Goal: Task Accomplishment & Management: Manage account settings

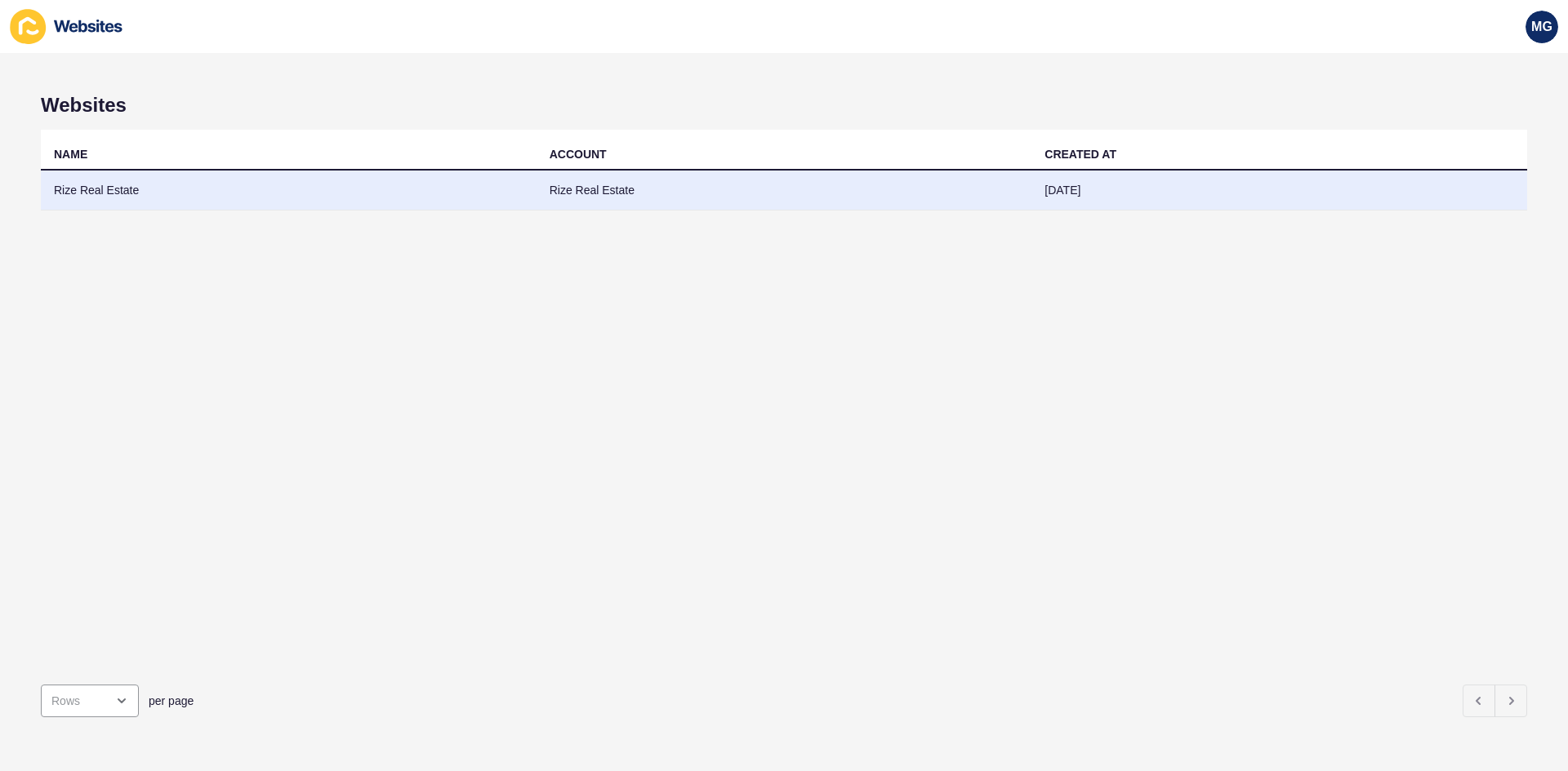
click at [598, 188] on td "Rize Real Estate" at bounding box center [784, 190] width 495 height 40
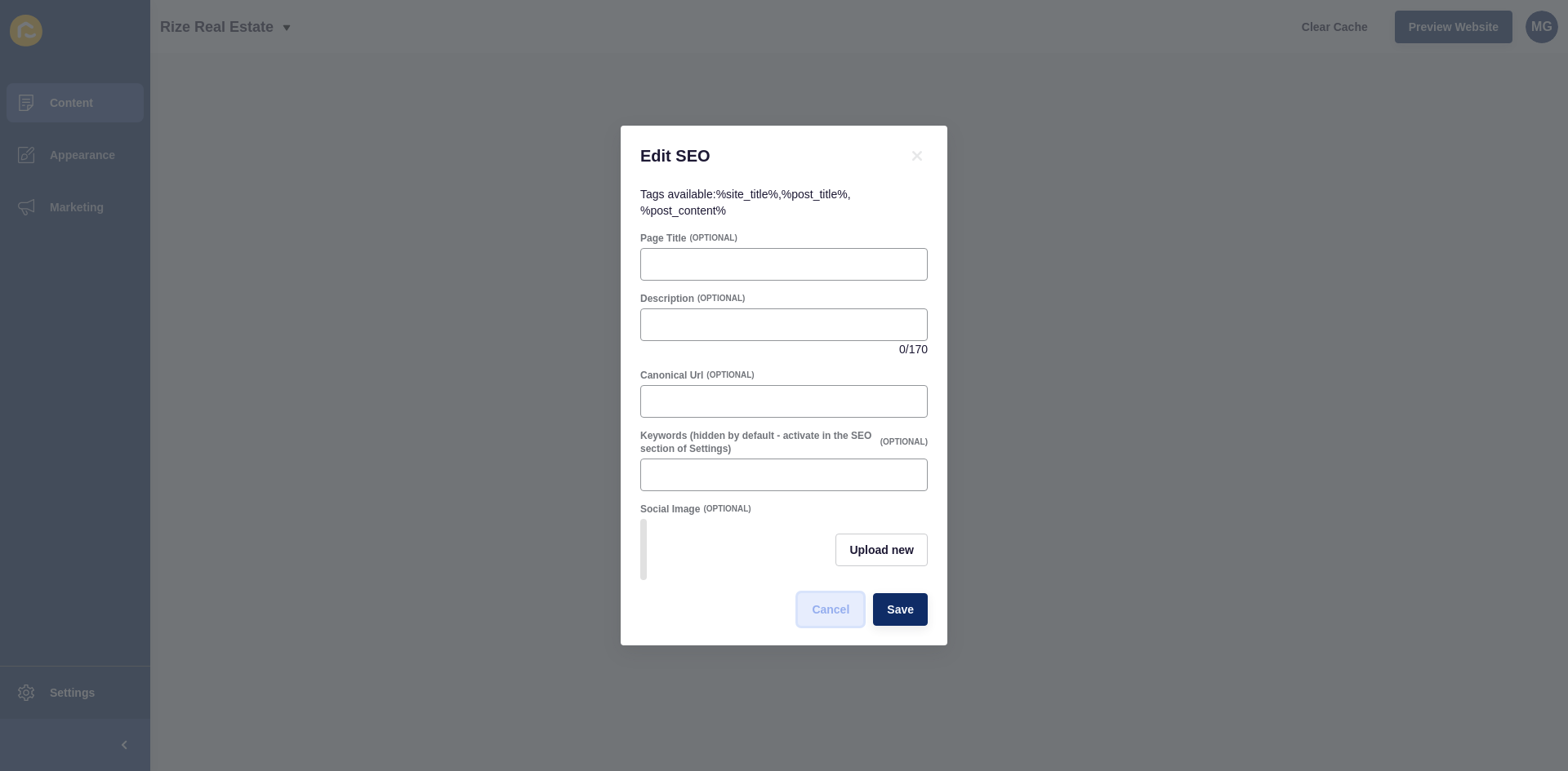
click at [823, 615] on span "Cancel" at bounding box center [829, 610] width 37 height 16
click at [711, 467] on input "Keywords (hidden by default - activate in the SEO section of Settings)" at bounding box center [784, 475] width 266 height 16
paste input "Perth spring property market Selling your home in [GEOGRAPHIC_DATA] Spring real…"
click at [792, 470] on input "Perth spring property market Selling your home in [GEOGRAPHIC_DATA] Spring real…" at bounding box center [784, 475] width 266 height 16
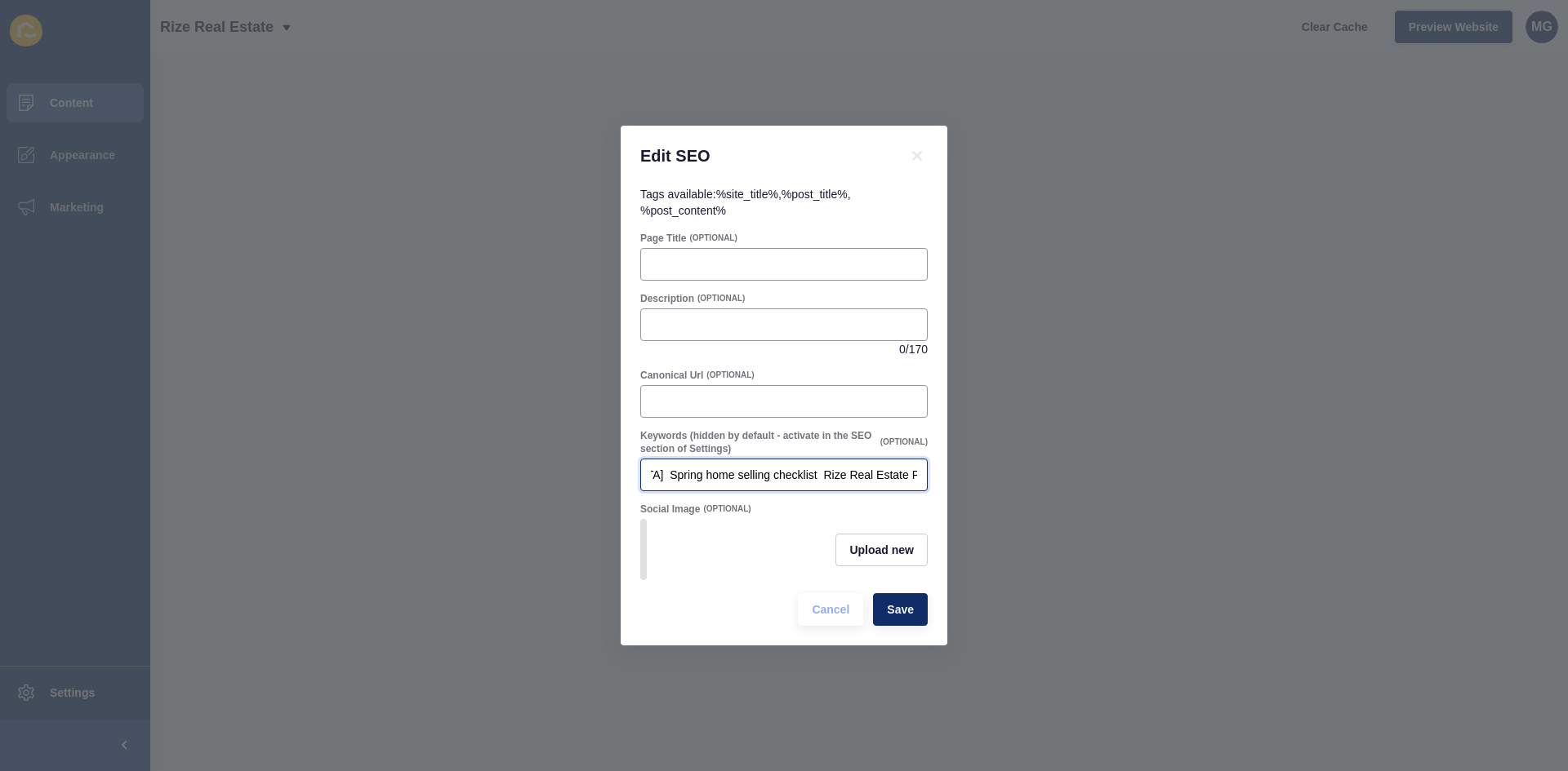
type input "Perth spring property market Selling your home in [GEOGRAPHIC_DATA] Spring real…"
click at [737, 470] on input "Perth spring property market Selling your home in [GEOGRAPHIC_DATA] Spring real…" at bounding box center [784, 475] width 266 height 16
drag, startPoint x: 651, startPoint y: 470, endPoint x: 1061, endPoint y: 479, distance: 410.1
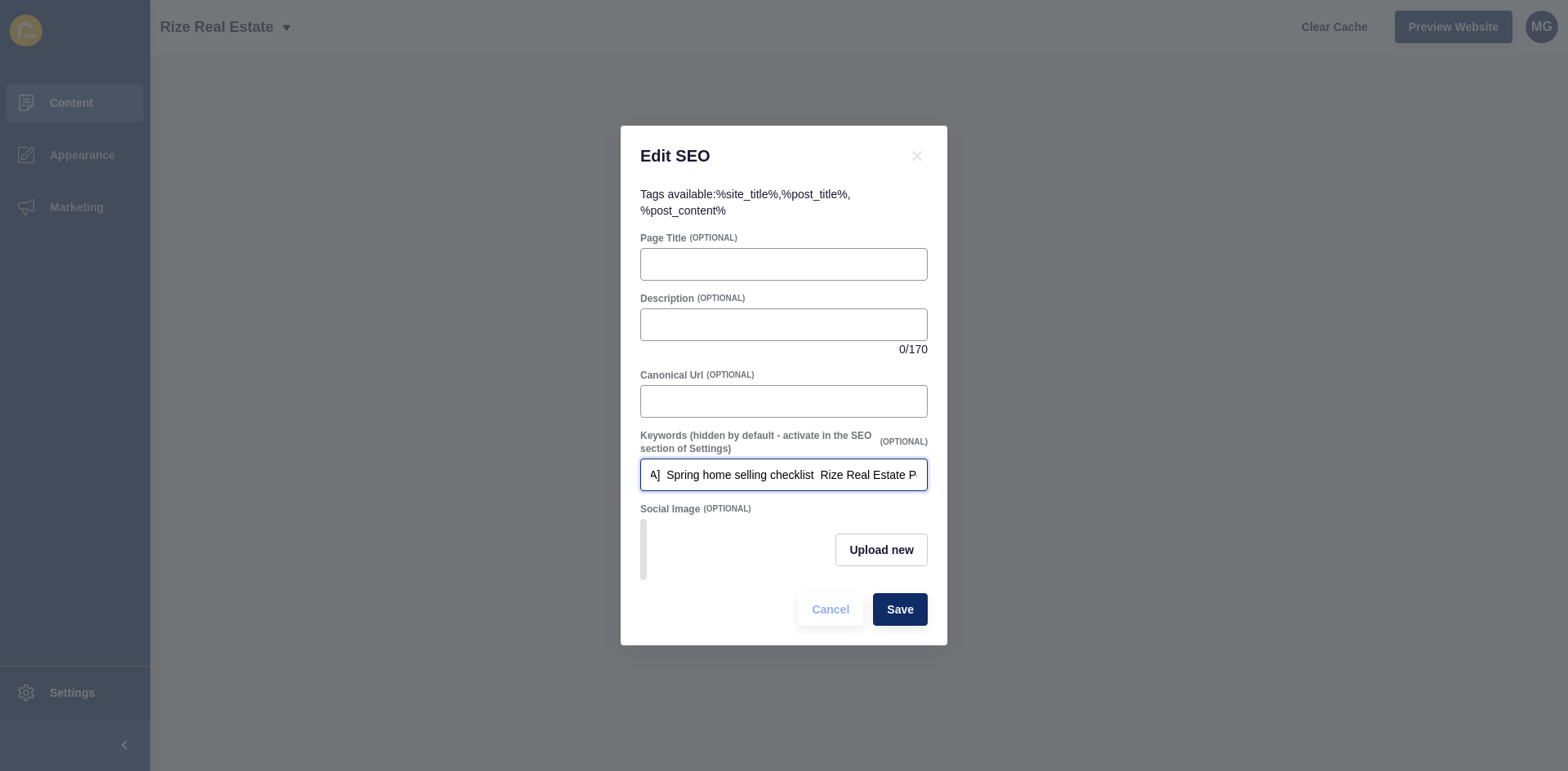
click at [1061, 479] on div "Edit SEO Tags available: %site_title% , %post_title% , %post_content% Page Titl…" at bounding box center [784, 386] width 1568 height 771
paste input "Perth spring property market, Selling your home in [GEOGRAPHIC_DATA], Spring re…"
type input "Perth spring property market, Selling your home in [GEOGRAPHIC_DATA], Spring re…"
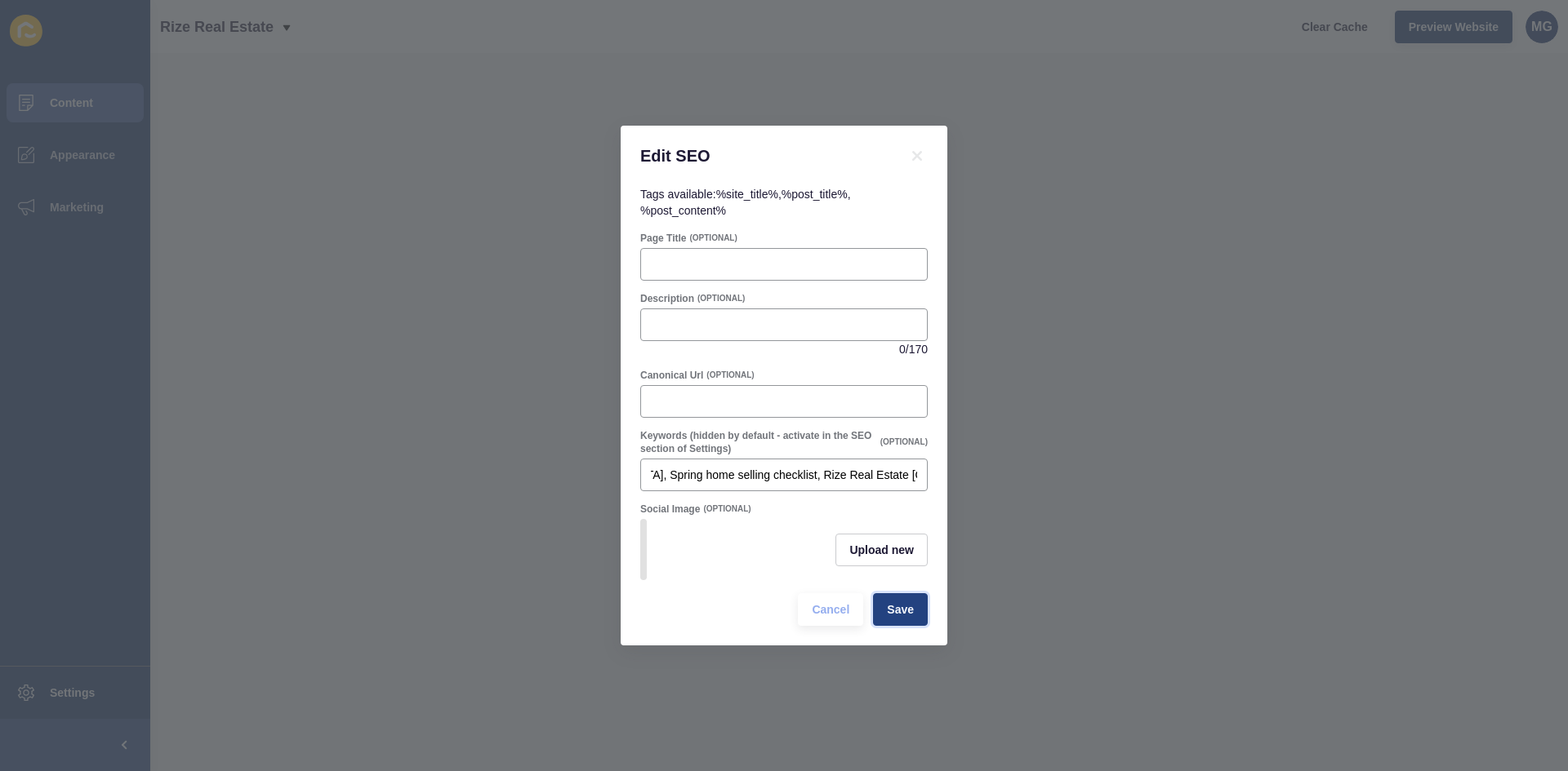
click at [892, 612] on span "Save" at bounding box center [900, 610] width 27 height 16
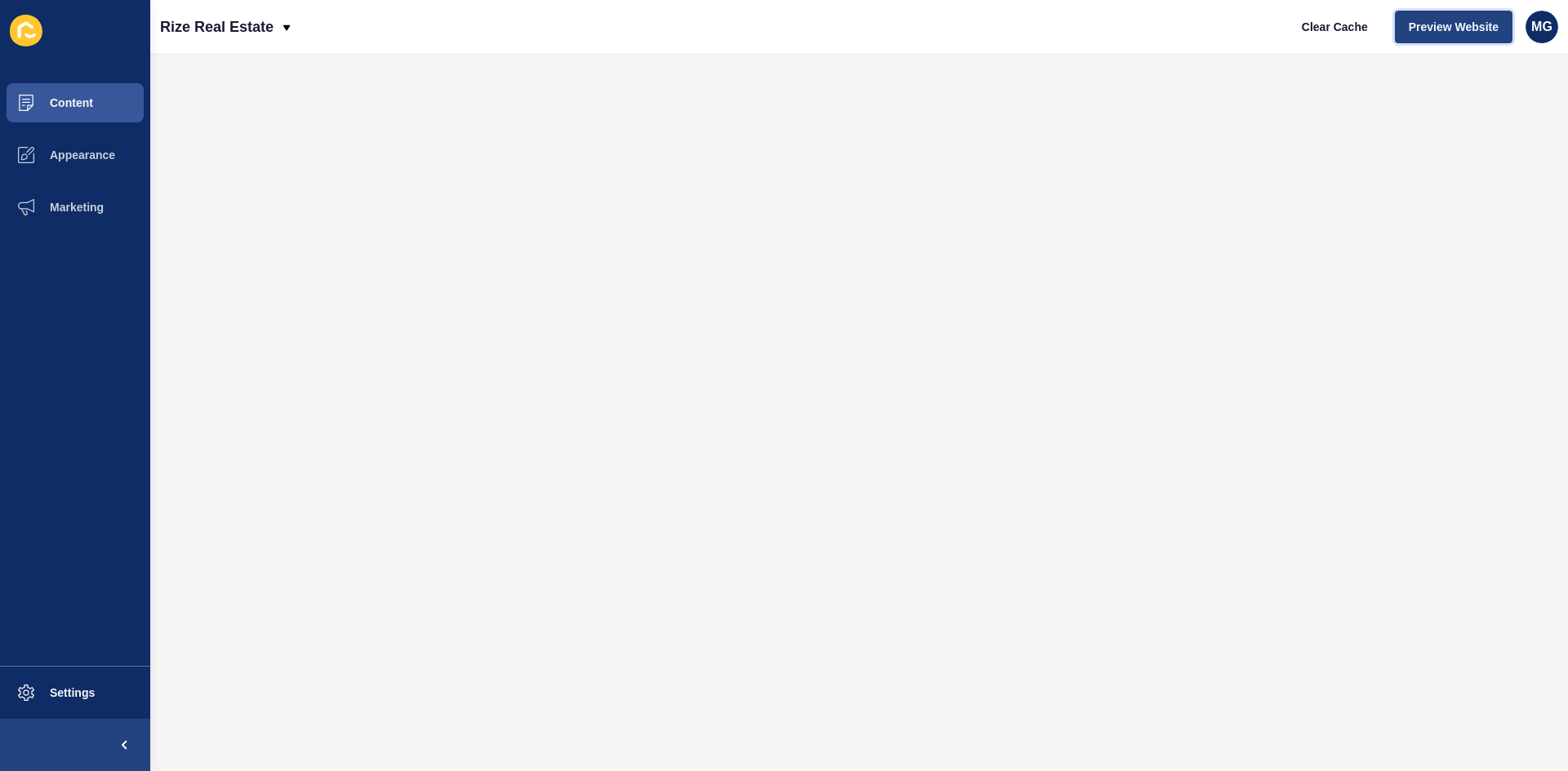
click at [1479, 21] on span "Preview Website" at bounding box center [1453, 27] width 90 height 16
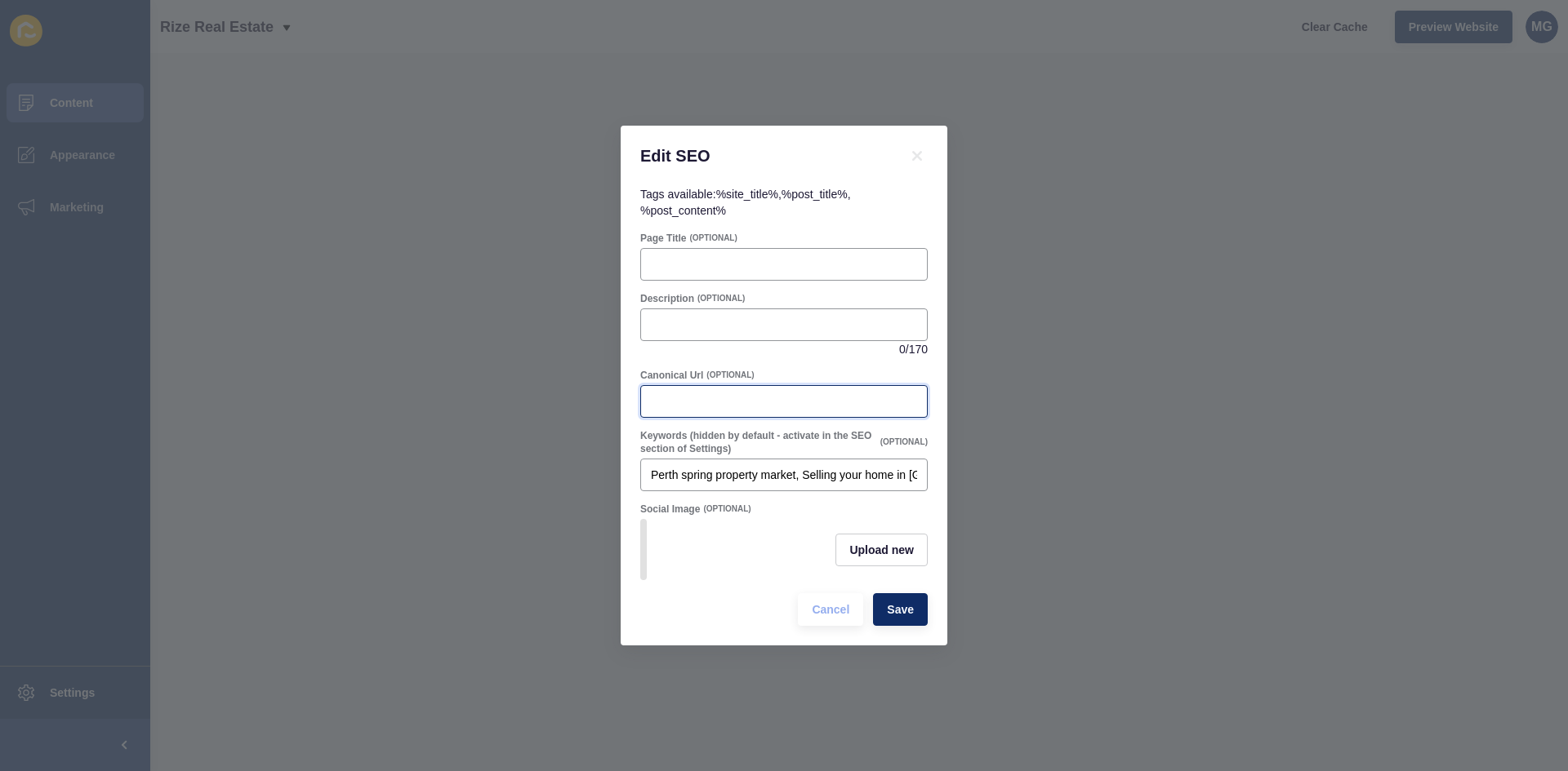
click at [683, 394] on input "Canonical Url" at bounding box center [784, 402] width 266 height 16
paste input "[URL][DOMAIN_NAME]"
type input "[URL][DOMAIN_NAME]"
click at [680, 256] on input "Page Title" at bounding box center [784, 264] width 266 height 16
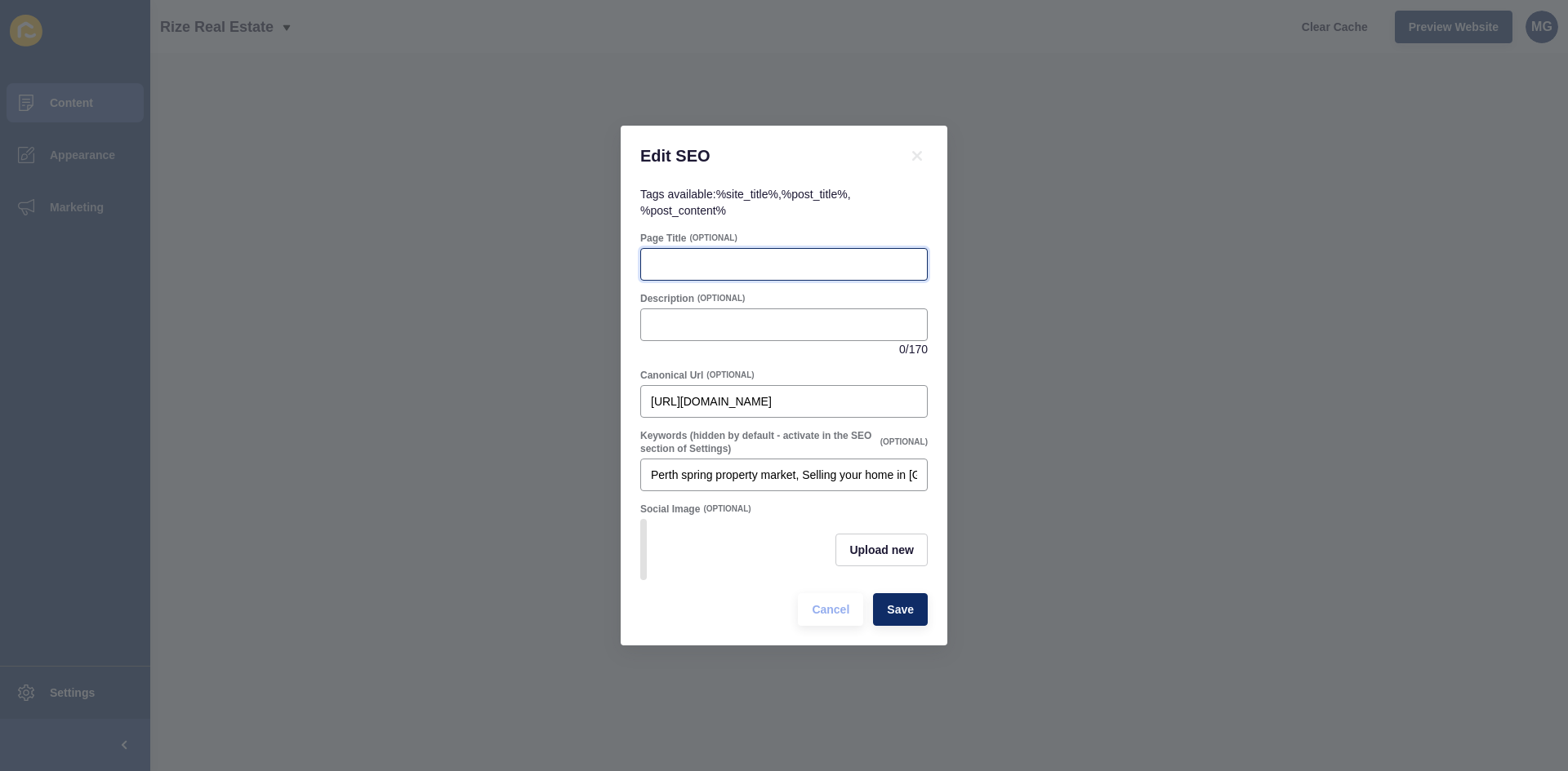
scroll to position [0, 0]
click at [689, 256] on input "Page Title" at bounding box center [784, 264] width 266 height 16
paste input "Spring Selling Checklist: How to Prepare Your Perth Home for Sale | Rize Real E…"
type input "Spring Selling Checklist: How to Prepare Your Perth Home for Sale | Rize Real E…"
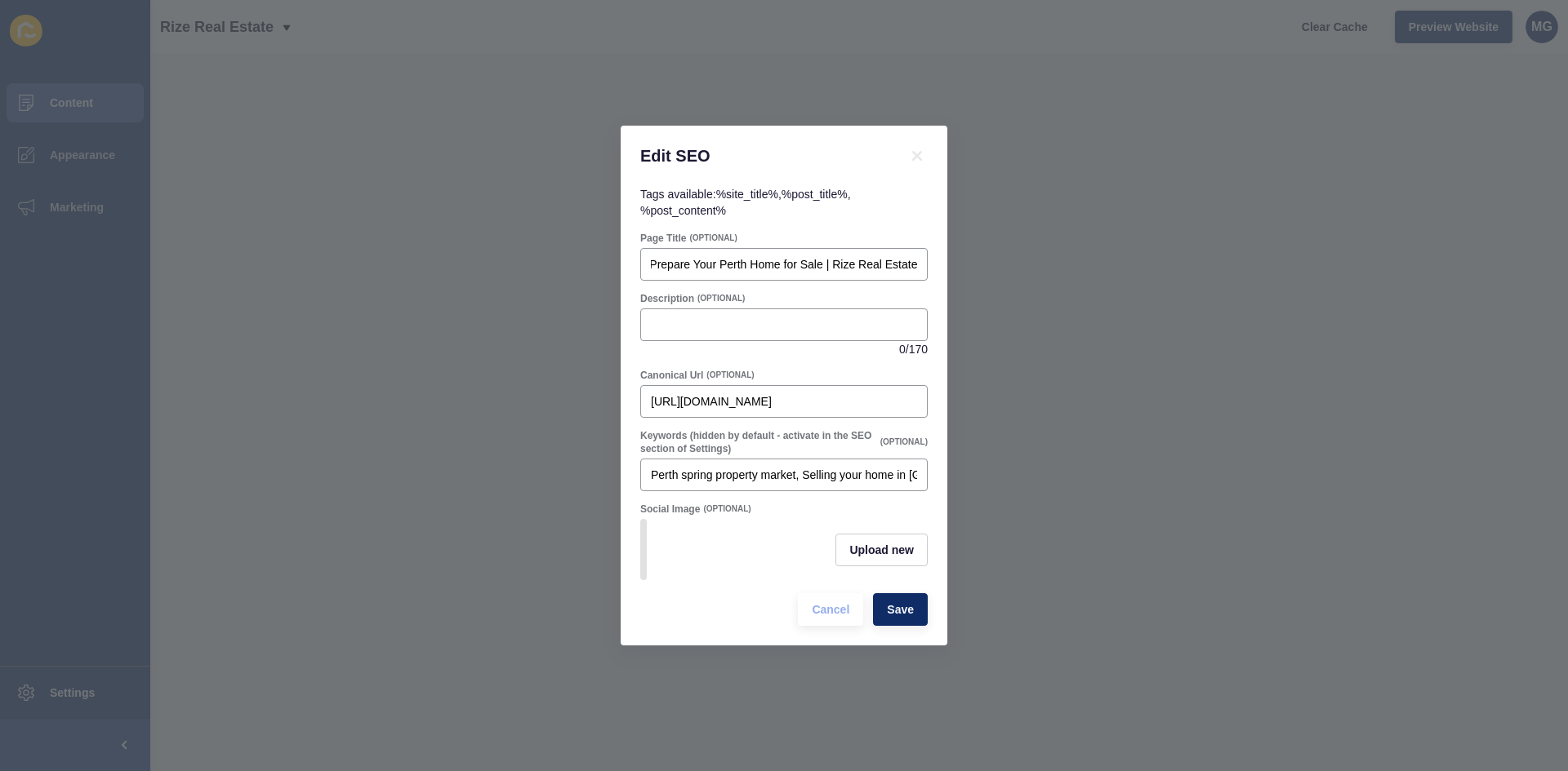
scroll to position [0, 0]
click at [686, 317] on input "Description" at bounding box center [784, 325] width 266 height 16
paste input "Thinking of selling your home in [GEOGRAPHIC_DATA] this spring? 🌸 Discover our …"
type input "Thinking of selling your home in [GEOGRAPHIC_DATA] this spring? 🌸 Discover our …"
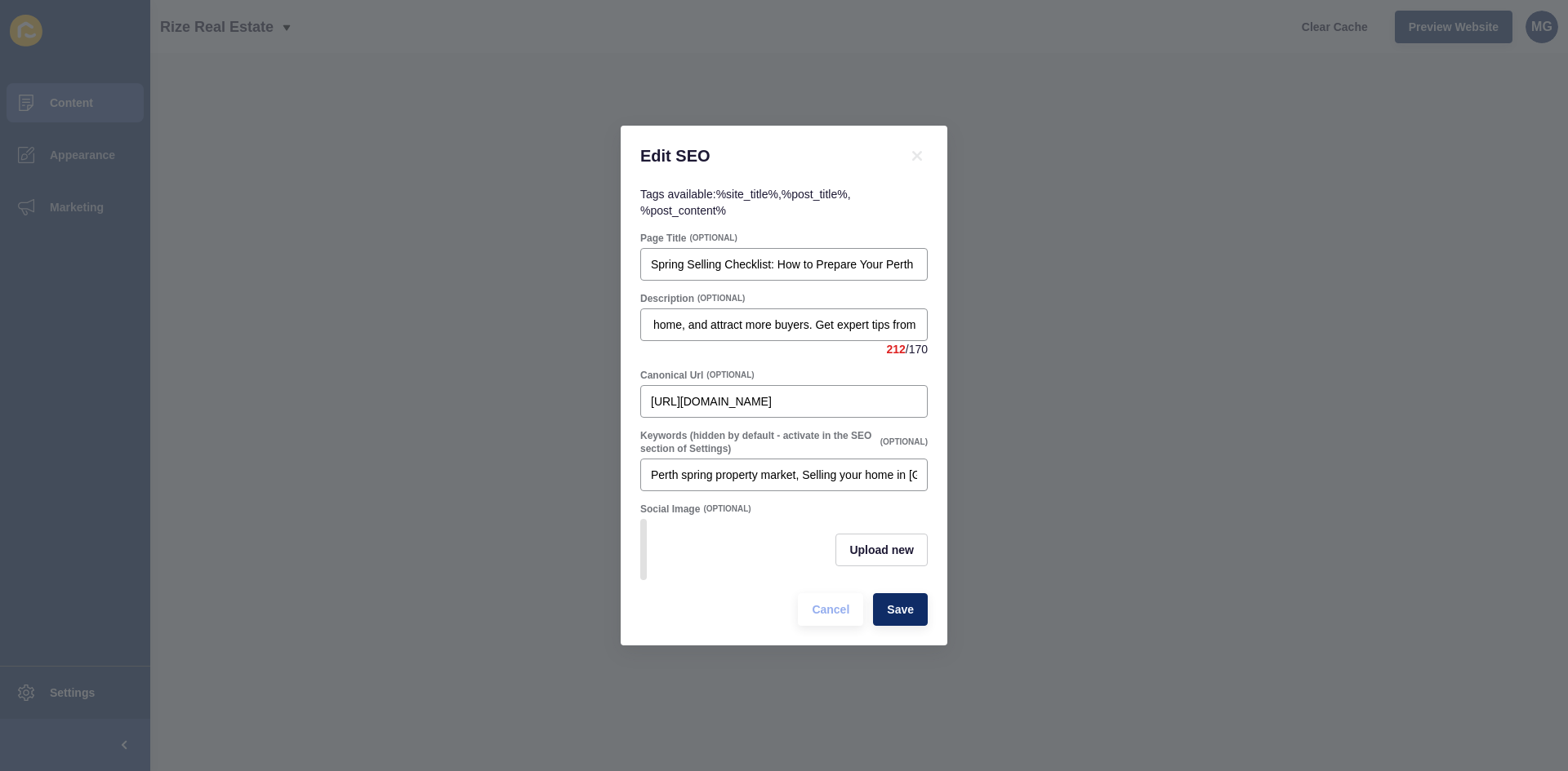
scroll to position [0, 0]
click at [911, 618] on span "Save" at bounding box center [900, 610] width 27 height 16
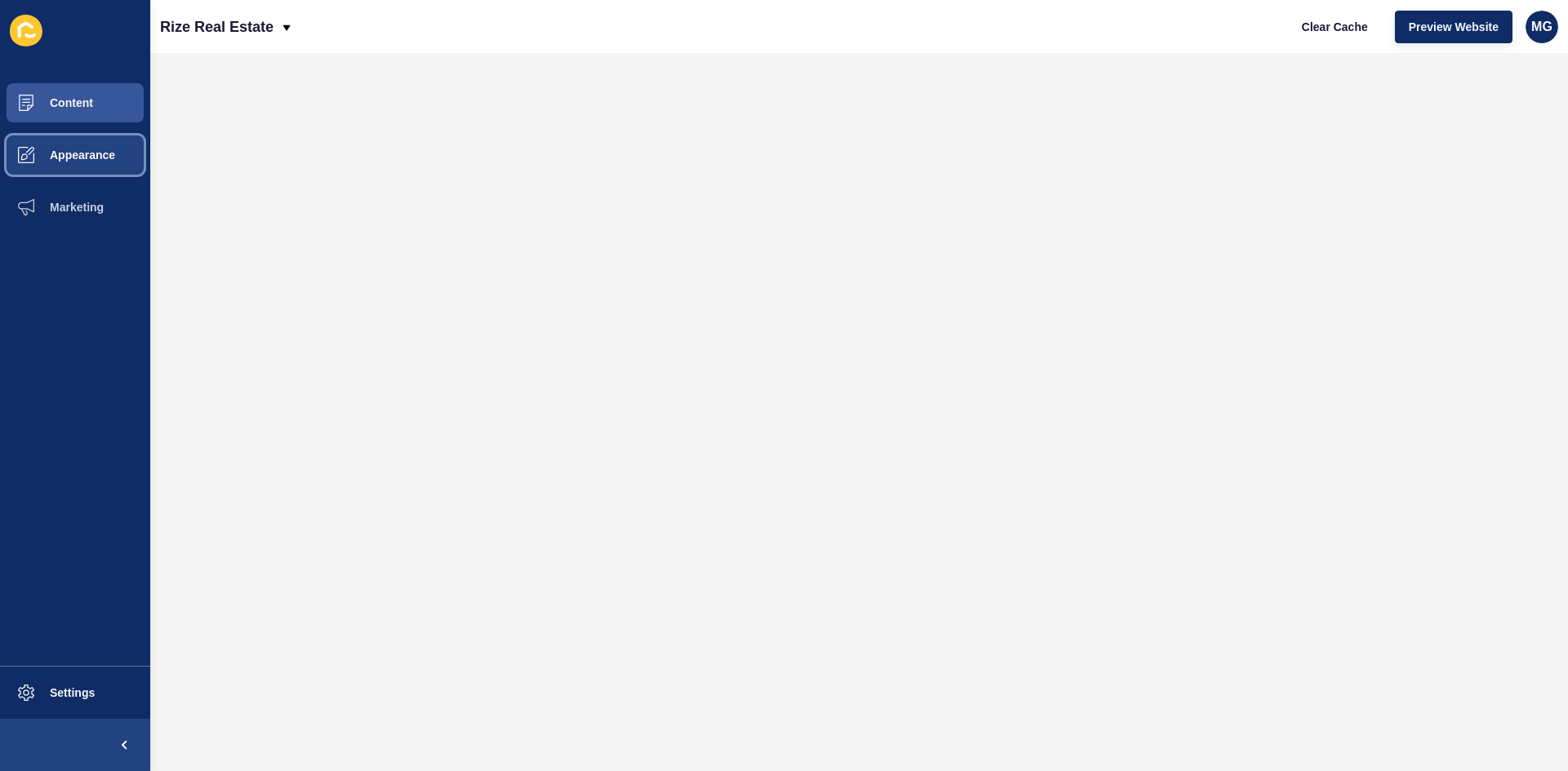
click at [84, 152] on span "Appearance" at bounding box center [56, 155] width 118 height 13
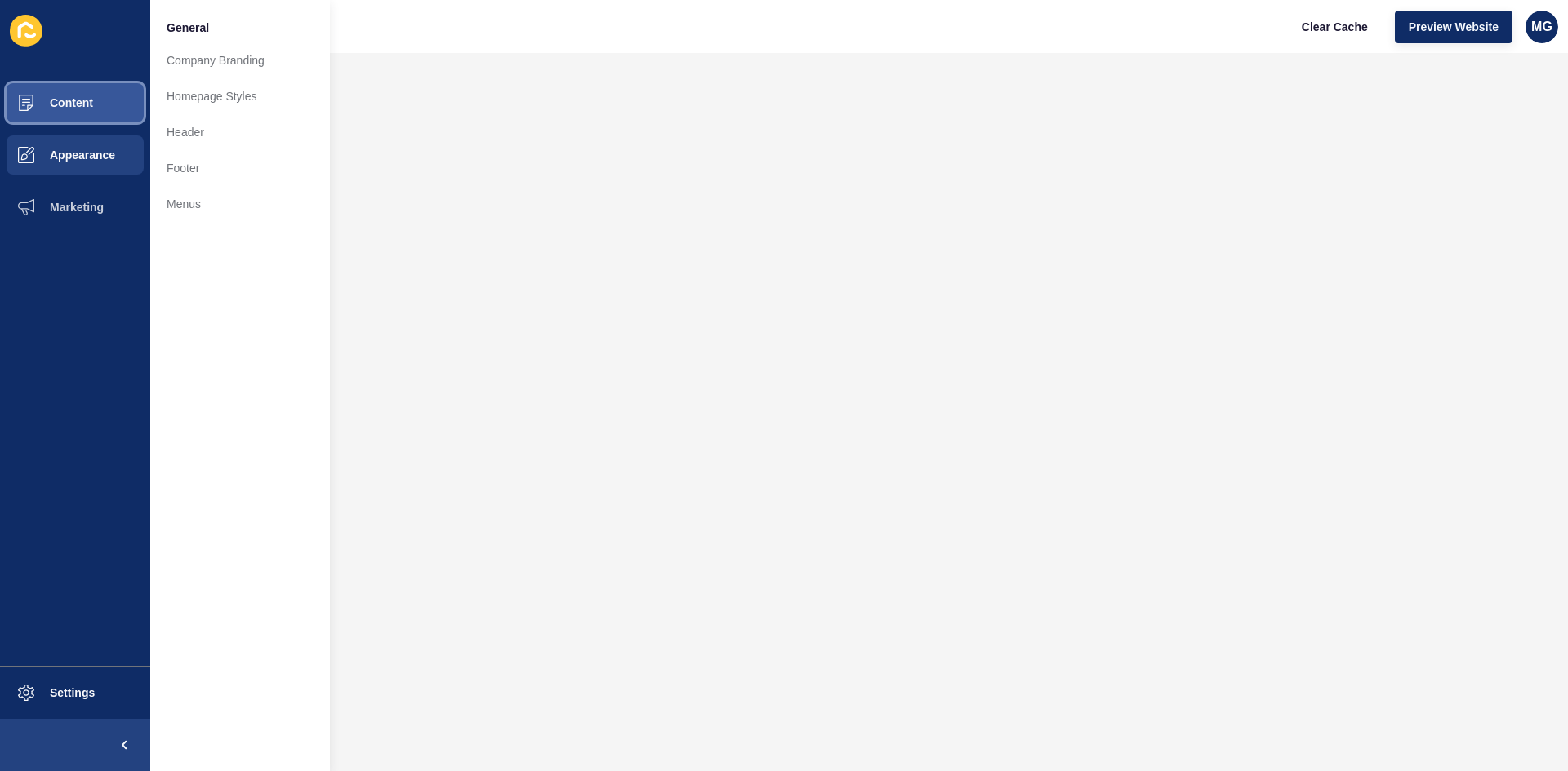
click at [104, 94] on button "Content" at bounding box center [75, 103] width 150 height 52
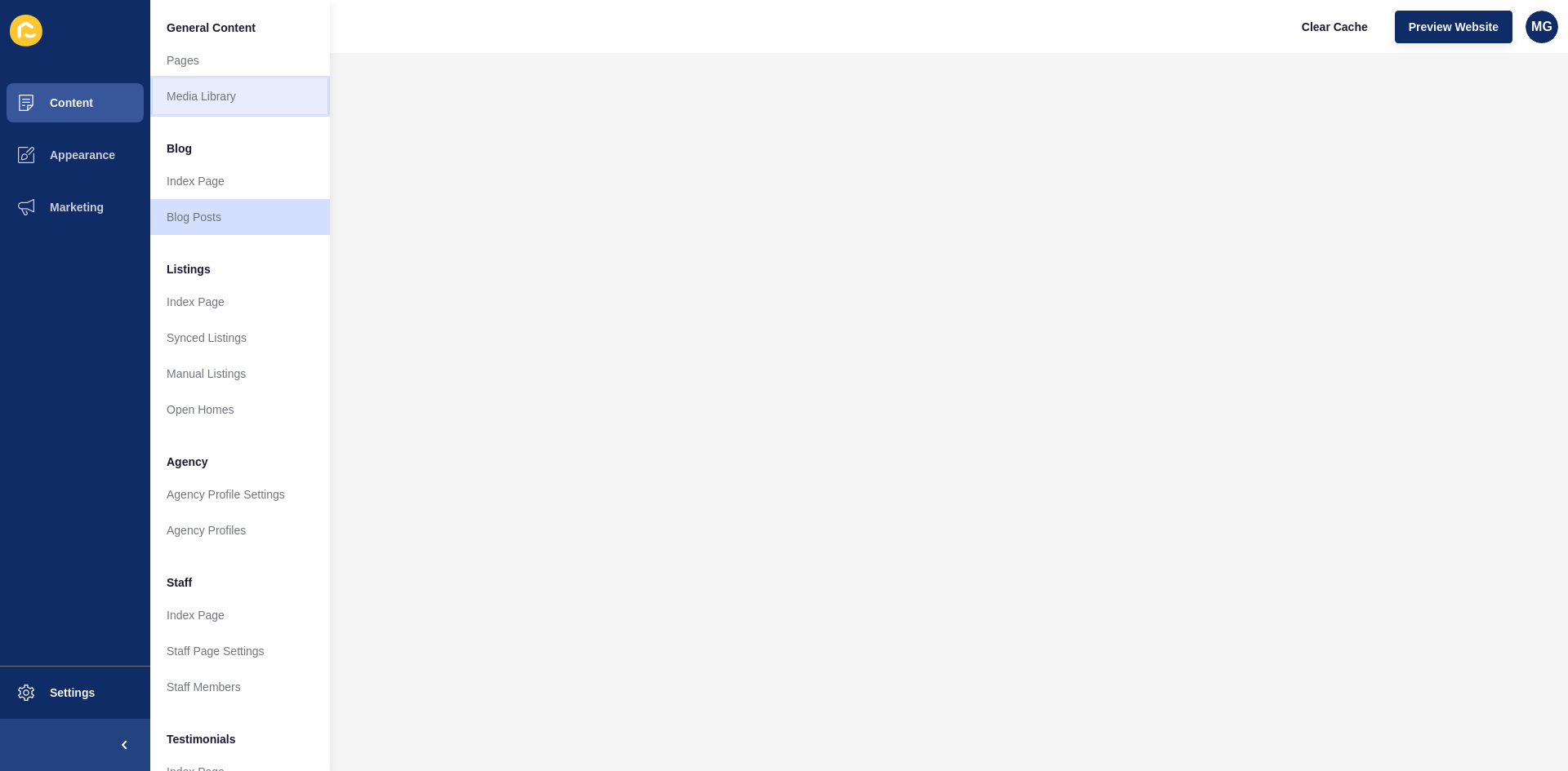
click at [197, 85] on link "Media Library" at bounding box center [240, 97] width 179 height 36
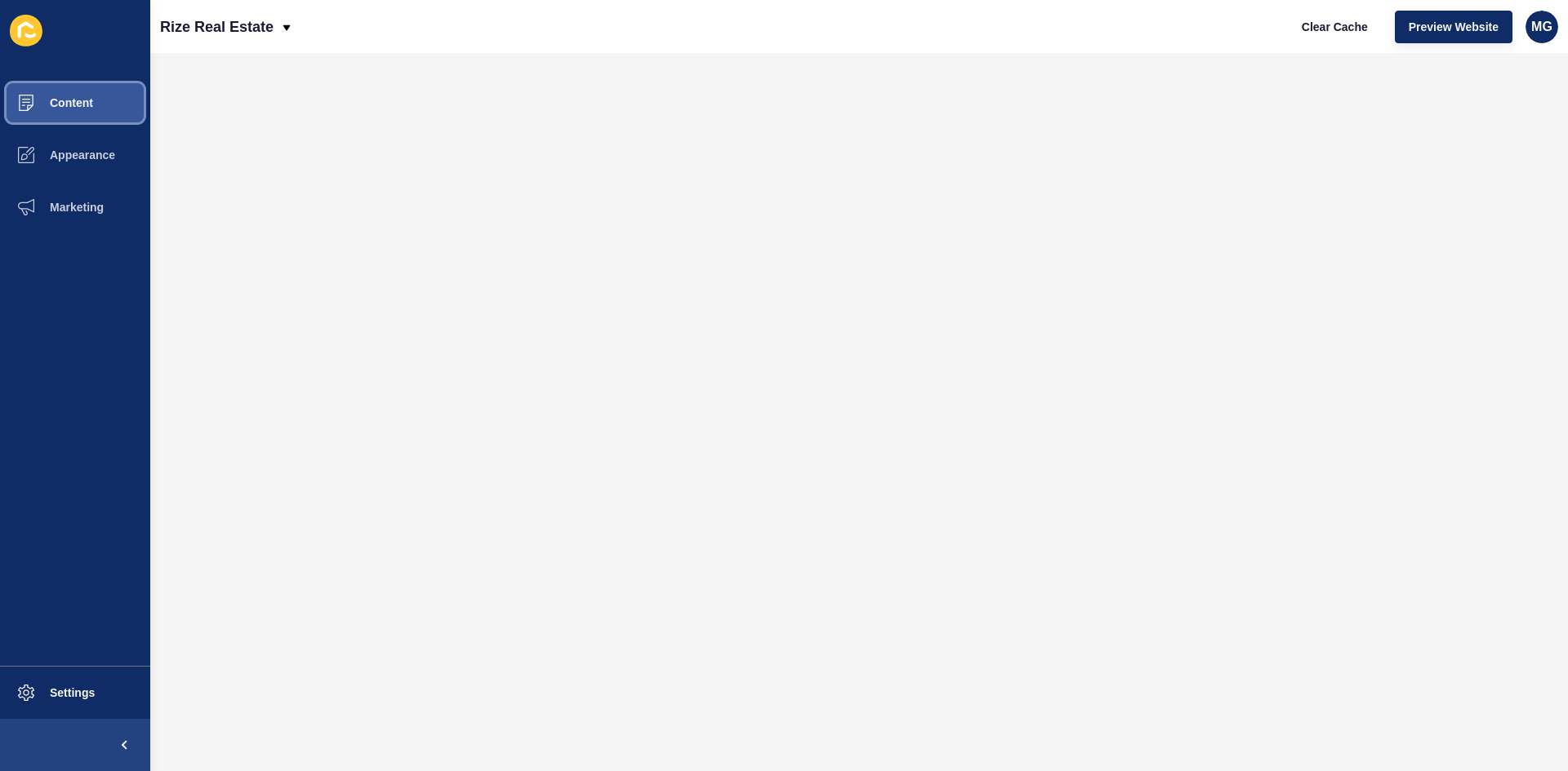
click at [72, 102] on span "Content" at bounding box center [45, 102] width 96 height 13
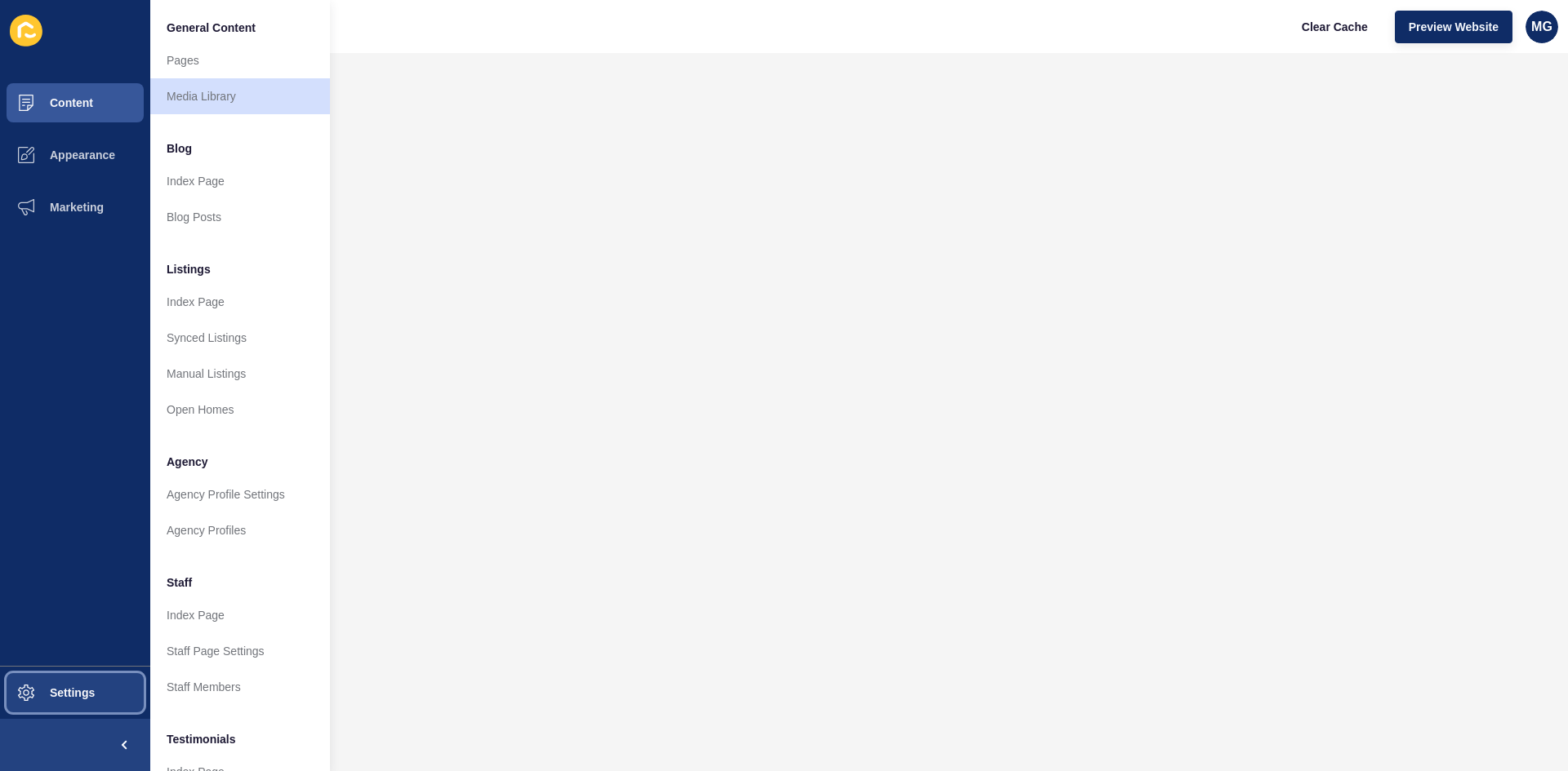
click at [42, 694] on span "Settings" at bounding box center [45, 692] width 97 height 13
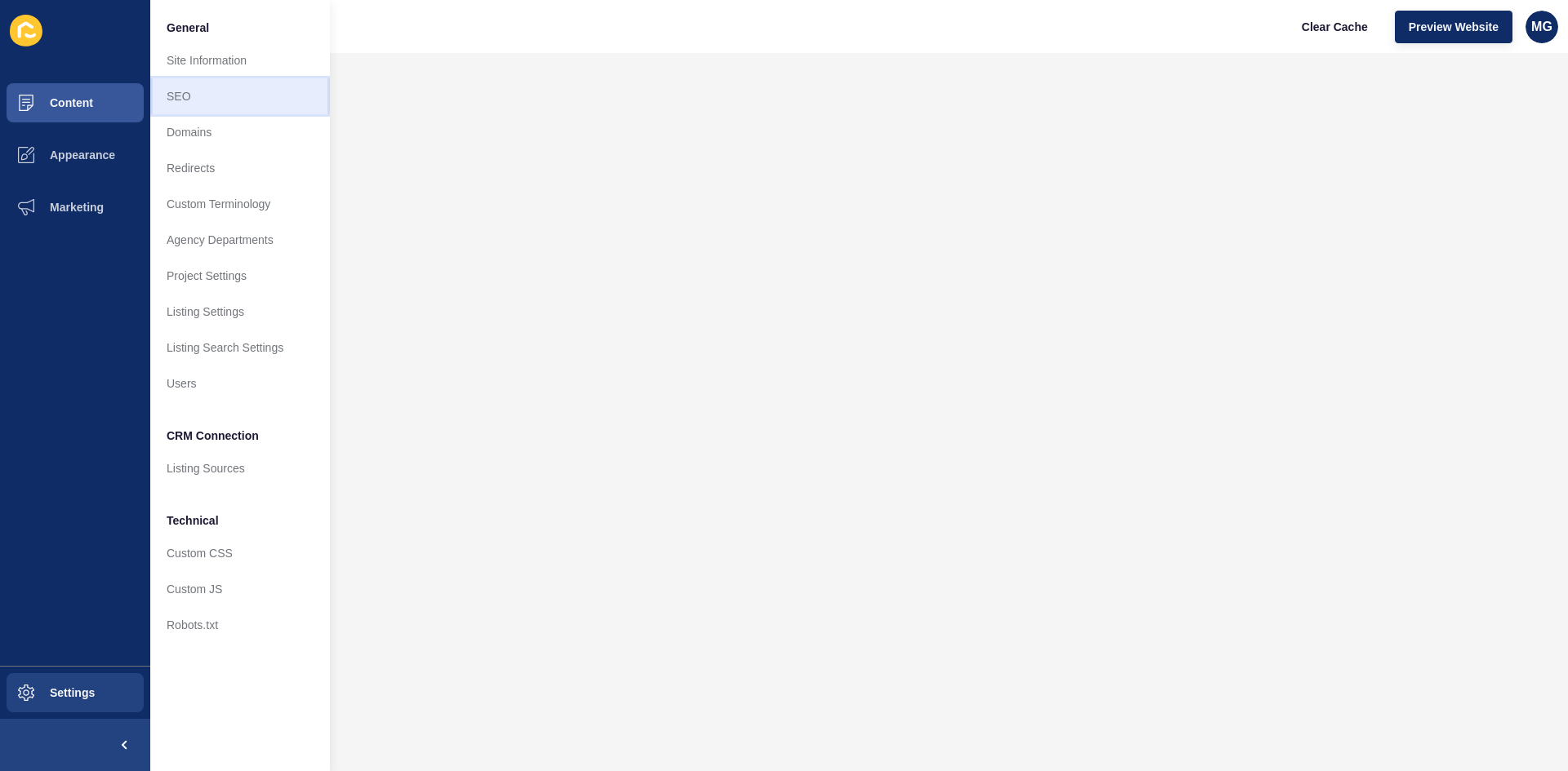
click at [200, 87] on link "SEO" at bounding box center [240, 97] width 179 height 36
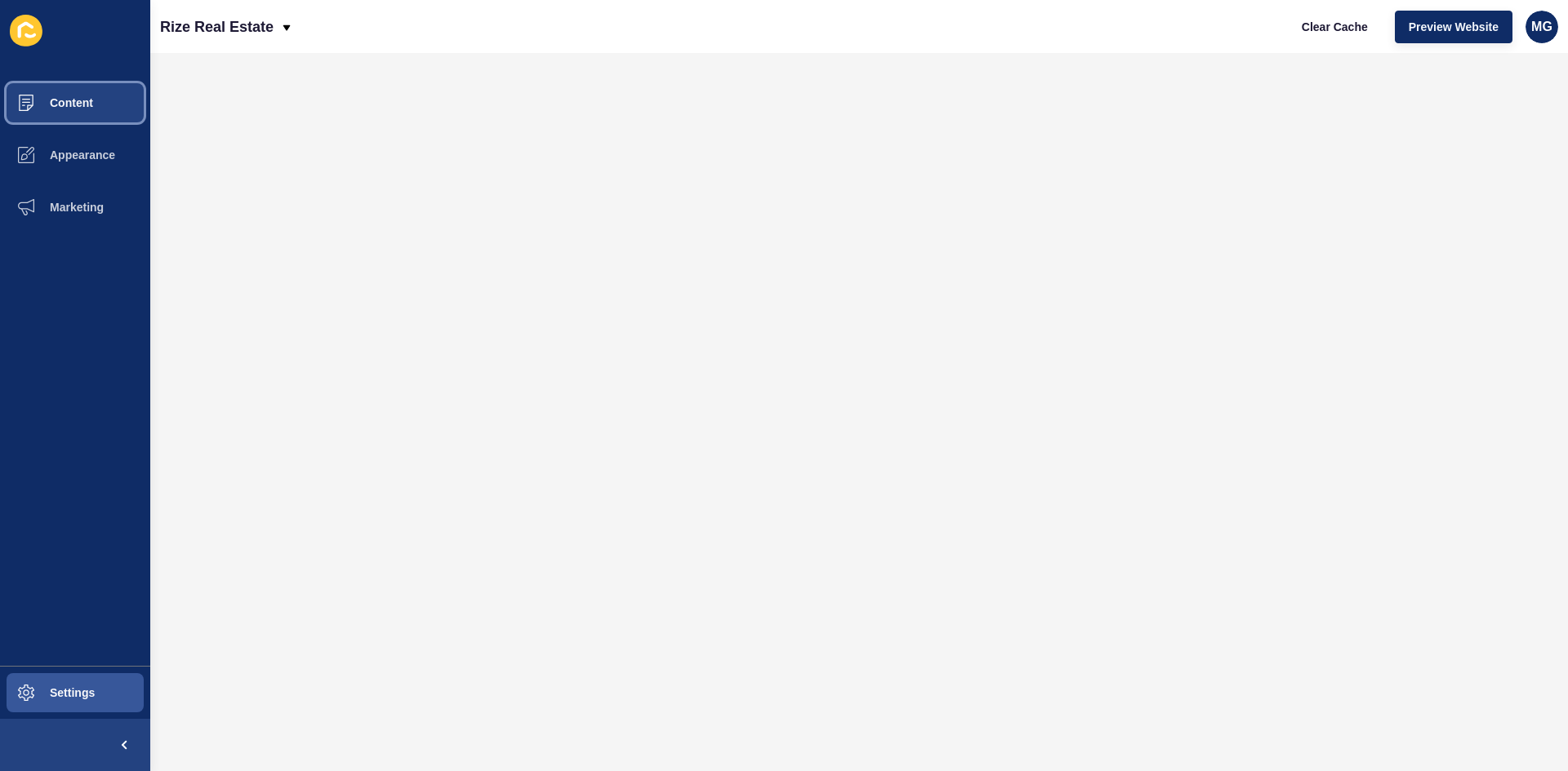
click at [76, 95] on button "Content" at bounding box center [75, 103] width 150 height 52
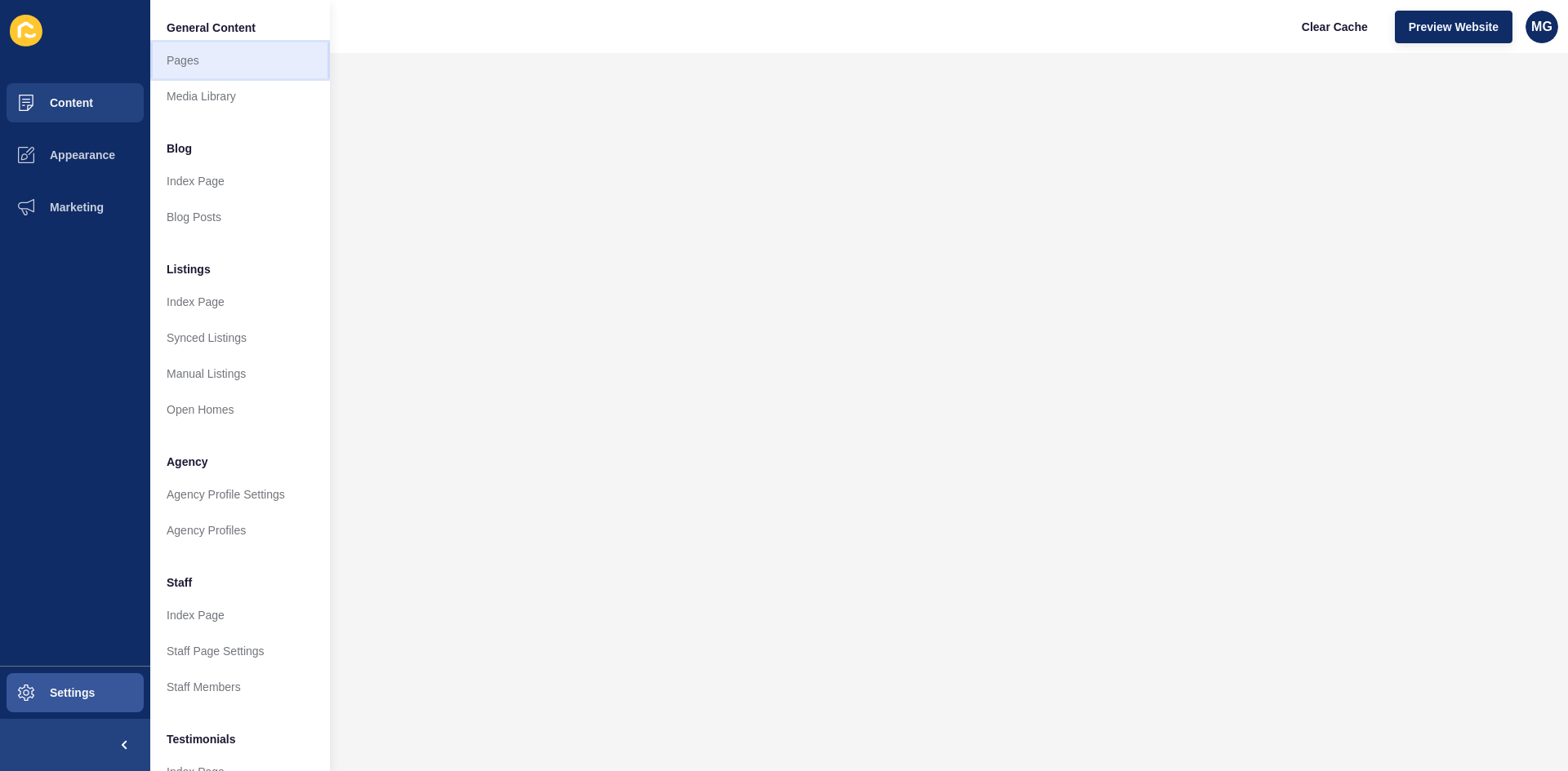
click at [186, 63] on link "Pages" at bounding box center [240, 61] width 179 height 36
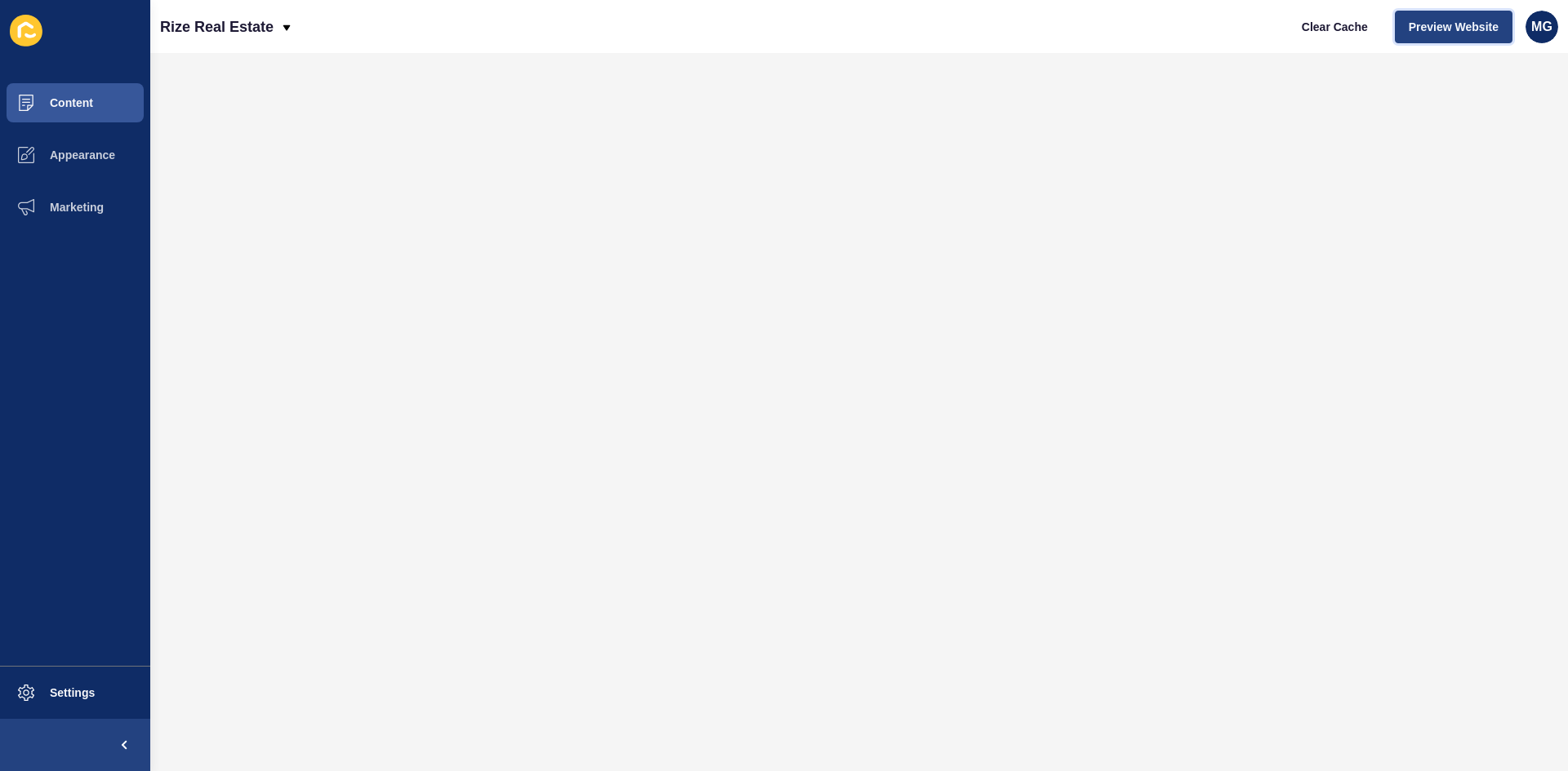
click at [1423, 19] on span "Preview Website" at bounding box center [1453, 27] width 90 height 16
click at [79, 692] on span "Settings" at bounding box center [45, 692] width 97 height 13
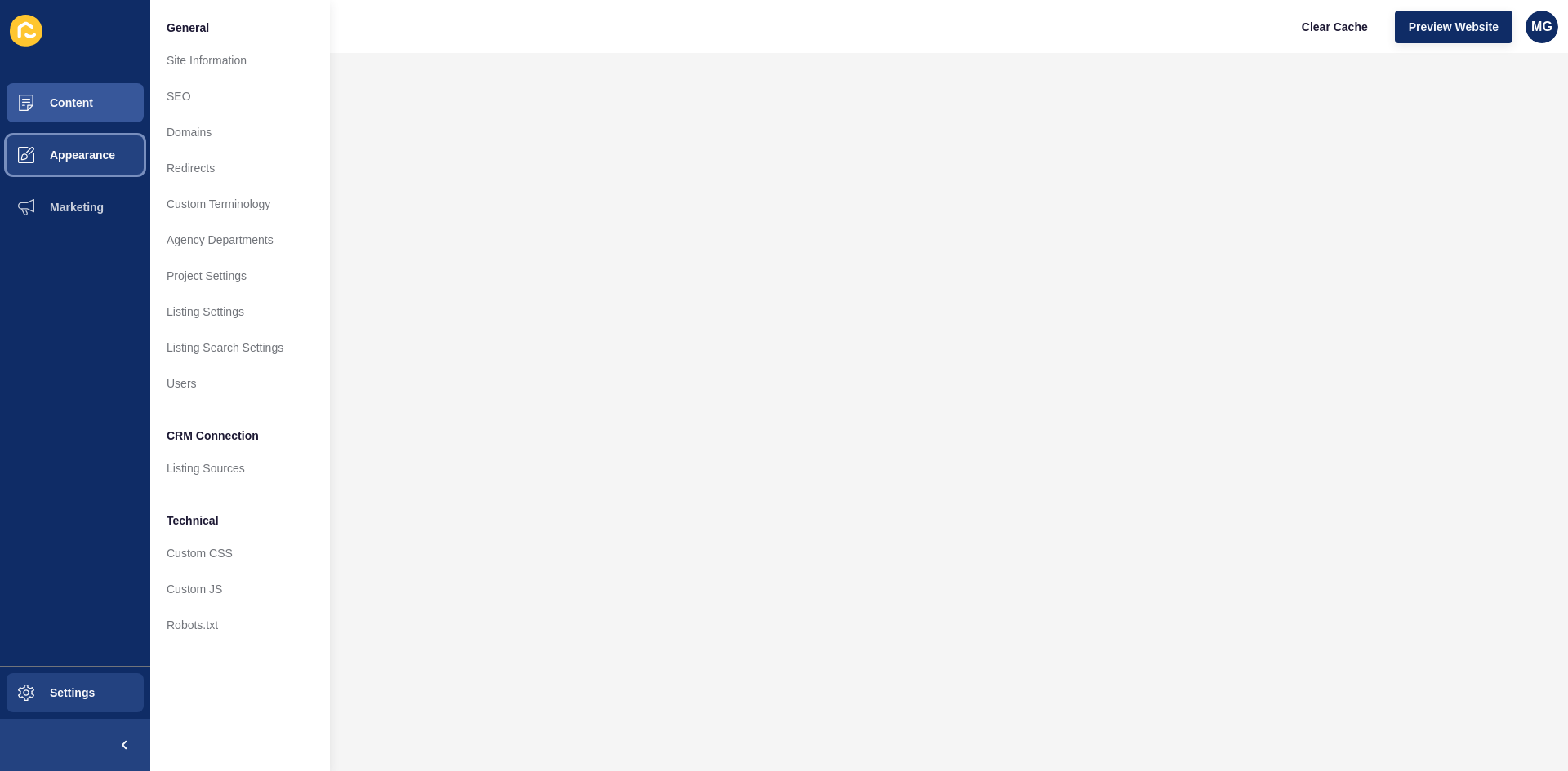
click at [66, 168] on button "Appearance" at bounding box center [75, 156] width 150 height 52
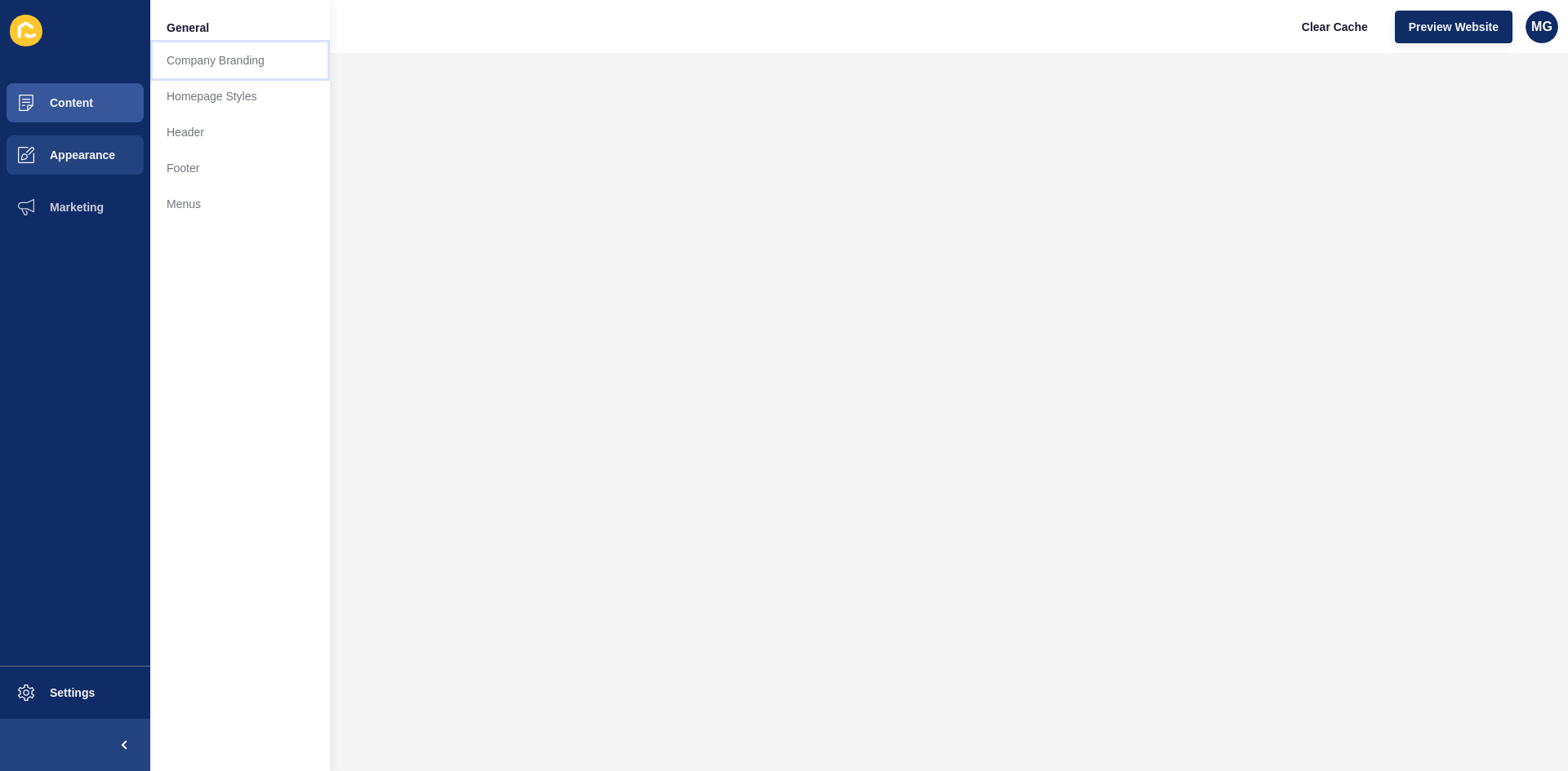
click at [196, 64] on link "Company Branding" at bounding box center [240, 61] width 179 height 36
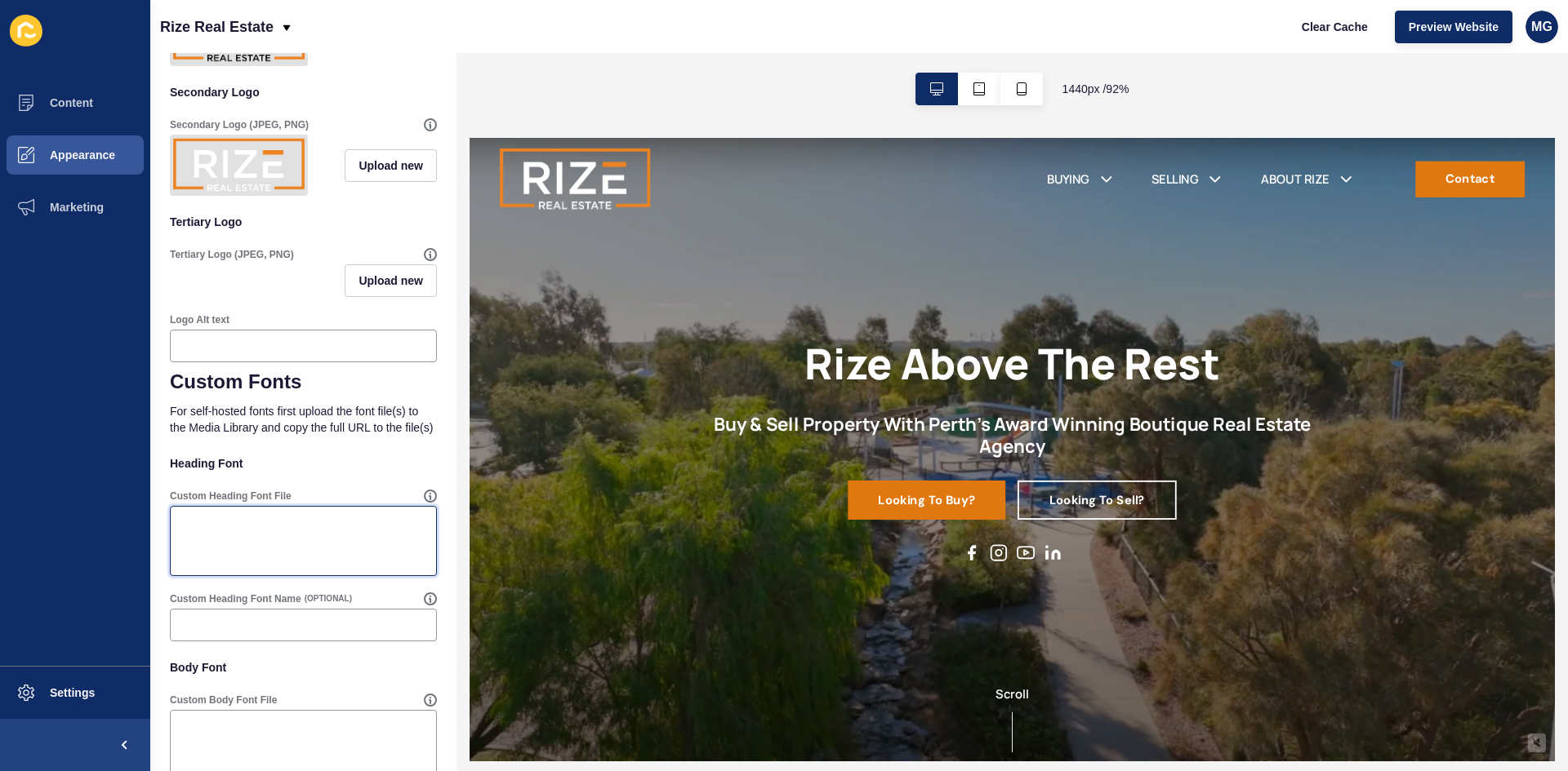
click at [224, 574] on textarea "Custom Heading Font File" at bounding box center [303, 541] width 263 height 65
click at [424, 503] on icon at bounding box center [430, 496] width 13 height 13
click at [189, 566] on textarea "Custom Heading Font File" at bounding box center [303, 541] width 263 height 65
paste textarea "<link rel="preconnect" href="[URL][DOMAIN_NAME]"> <link rel="preconnect" href="…"
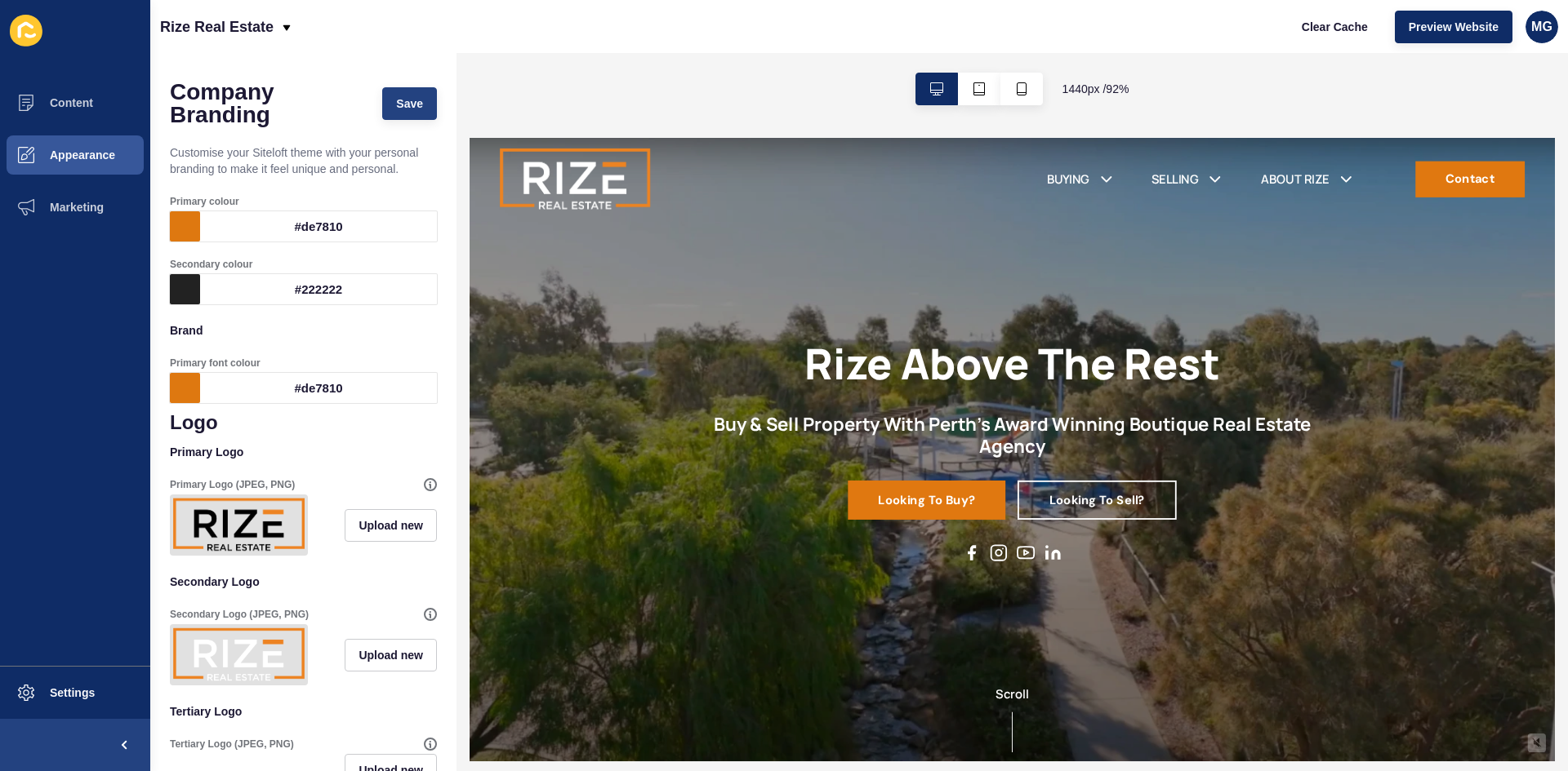
type textarea "<link rel="preconnect" href="[URL][DOMAIN_NAME]"> <link rel="preconnect" href="…"
click at [382, 111] on button "Save" at bounding box center [409, 104] width 54 height 33
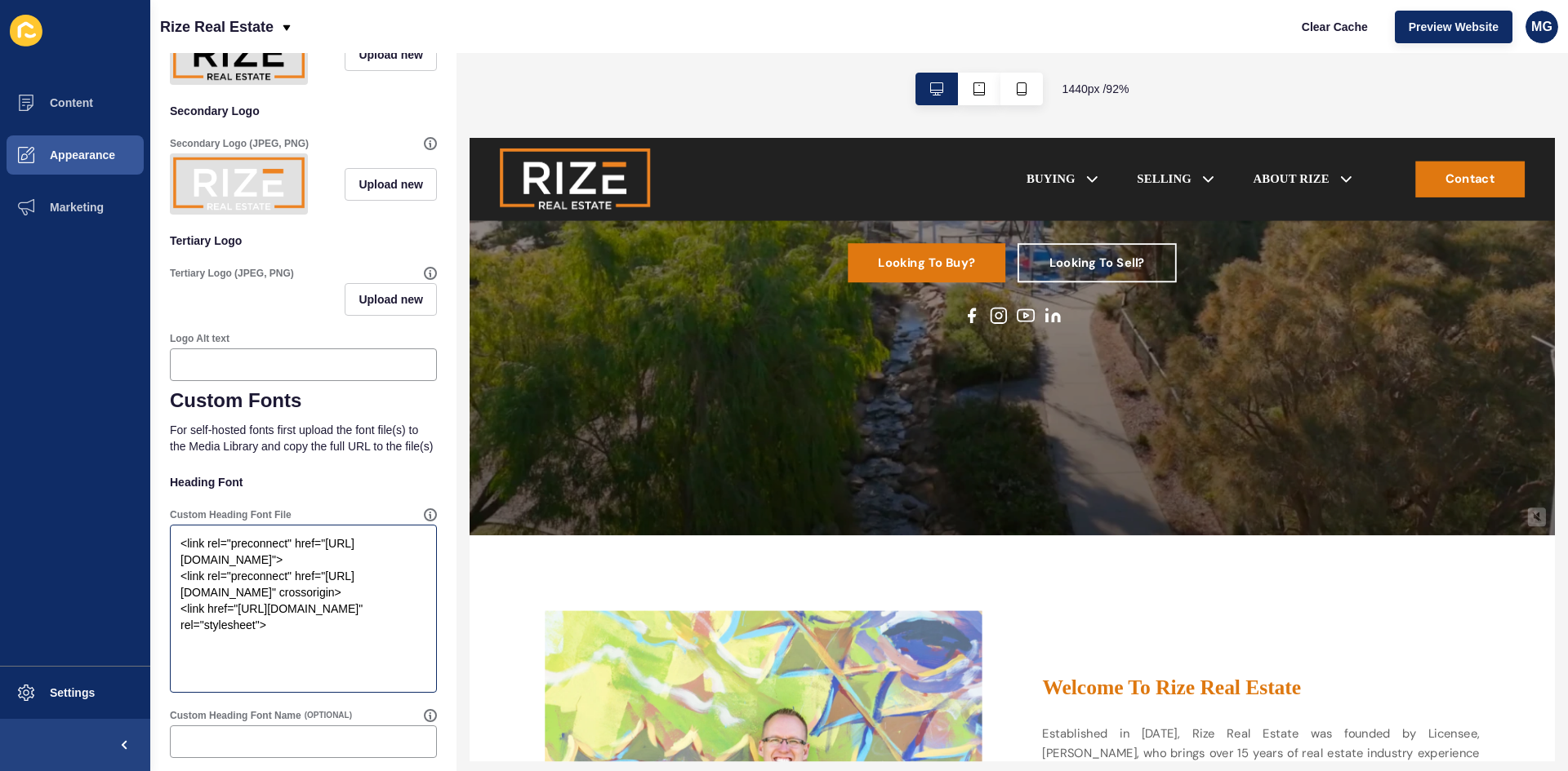
scroll to position [571, 0]
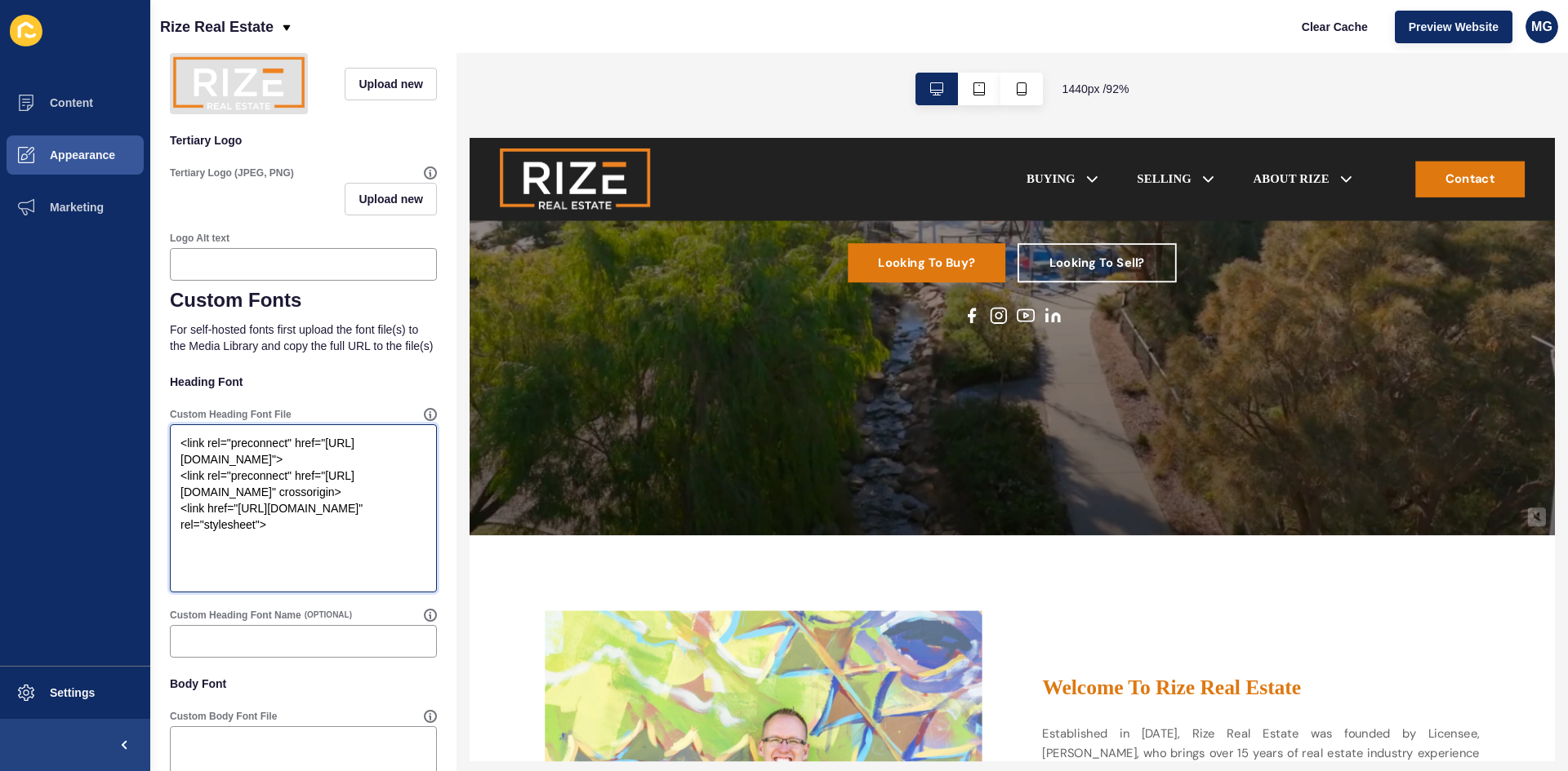
drag, startPoint x: 359, startPoint y: 610, endPoint x: 135, endPoint y: 449, distance: 275.9
click at [135, 452] on div "Content Appearance Marketing Settings Rize Real Estate Clear Cache Preview Webs…" at bounding box center [784, 386] width 1568 height 771
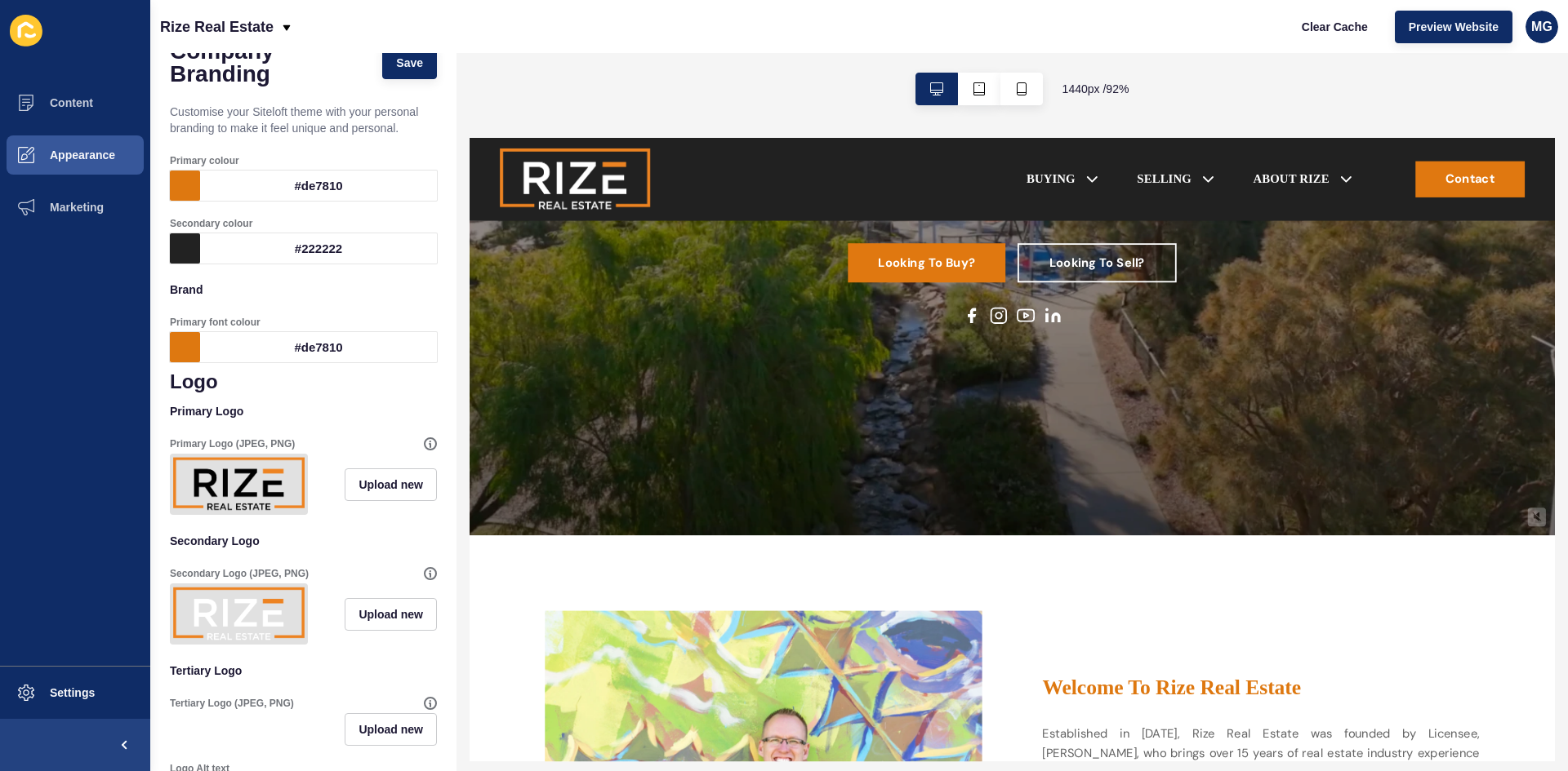
scroll to position [0, 0]
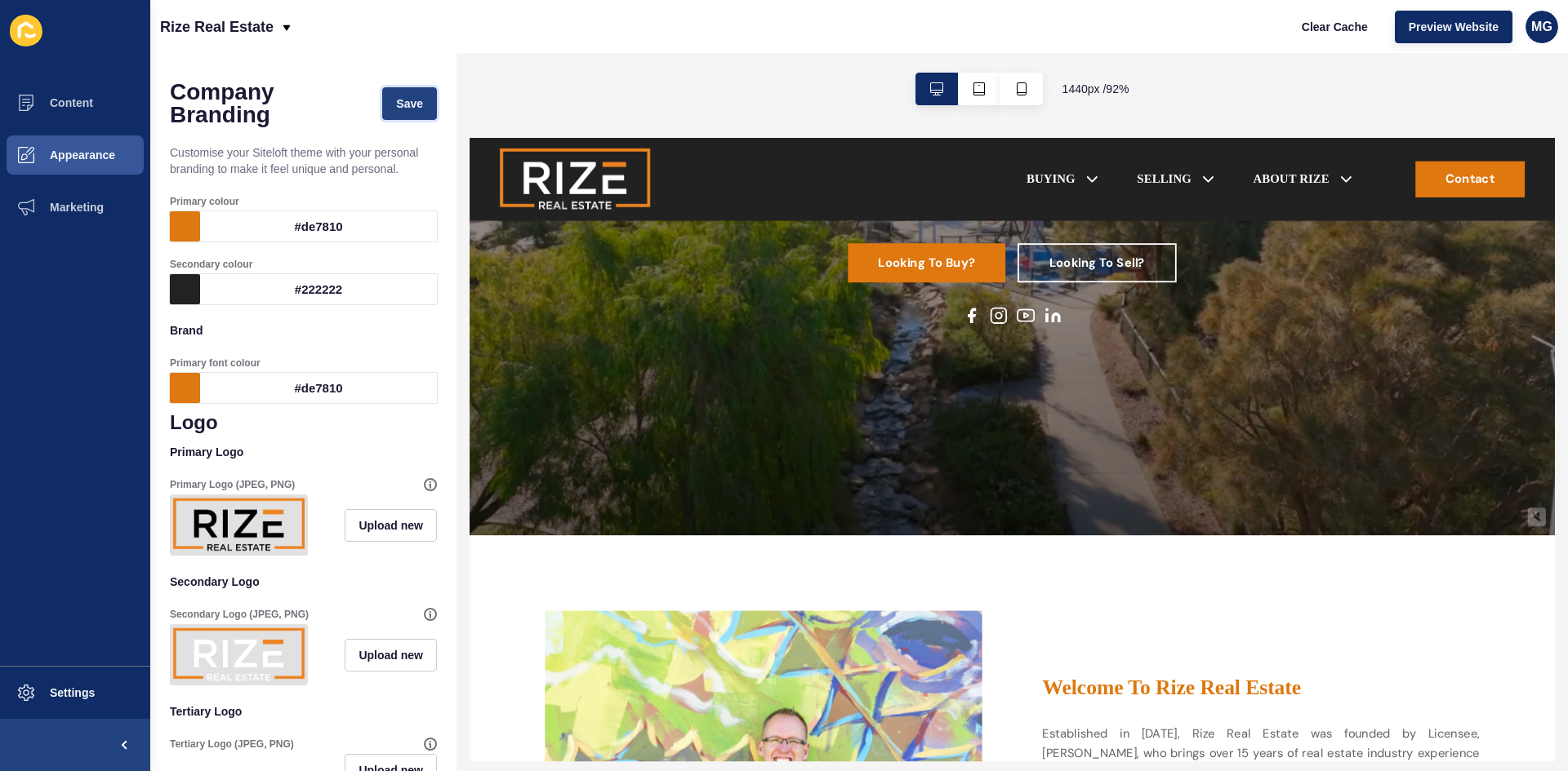
click at [396, 109] on span "Save" at bounding box center [409, 104] width 27 height 16
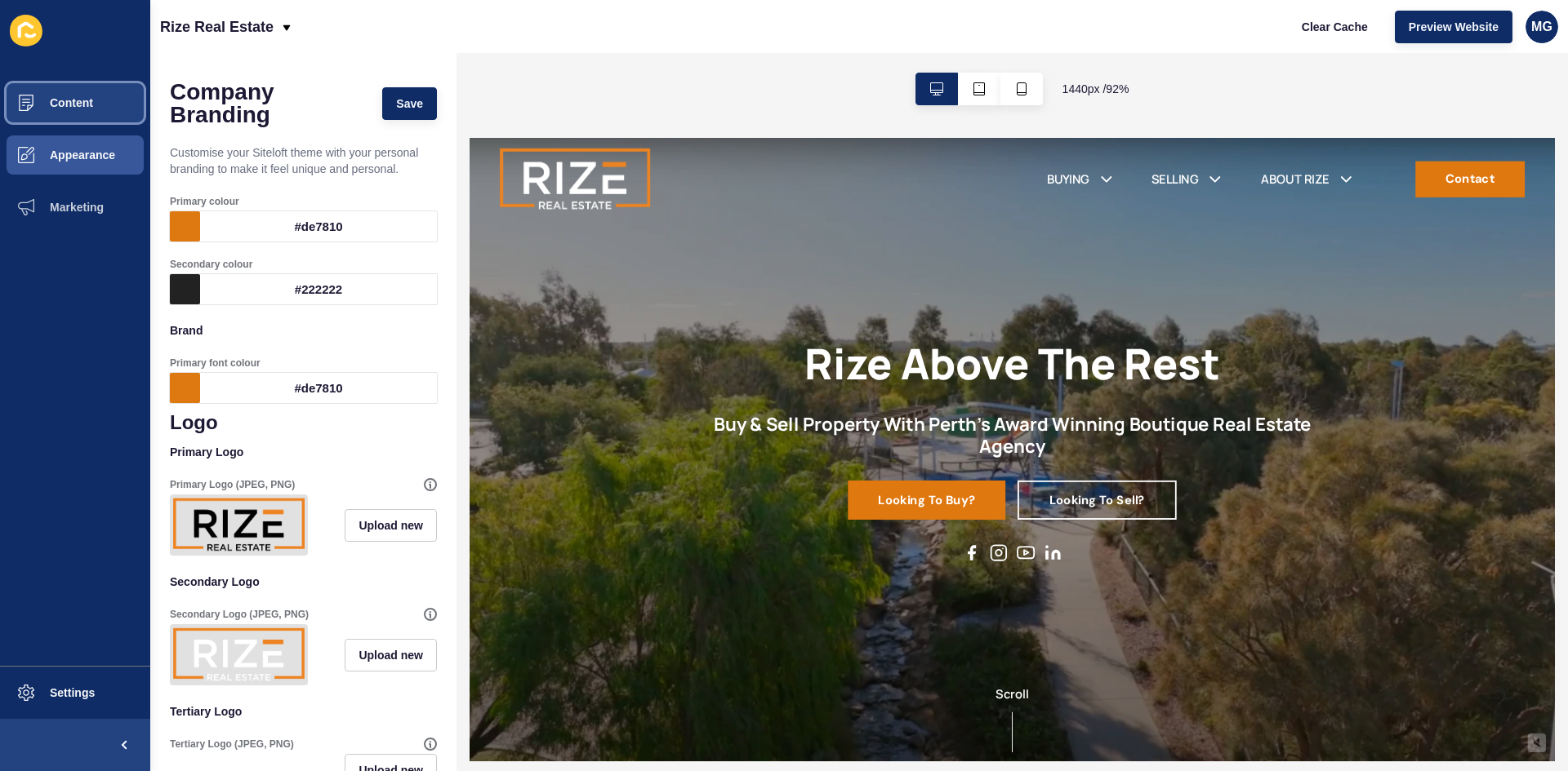
click at [77, 100] on span "Content" at bounding box center [45, 102] width 96 height 13
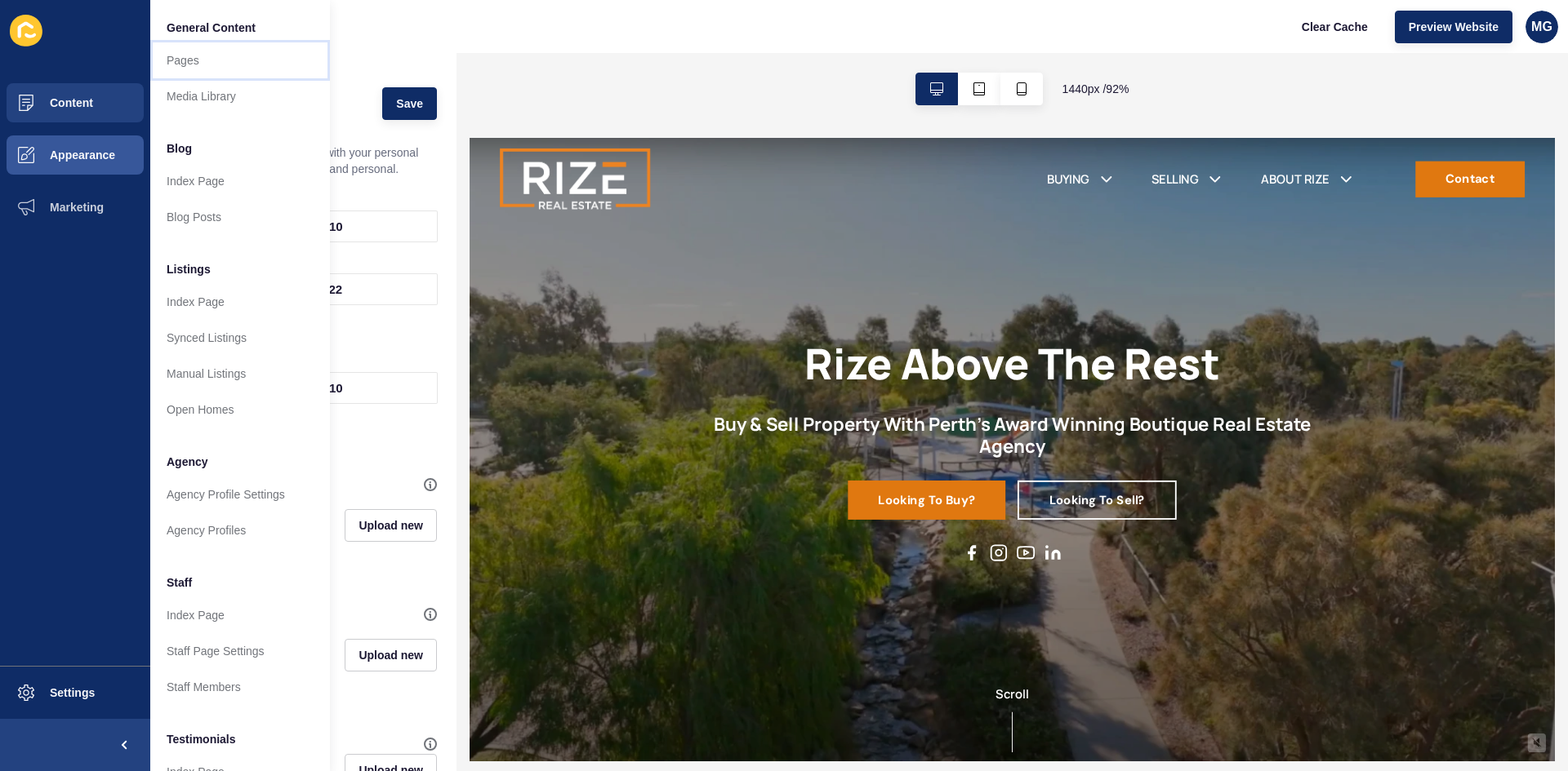
click at [206, 68] on link "Pages" at bounding box center [240, 61] width 179 height 36
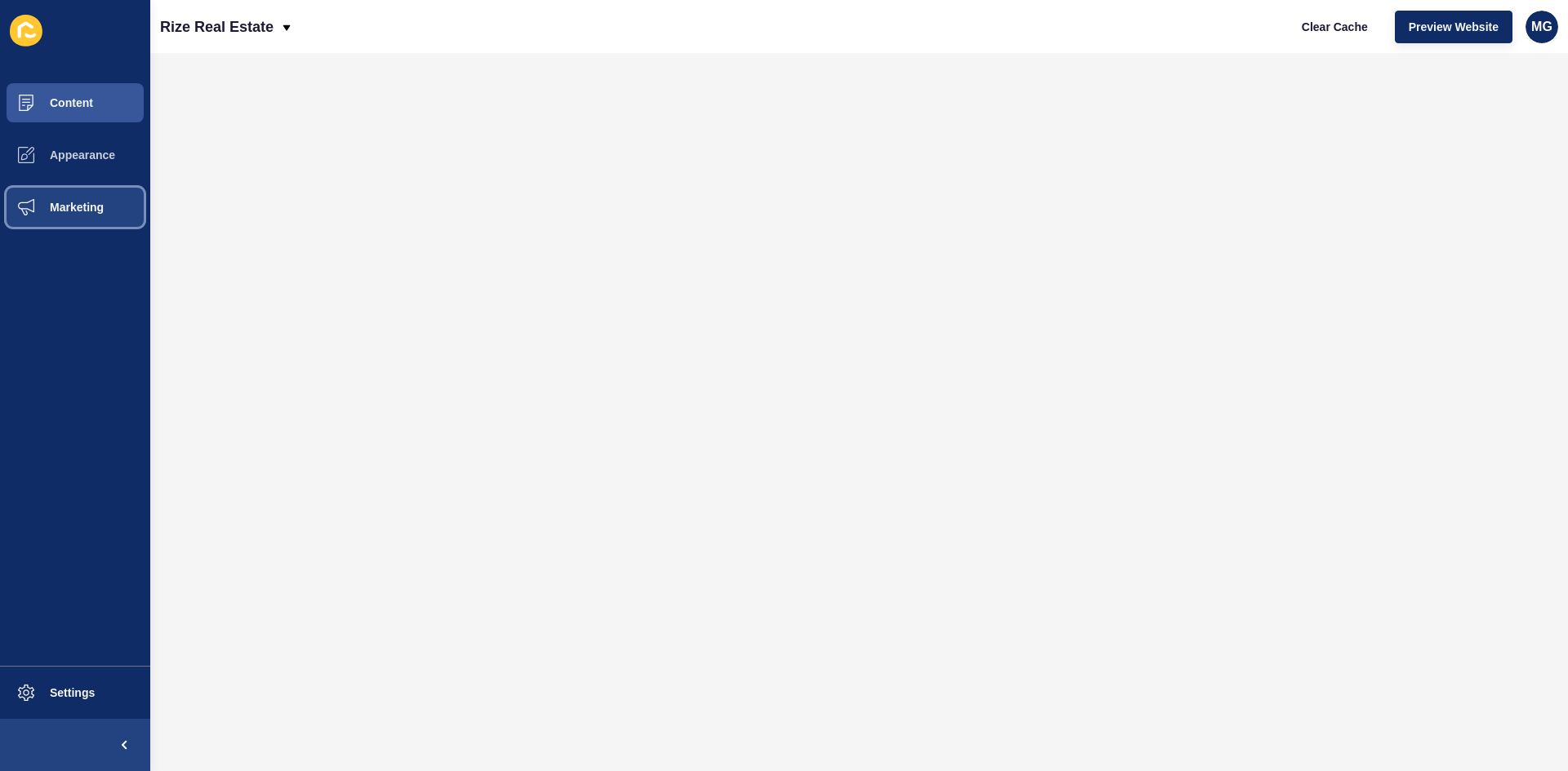
click at [63, 207] on span "Marketing" at bounding box center [50, 207] width 106 height 13
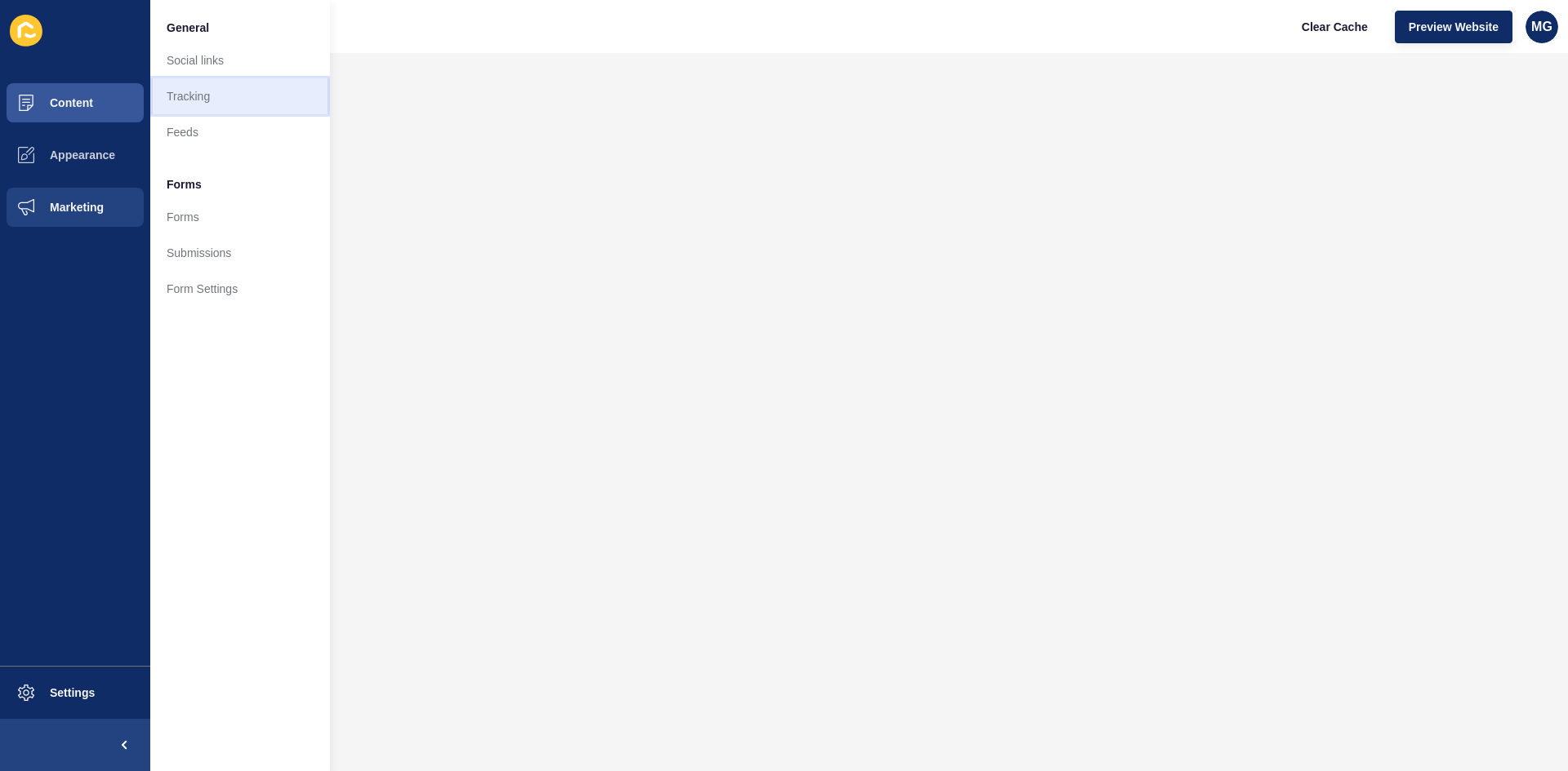
click at [216, 88] on link "Tracking" at bounding box center [240, 97] width 179 height 36
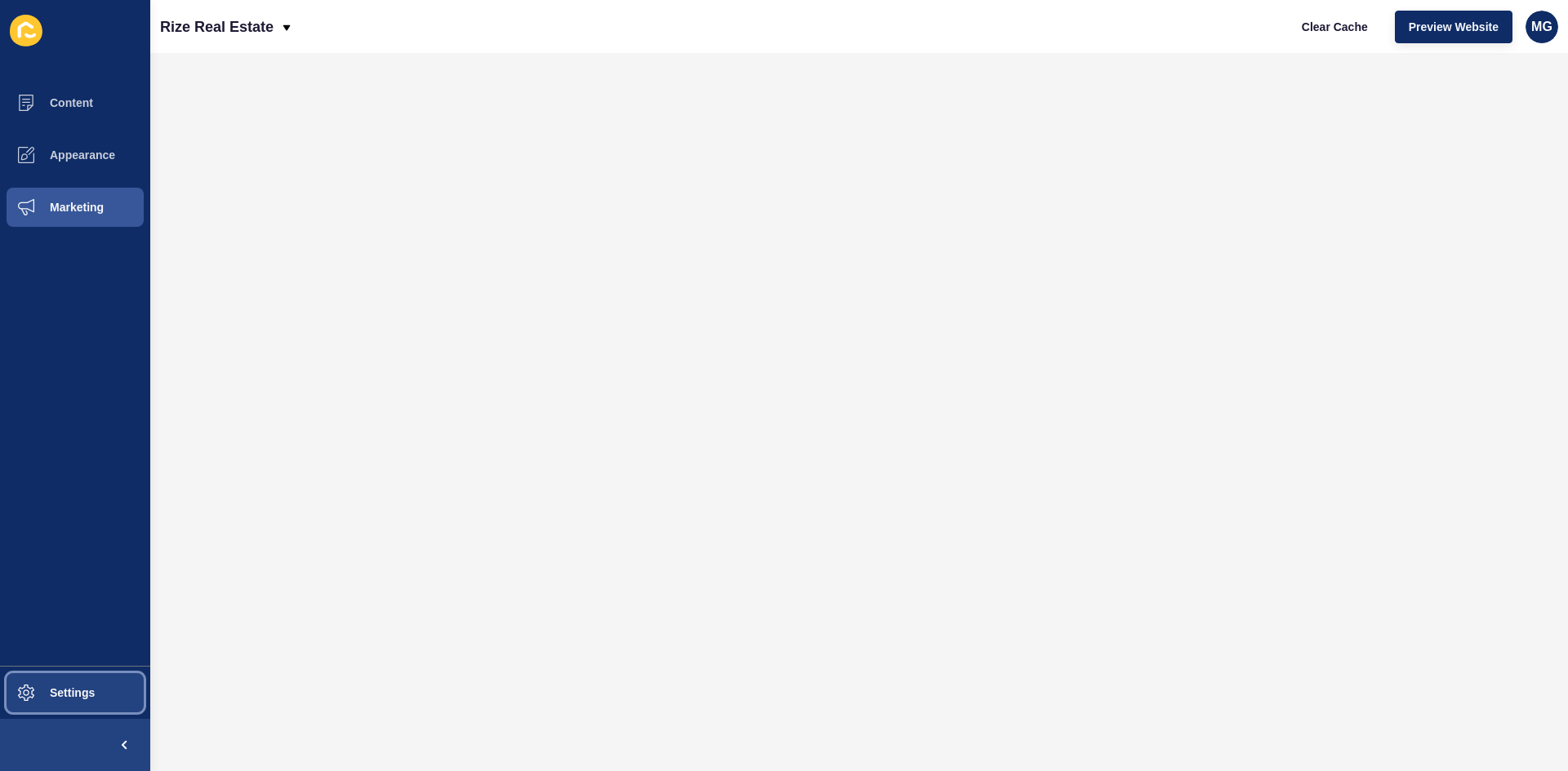
click at [83, 695] on span "Settings" at bounding box center [45, 692] width 97 height 13
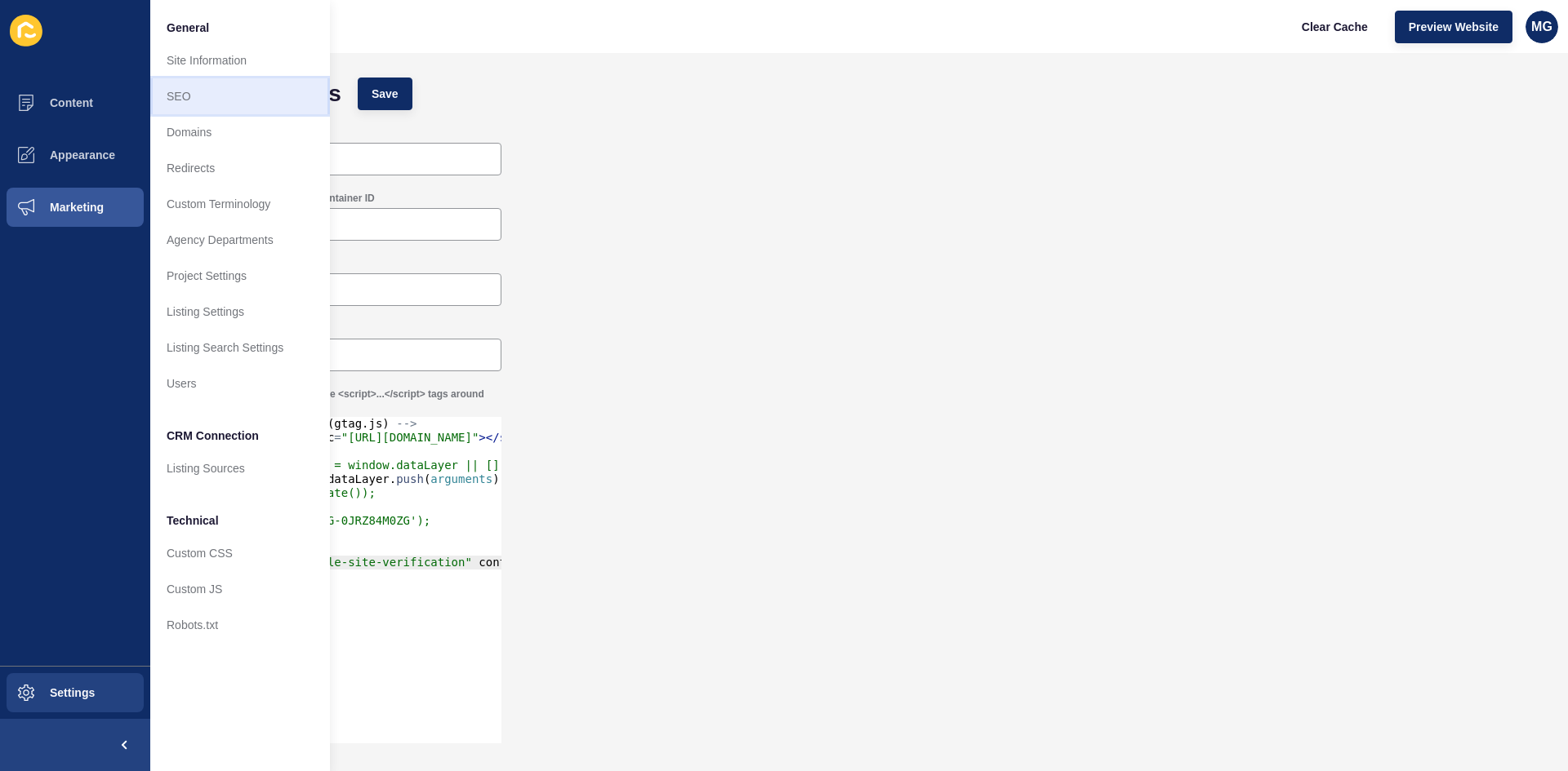
click at [203, 104] on link "SEO" at bounding box center [240, 97] width 179 height 36
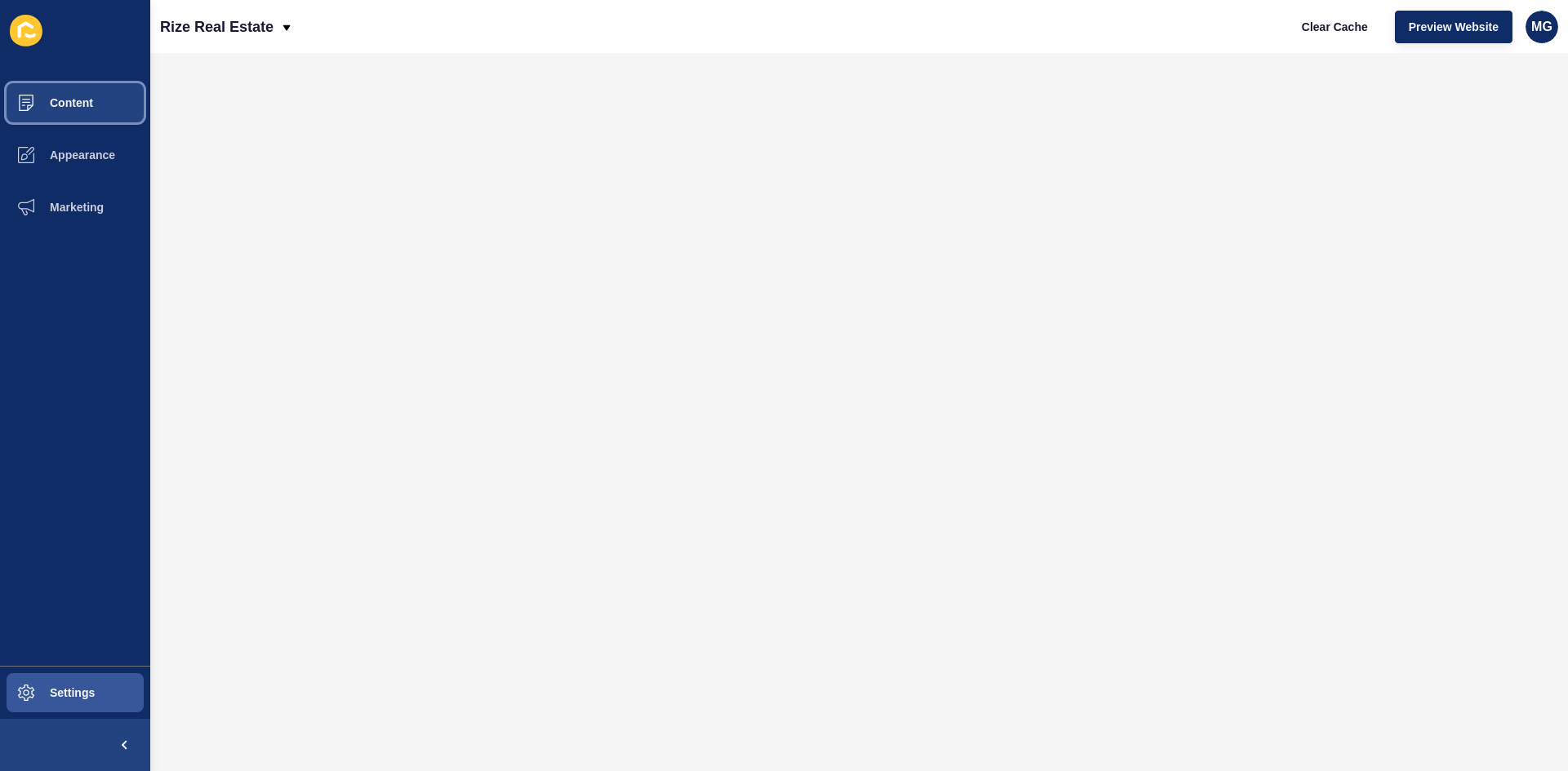
click at [60, 96] on span "Content" at bounding box center [45, 102] width 96 height 13
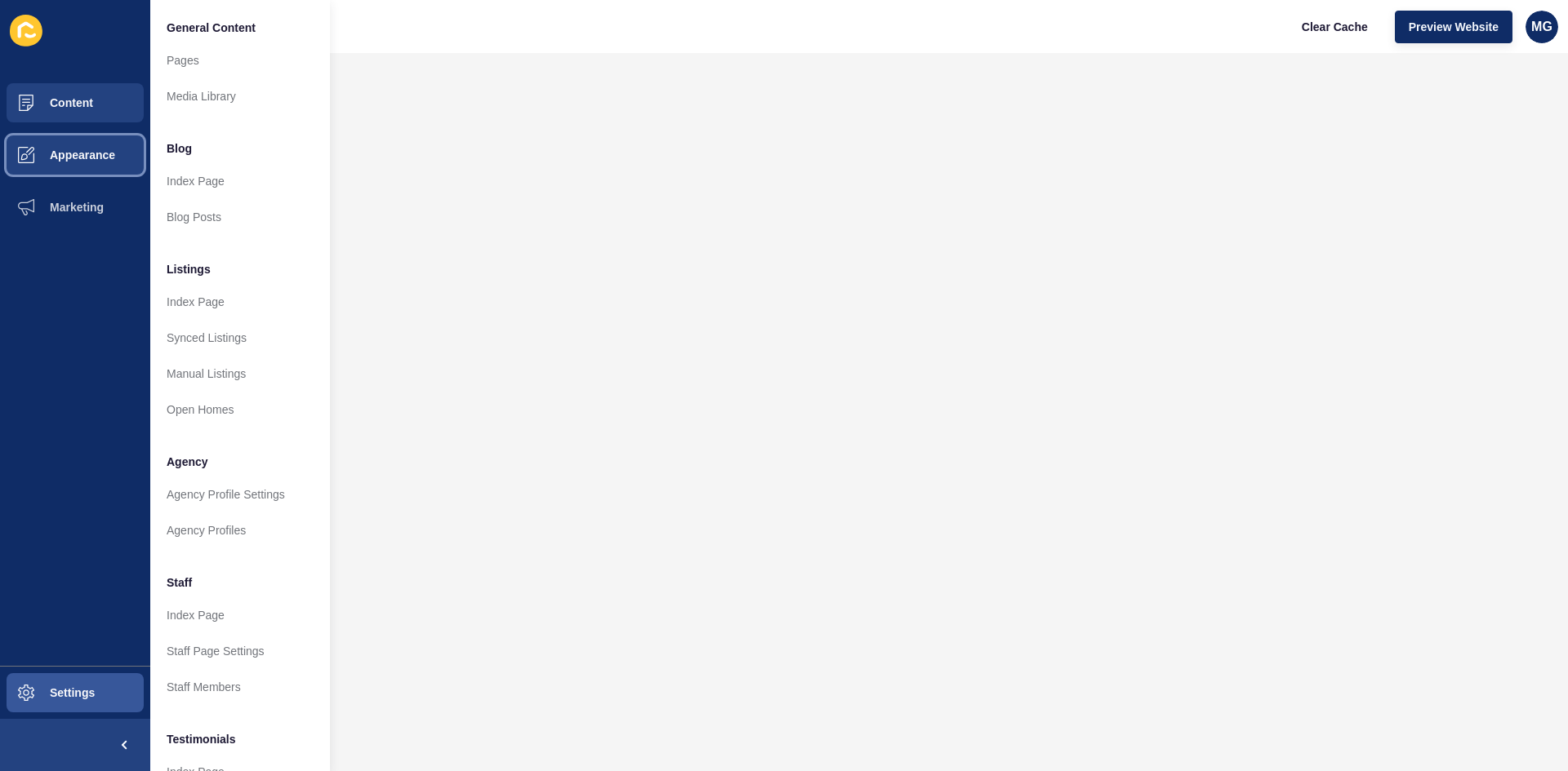
click at [88, 139] on button "Appearance" at bounding box center [75, 156] width 150 height 52
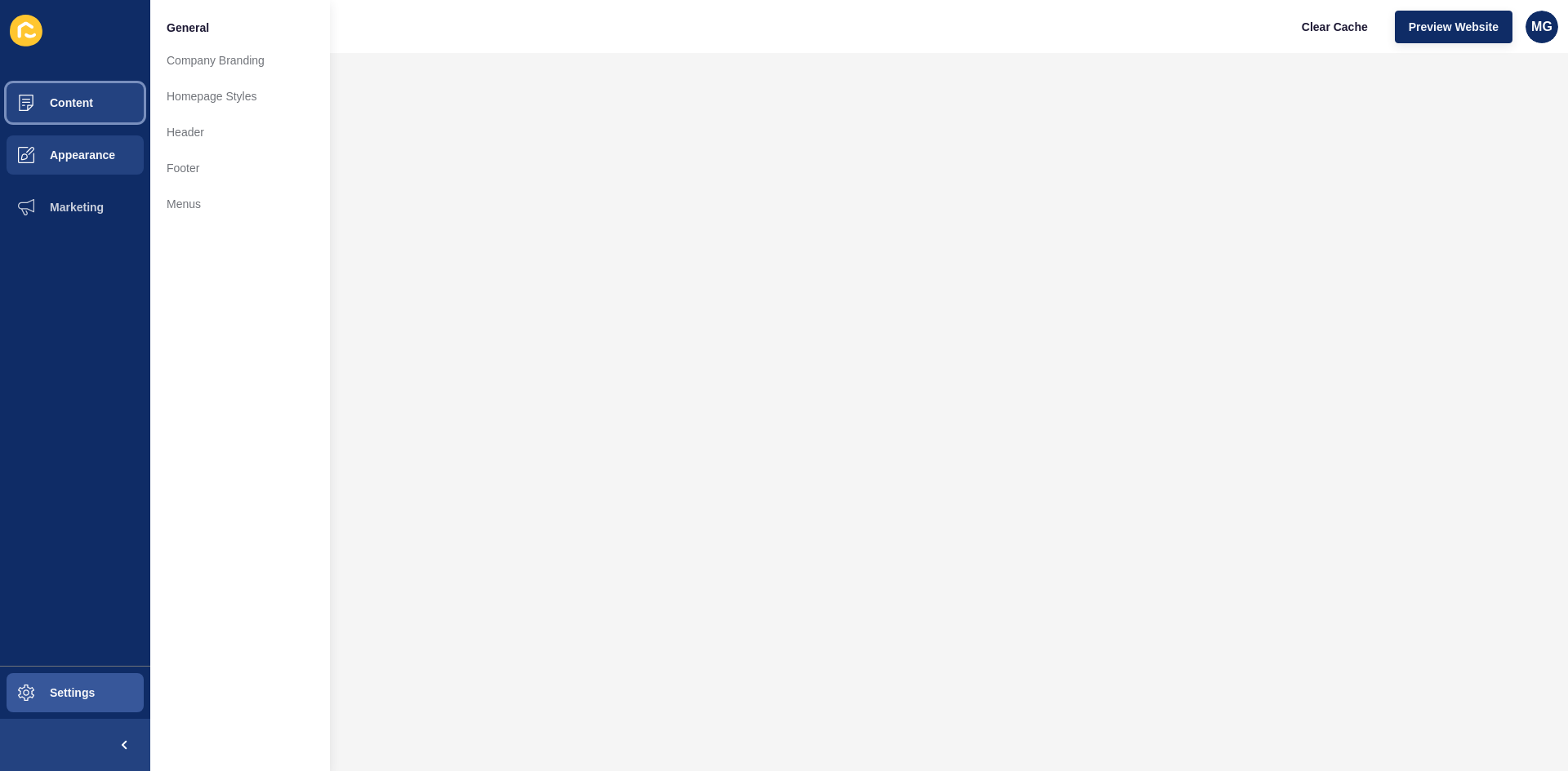
click at [59, 105] on span "Content" at bounding box center [45, 102] width 96 height 13
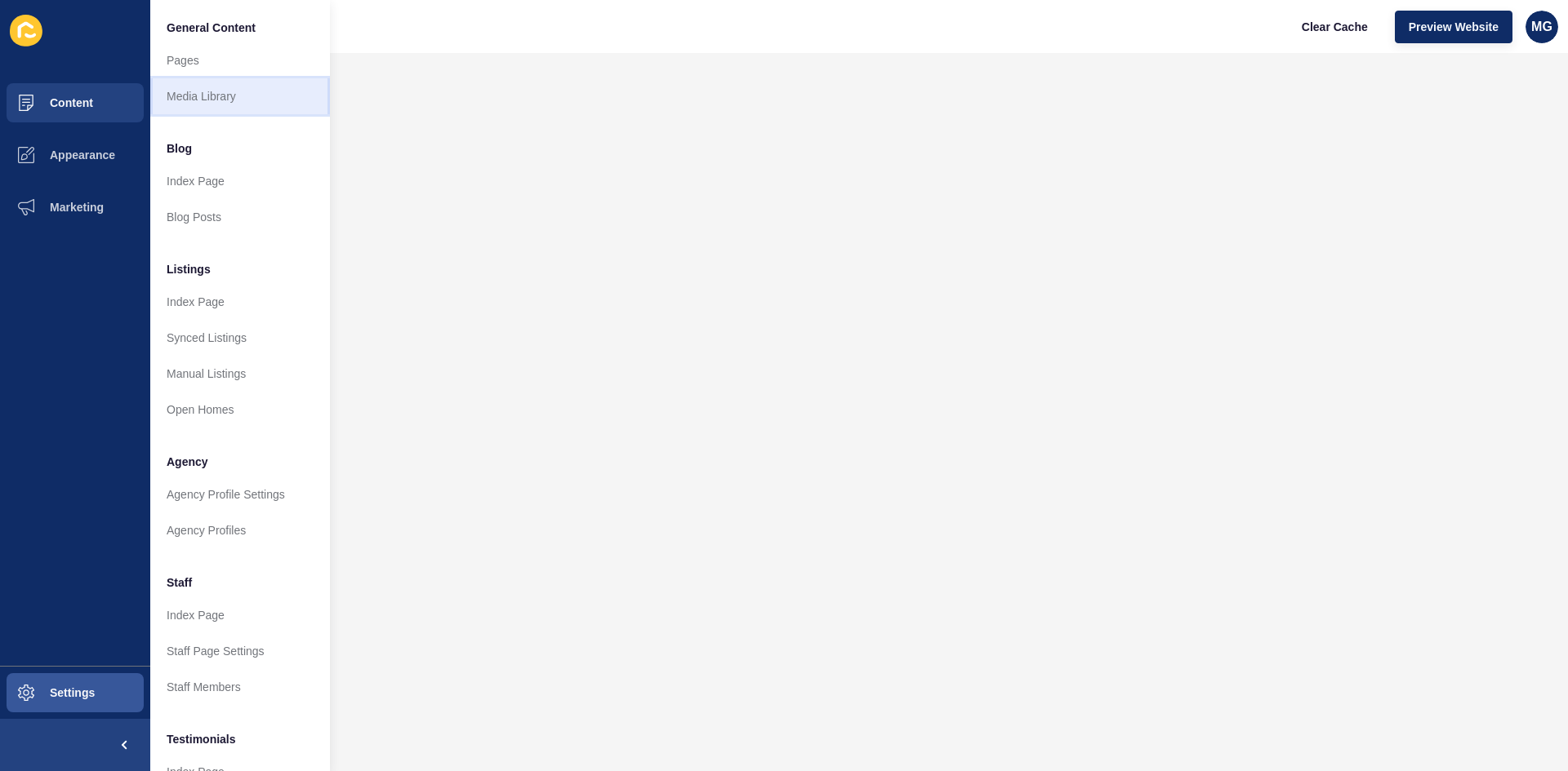
click at [214, 98] on link "Media Library" at bounding box center [240, 97] width 179 height 36
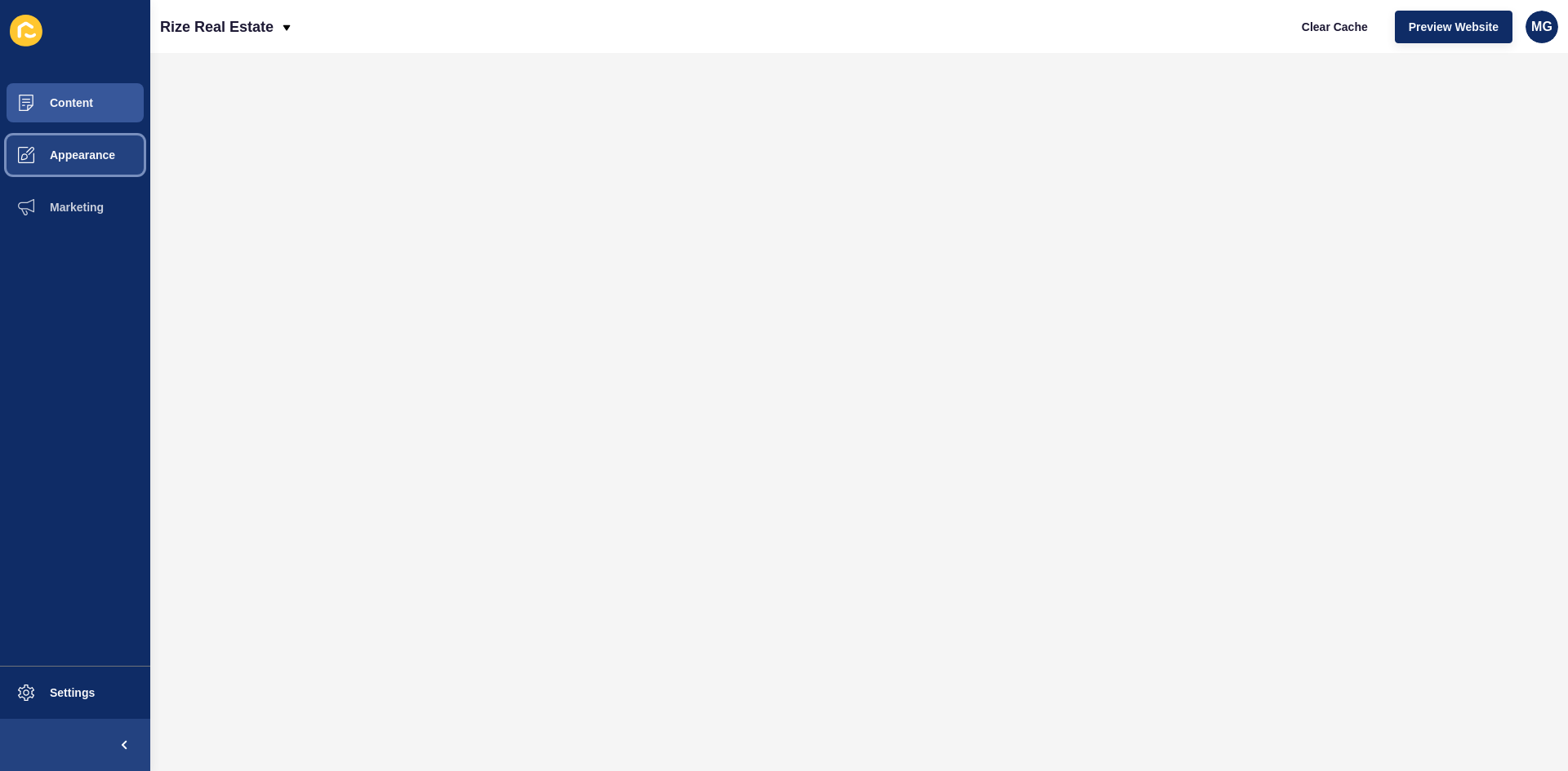
click at [93, 160] on span "Appearance" at bounding box center [56, 155] width 118 height 13
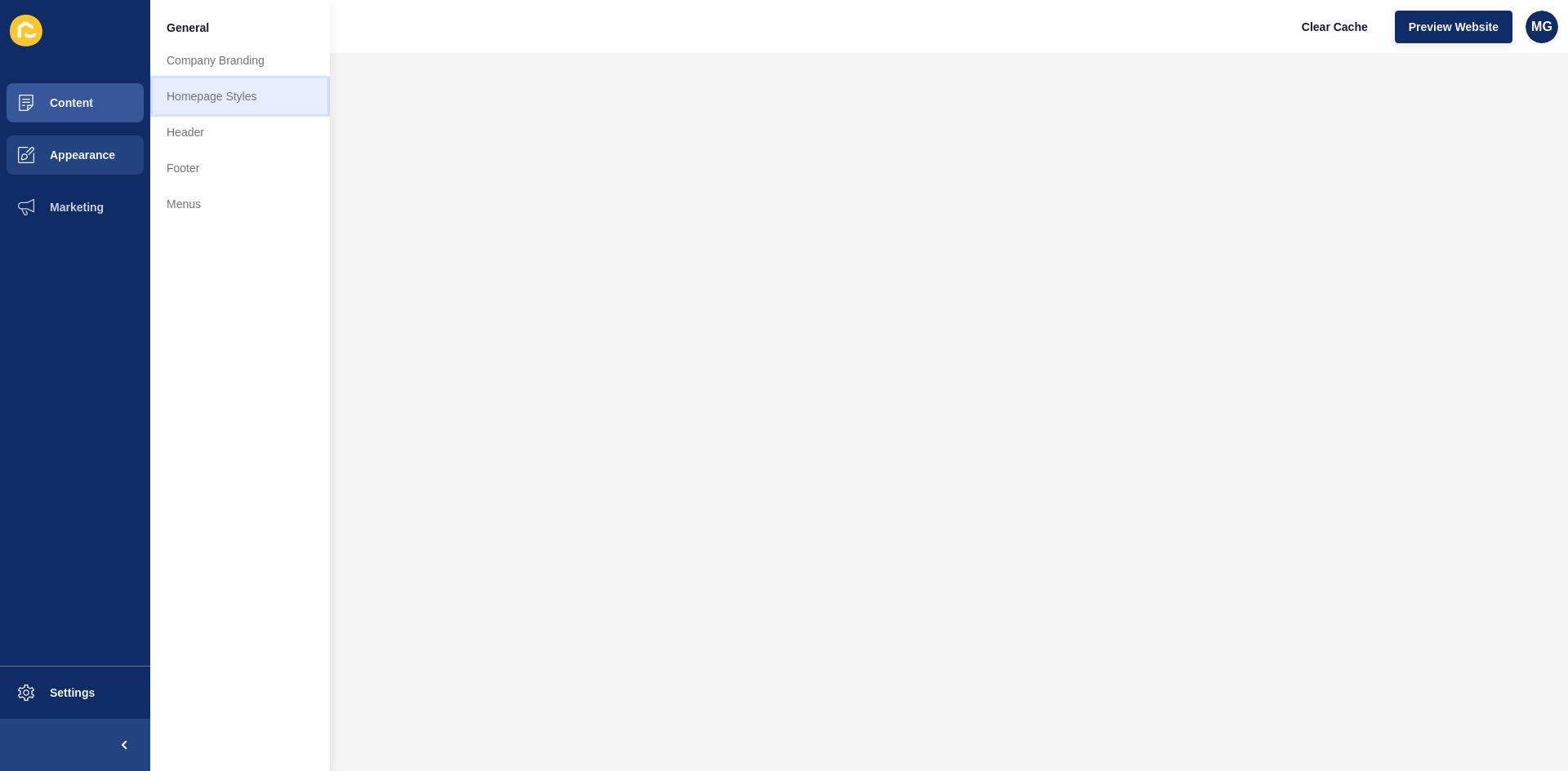
click at [234, 90] on link "Homepage Styles" at bounding box center [240, 97] width 179 height 36
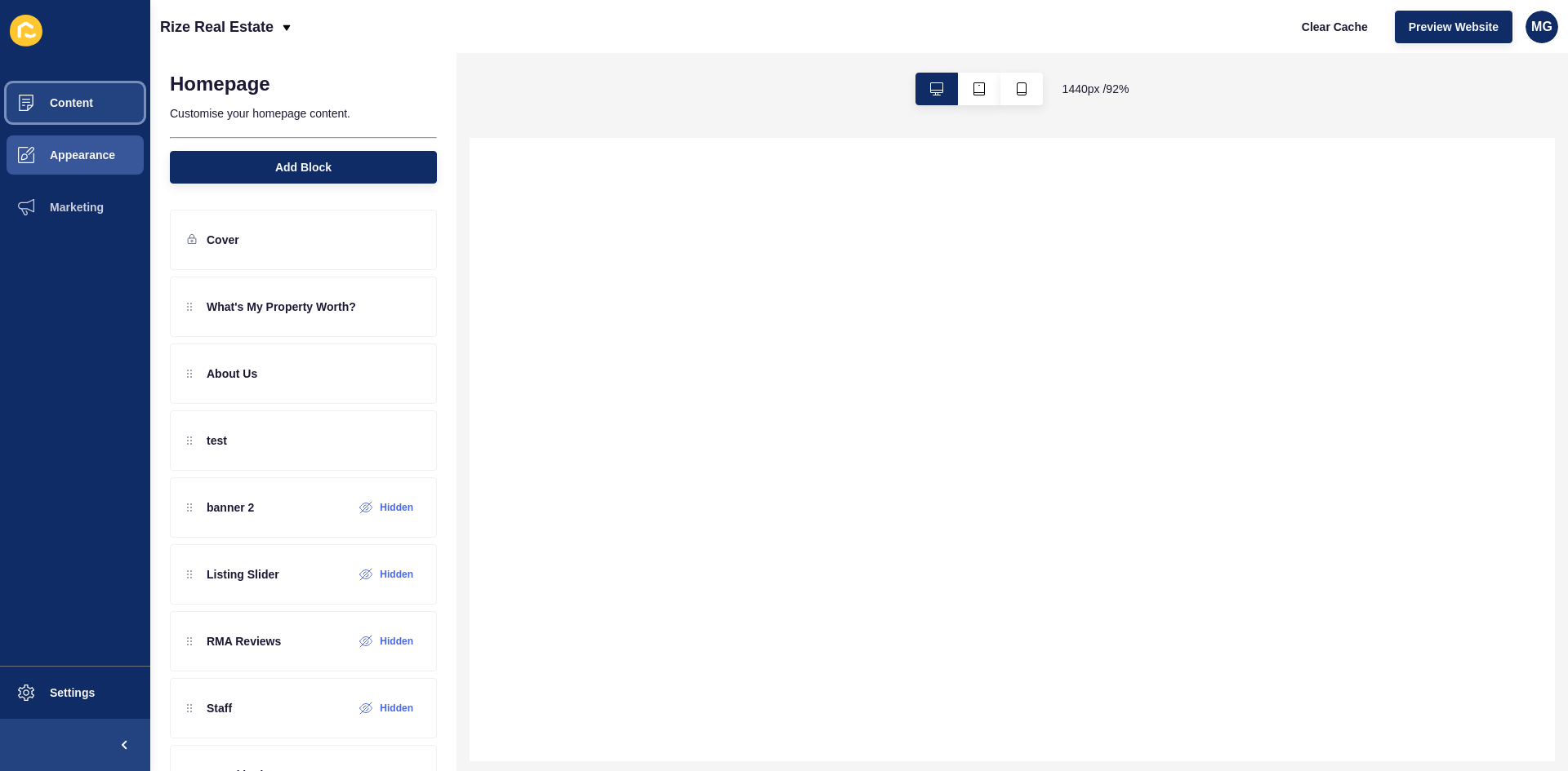
click at [96, 109] on button "Content" at bounding box center [75, 103] width 150 height 52
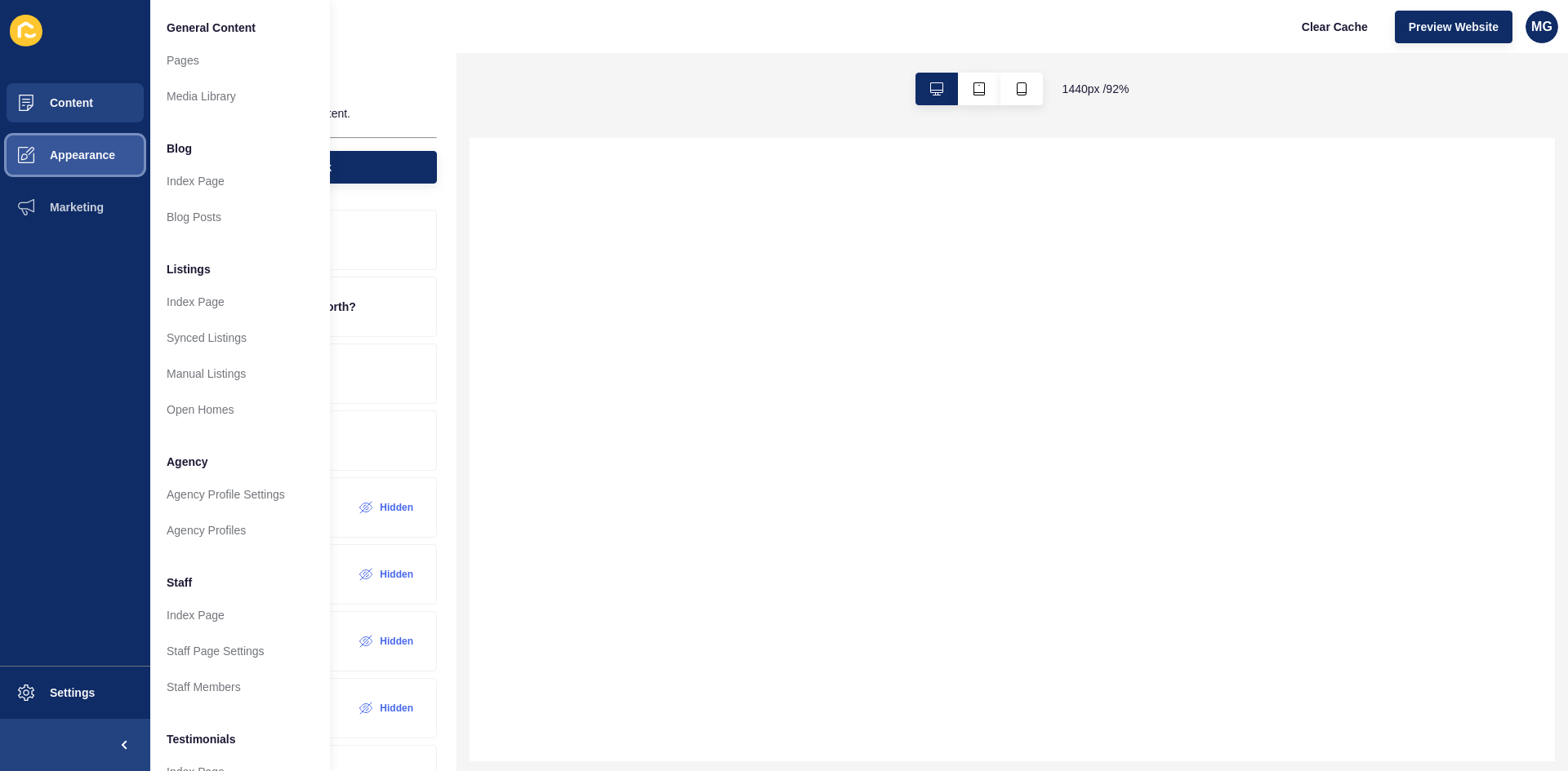
click at [80, 161] on span "Appearance" at bounding box center [56, 155] width 118 height 13
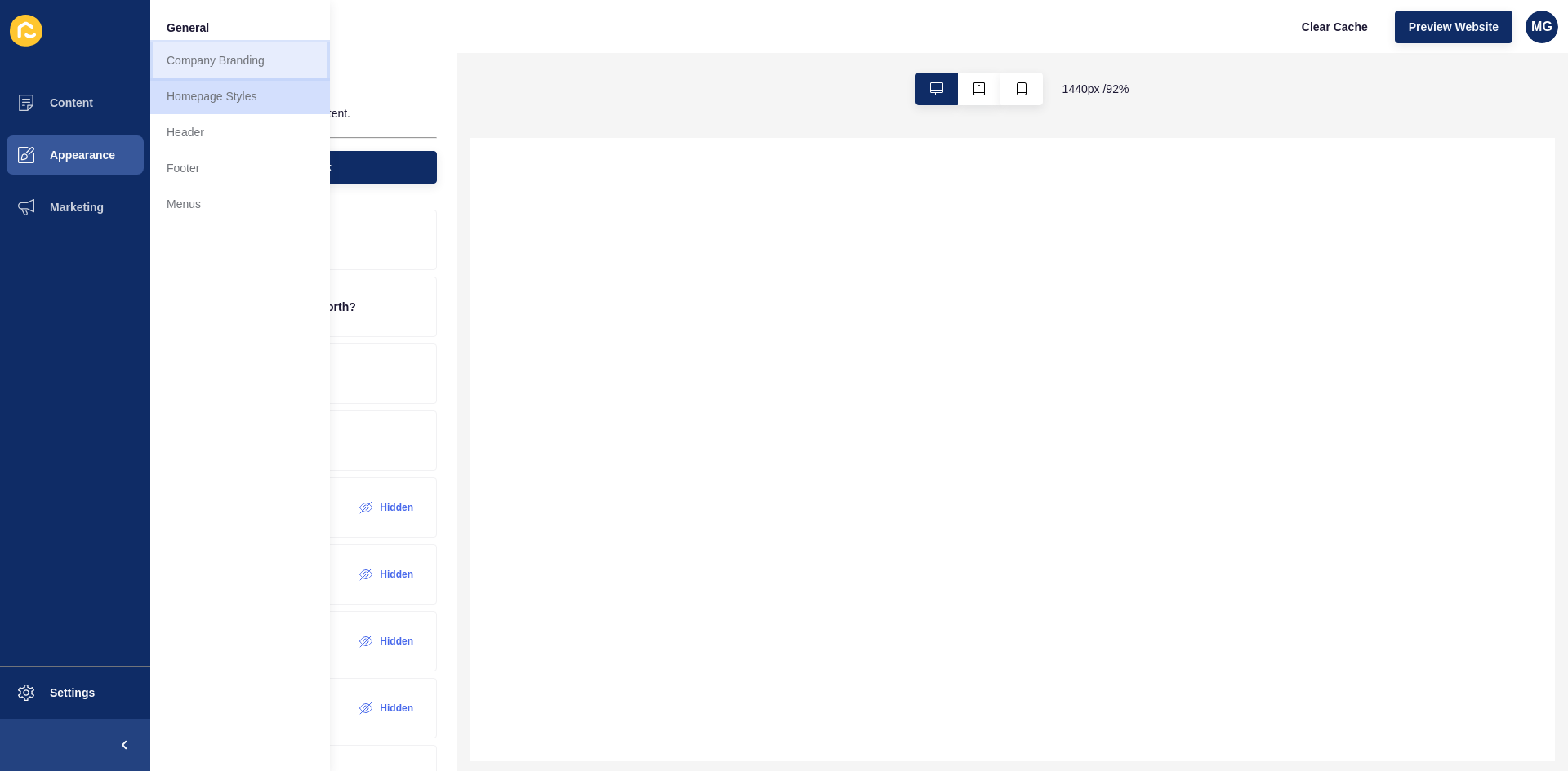
click at [239, 59] on link "Company Branding" at bounding box center [240, 61] width 179 height 36
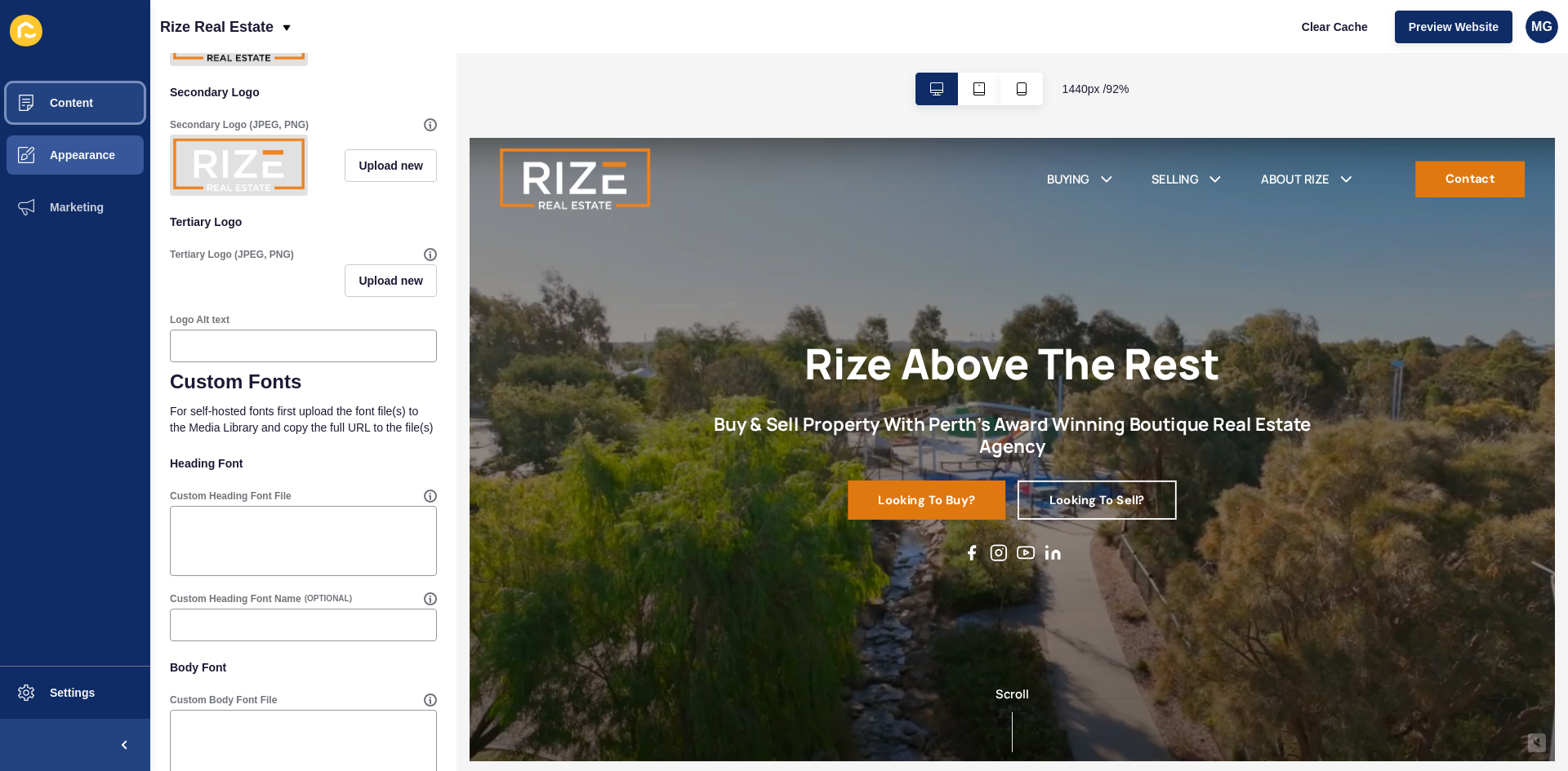
click at [76, 98] on span "Content" at bounding box center [45, 102] width 96 height 13
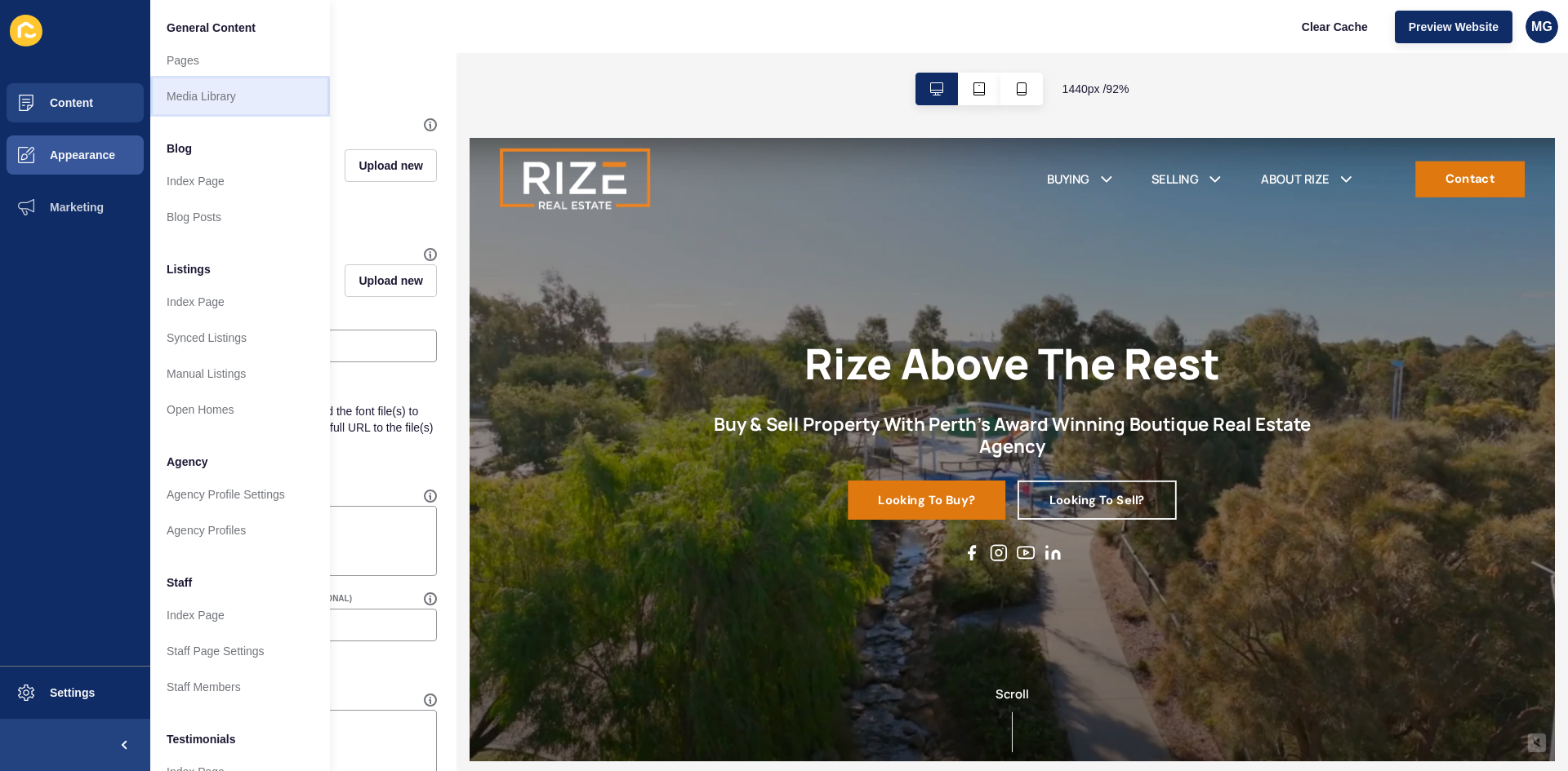
click at [236, 90] on link "Media Library" at bounding box center [240, 97] width 179 height 36
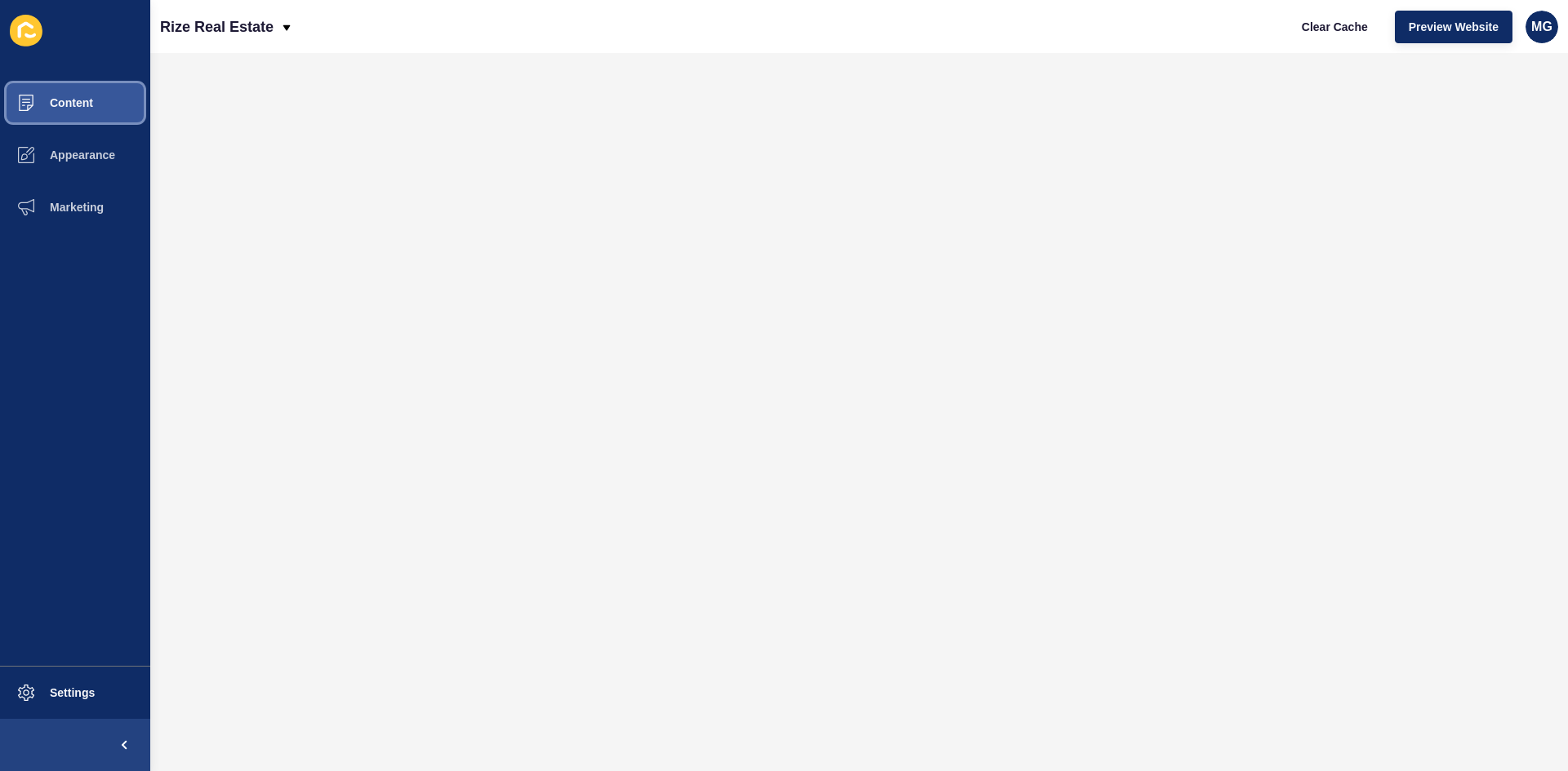
click at [73, 100] on span "Content" at bounding box center [45, 102] width 96 height 13
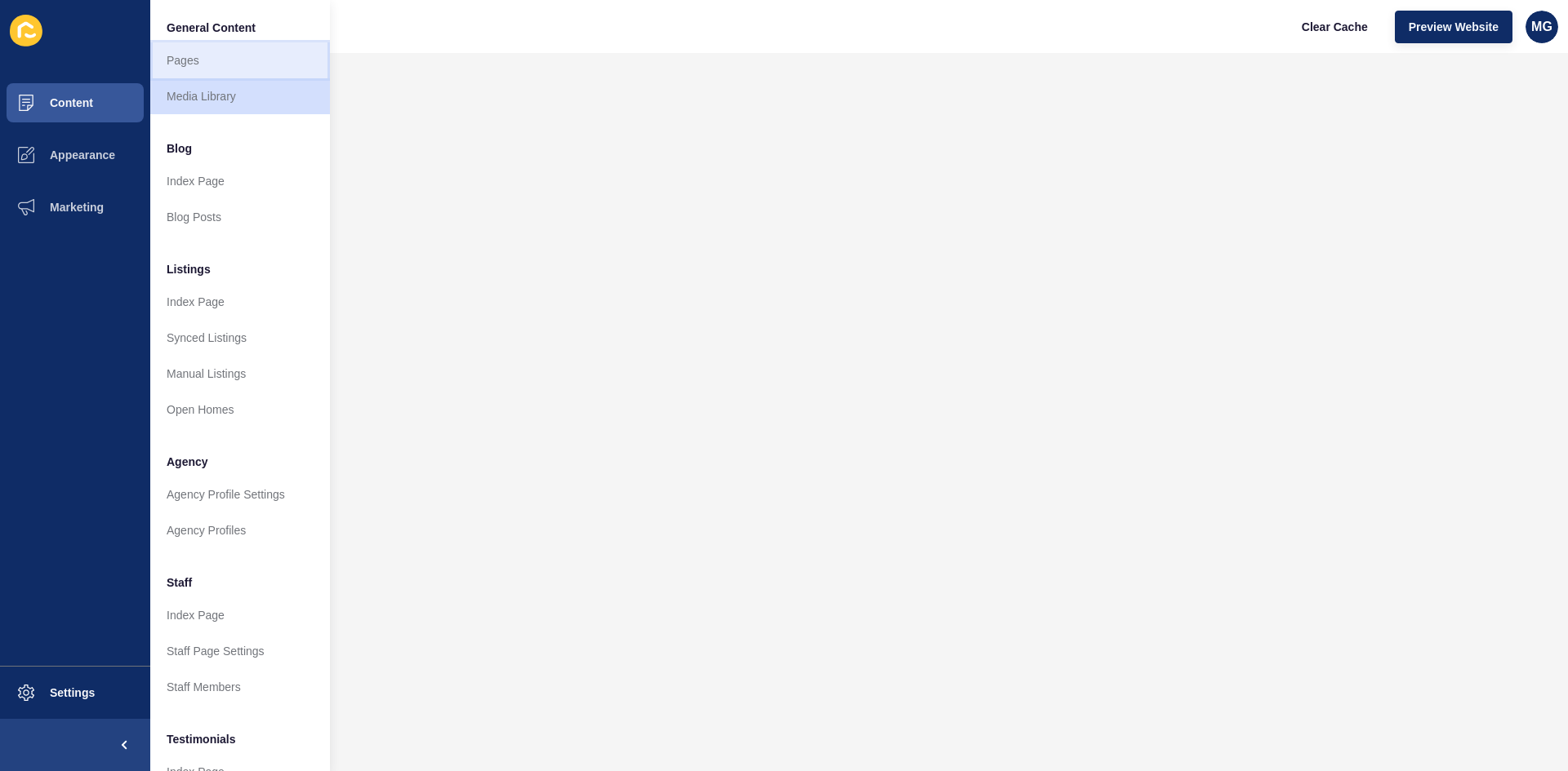
click at [221, 65] on link "Pages" at bounding box center [240, 61] width 179 height 36
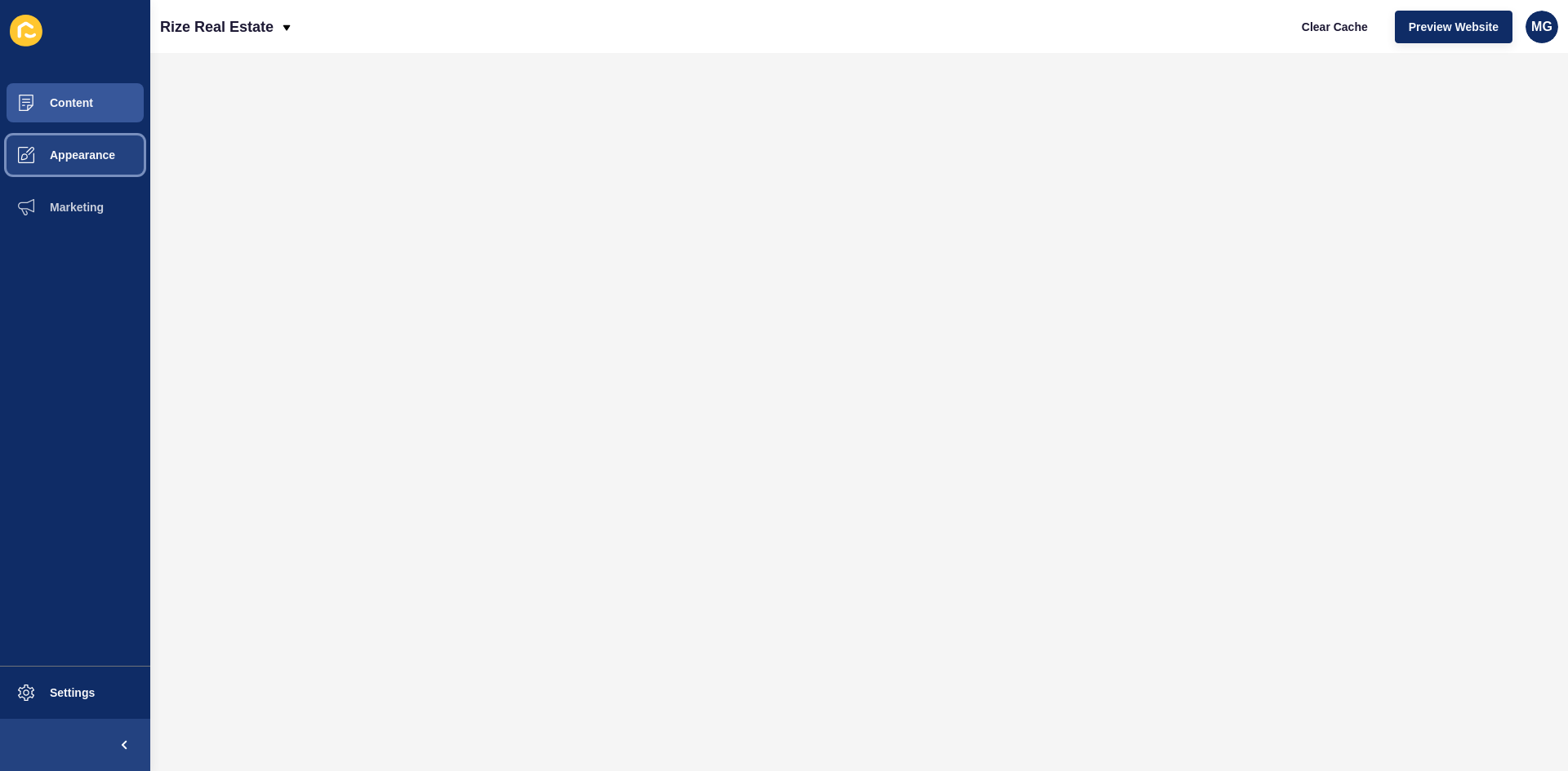
click at [78, 154] on span "Appearance" at bounding box center [56, 155] width 118 height 13
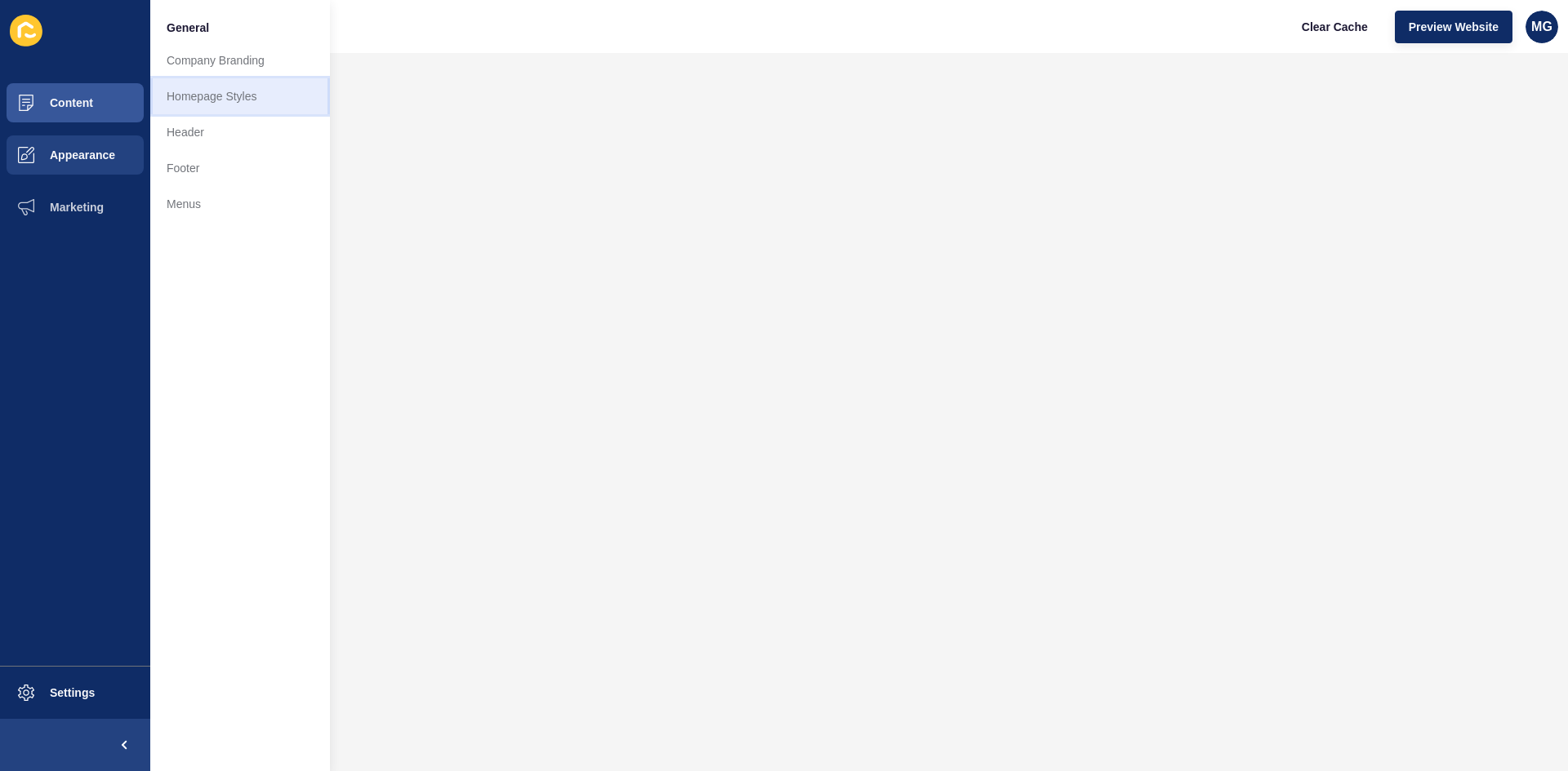
click at [206, 96] on link "Homepage Styles" at bounding box center [240, 97] width 179 height 36
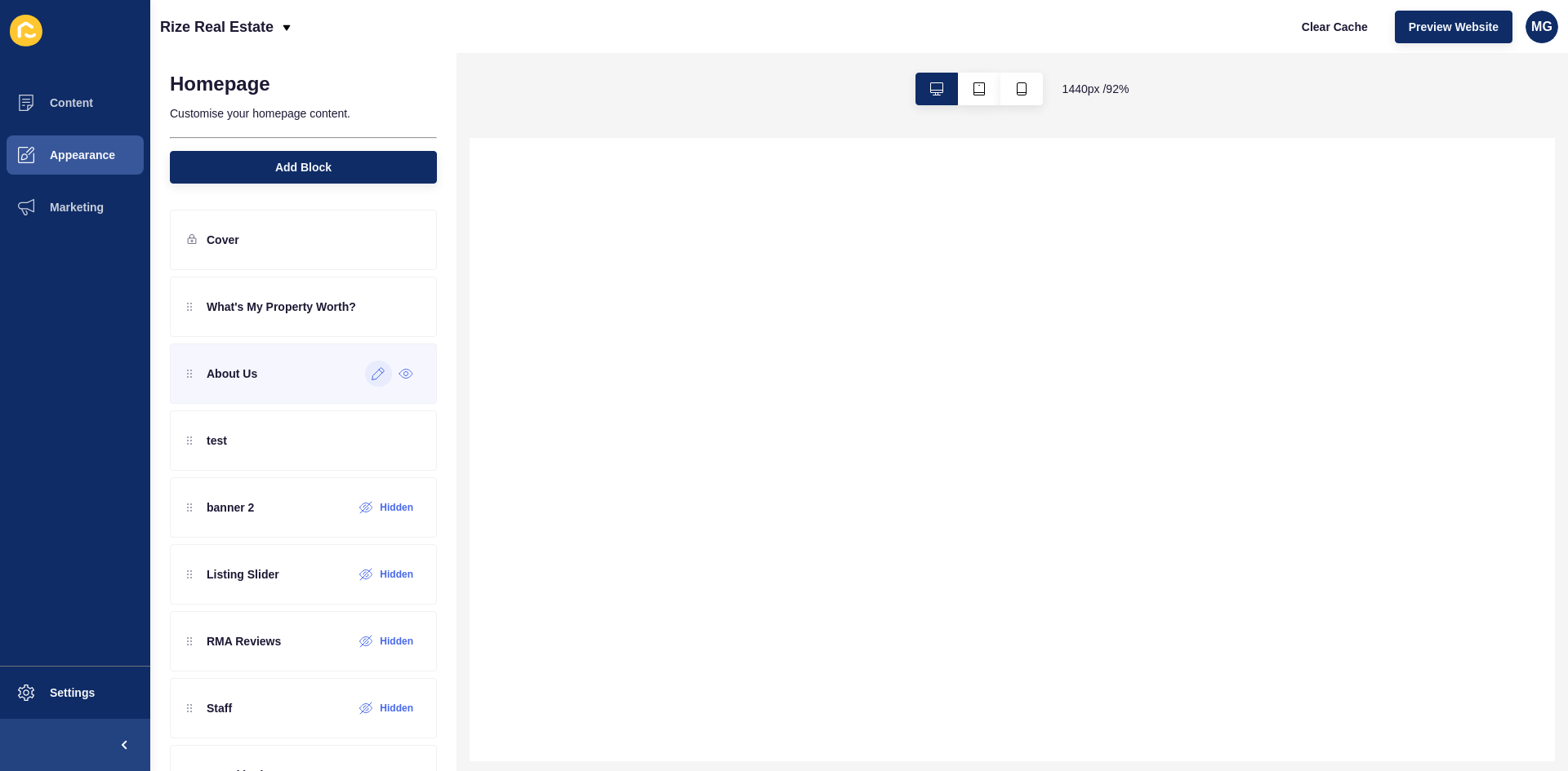
click at [371, 376] on icon at bounding box center [378, 374] width 14 height 13
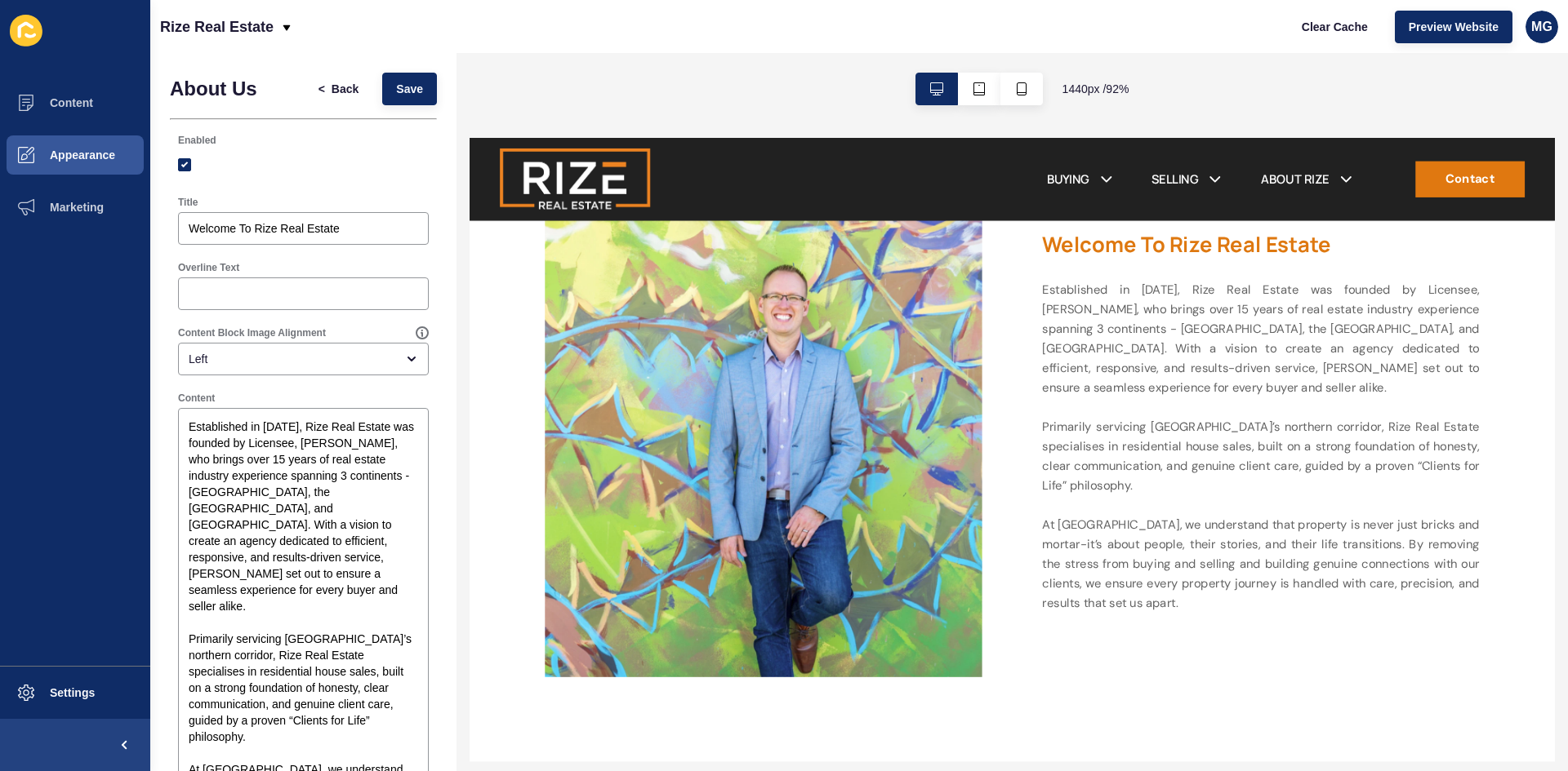
scroll to position [735, 0]
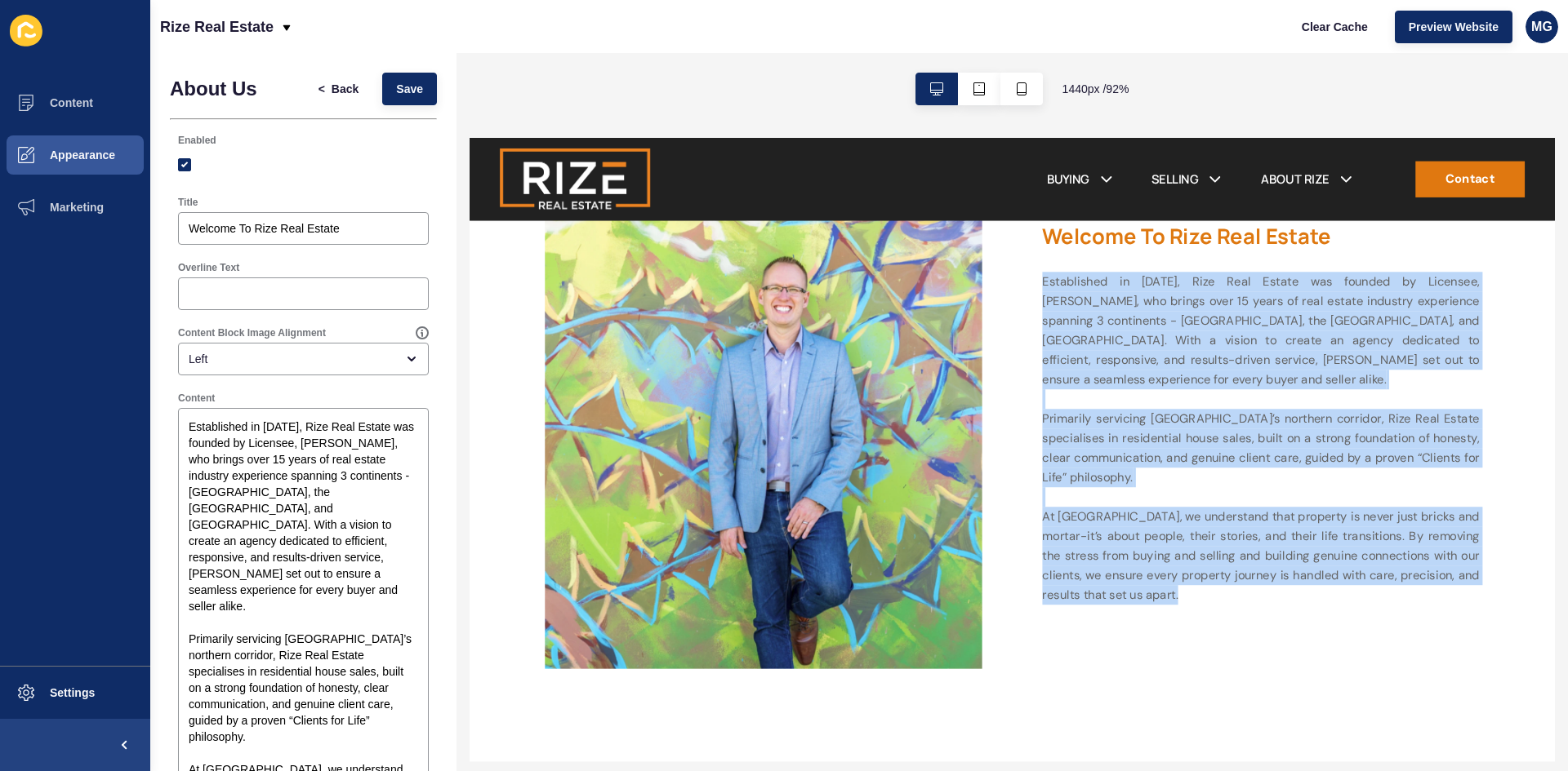
drag, startPoint x: 1268, startPoint y: 628, endPoint x: 1083, endPoint y: 287, distance: 388.0
click at [1090, 287] on p "Established in [DATE], Rize Real Estate was founded by Licensee, [PERSON_NAME],…" at bounding box center [1326, 463] width 473 height 361
copy p "Established in [DATE], Rize Real Estate was founded by Licensee, [PERSON_NAME],…"
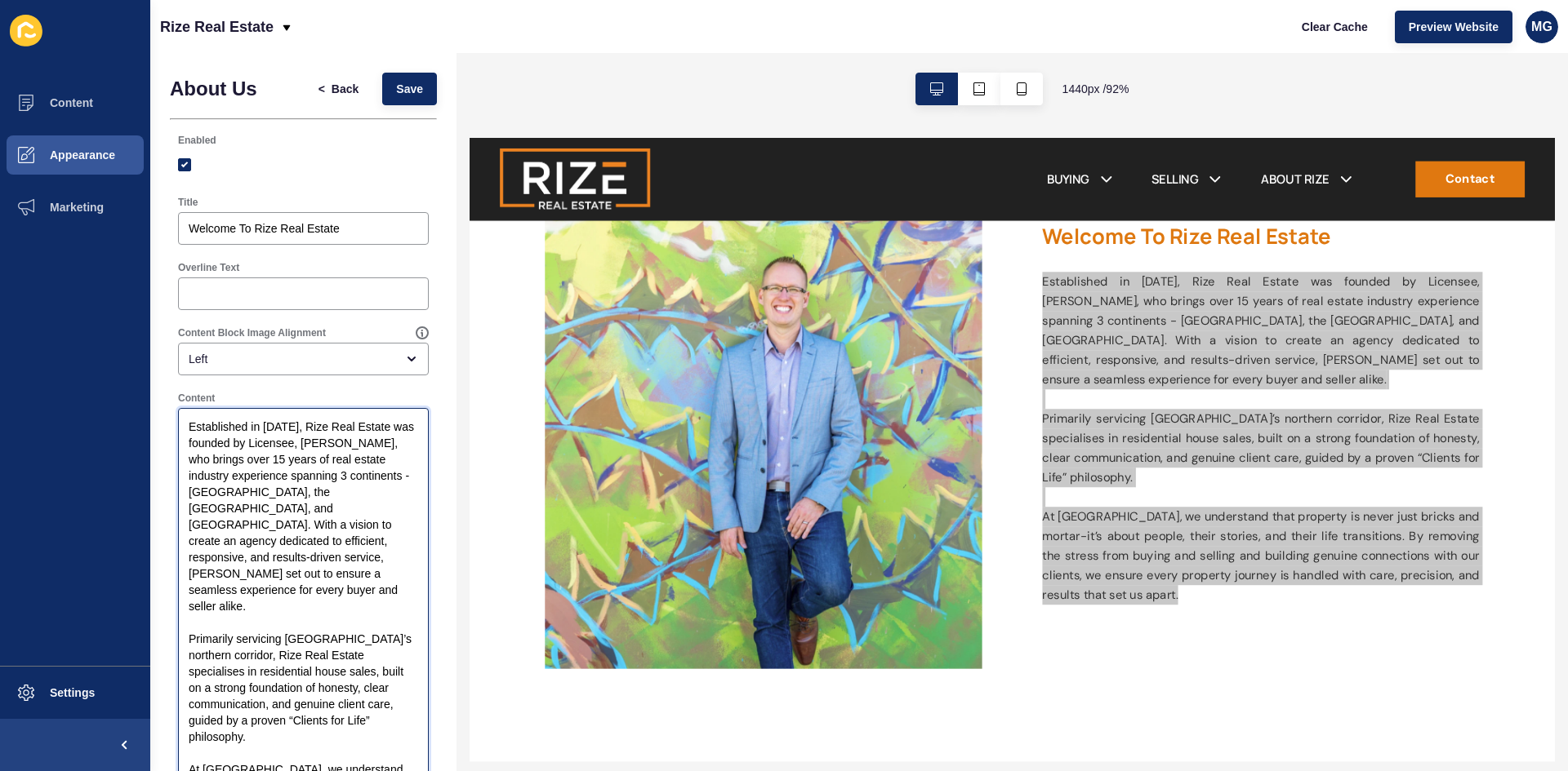
click at [359, 609] on textarea "Established in [DATE], Rize Real Estate was founded by Licensee, [PERSON_NAME],…" at bounding box center [302, 647] width 245 height 473
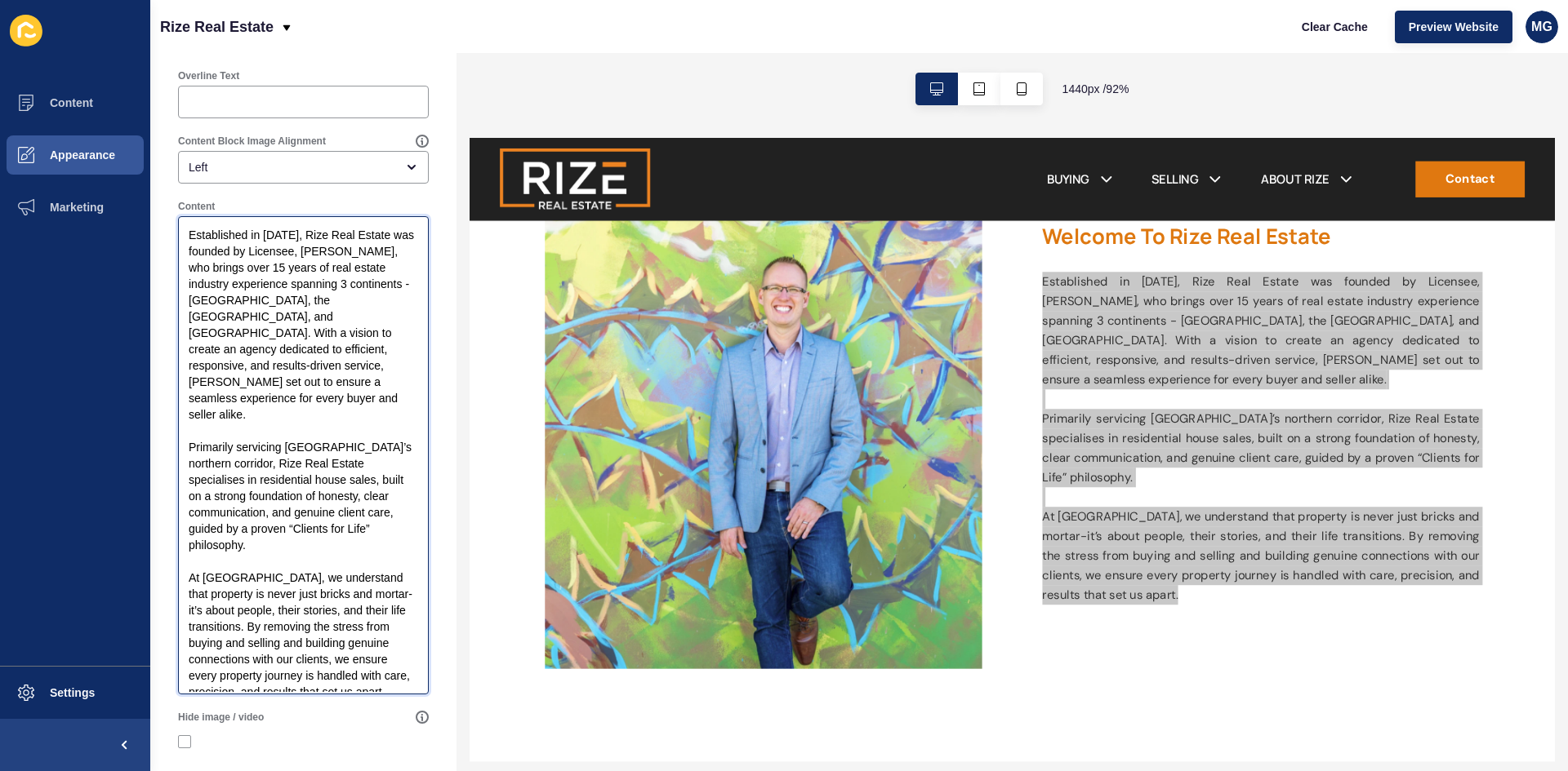
scroll to position [245, 0]
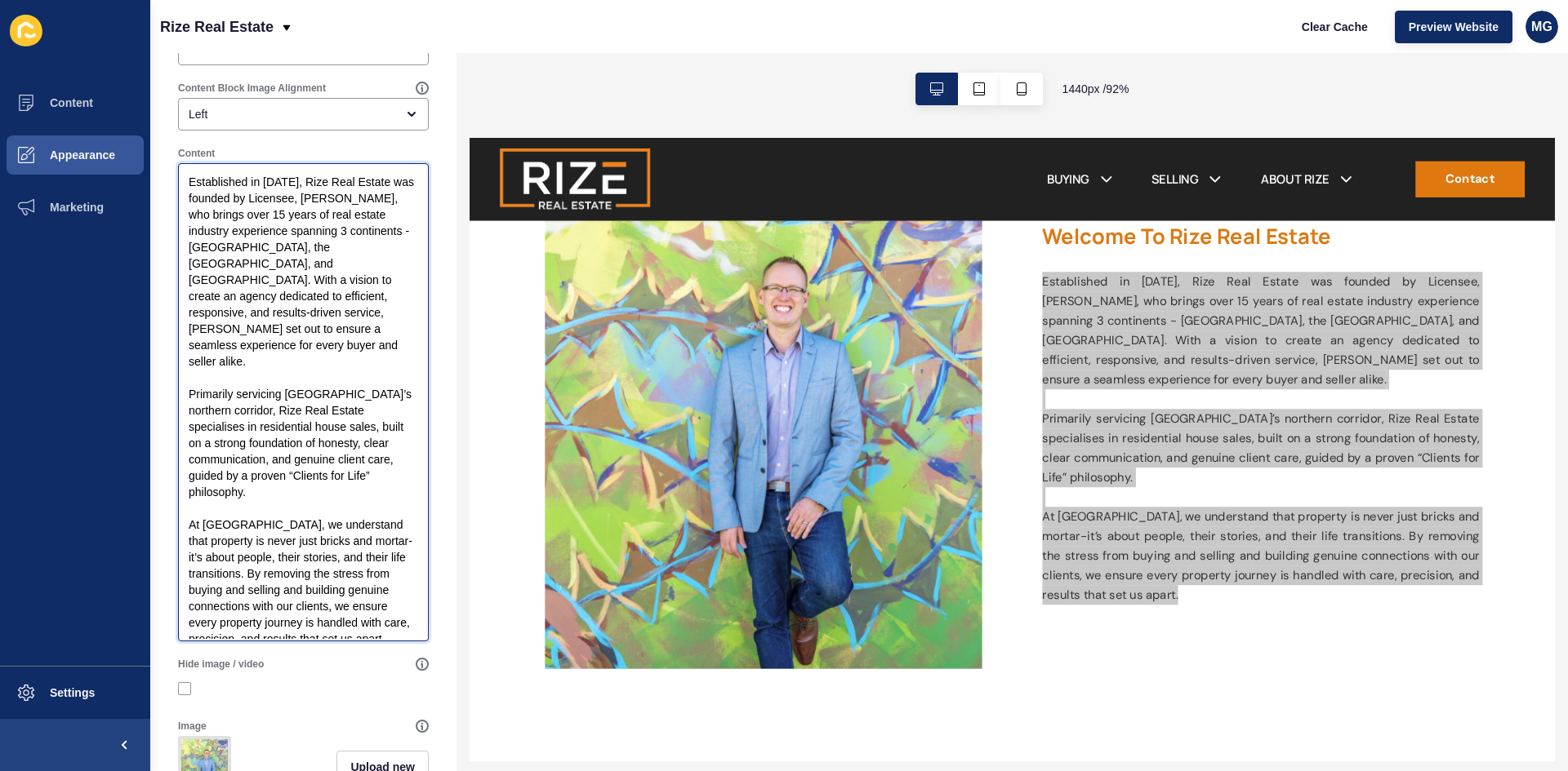
drag, startPoint x: 320, startPoint y: 632, endPoint x: 135, endPoint y: 163, distance: 504.2
click at [135, 163] on div "Content Appearance Marketing Settings Rize Real Estate Clear Cache Preview Webs…" at bounding box center [784, 386] width 1568 height 771
paste textarea "[PERSON_NAME], a trusted Perth real estate agent with over 15 years of experien…"
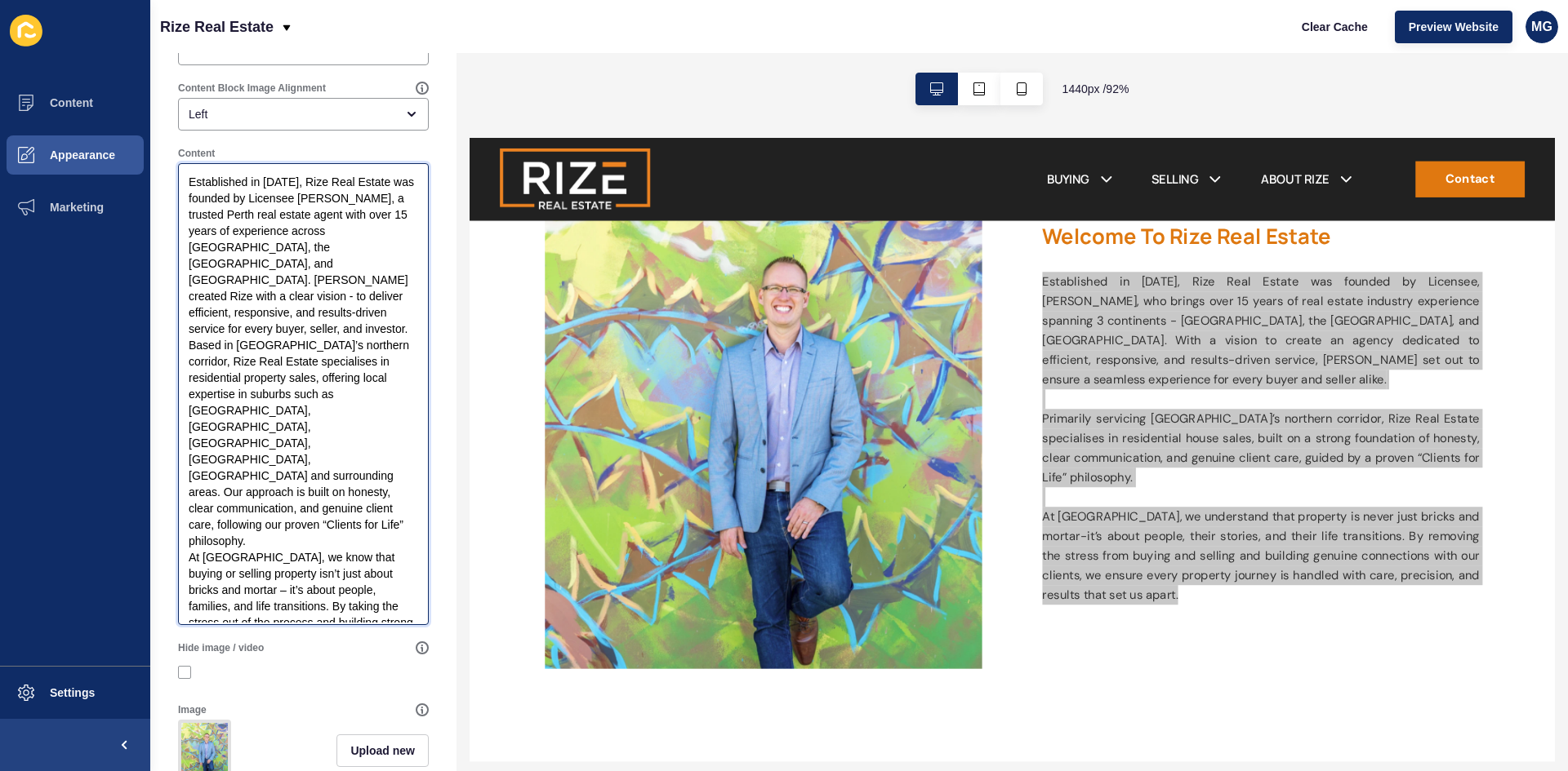
click at [263, 312] on textarea "Established in [DATE], Rize Real Estate was founded by Licensee [PERSON_NAME], …" at bounding box center [302, 394] width 245 height 457
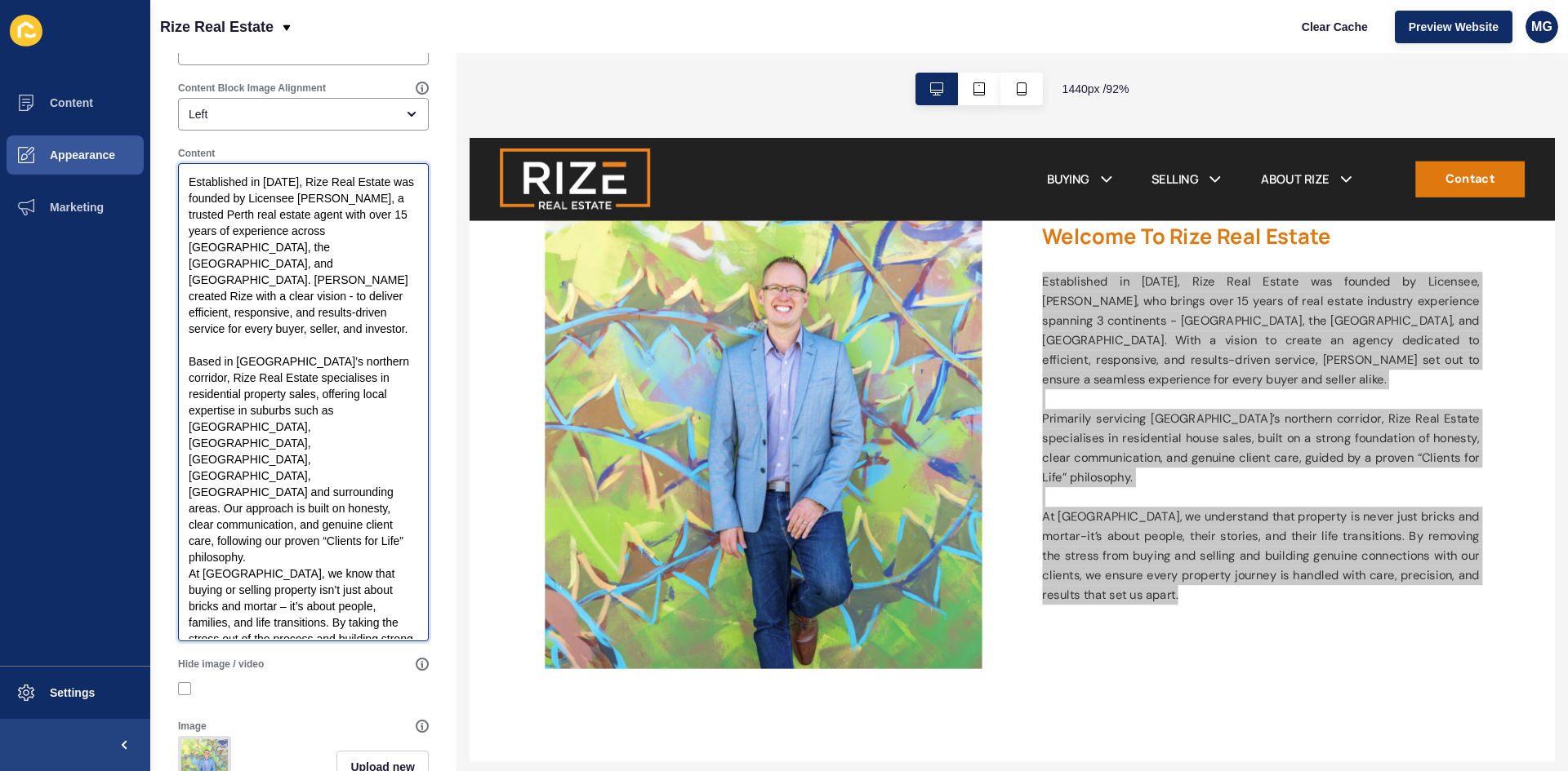
click at [256, 474] on textarea "Established in [DATE], Rize Real Estate was founded by Licensee [PERSON_NAME], …" at bounding box center [302, 402] width 245 height 473
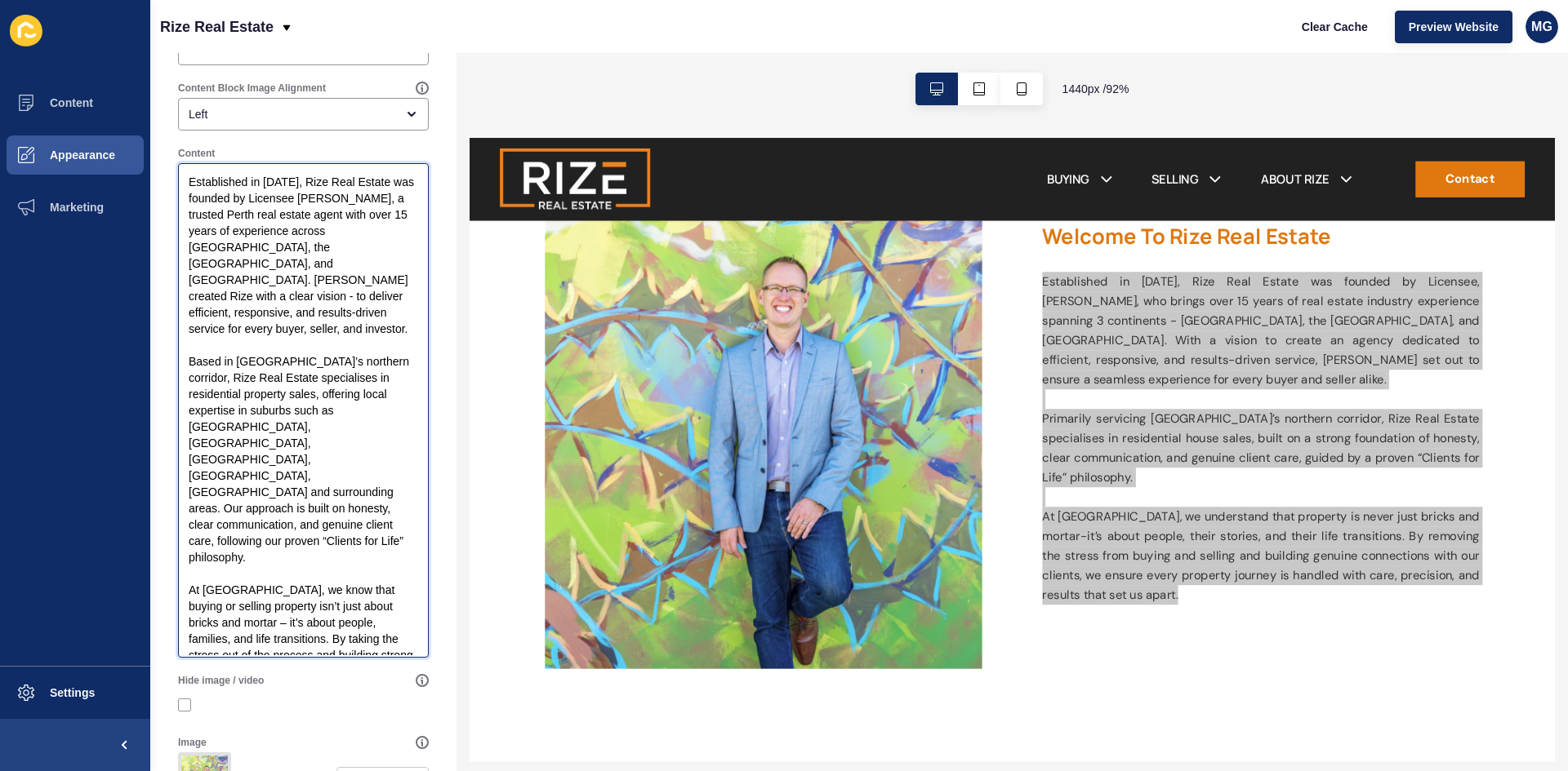
click at [196, 544] on textarea "Established in [DATE], Rize Real Estate was founded by Licensee [PERSON_NAME], …" at bounding box center [302, 410] width 245 height 490
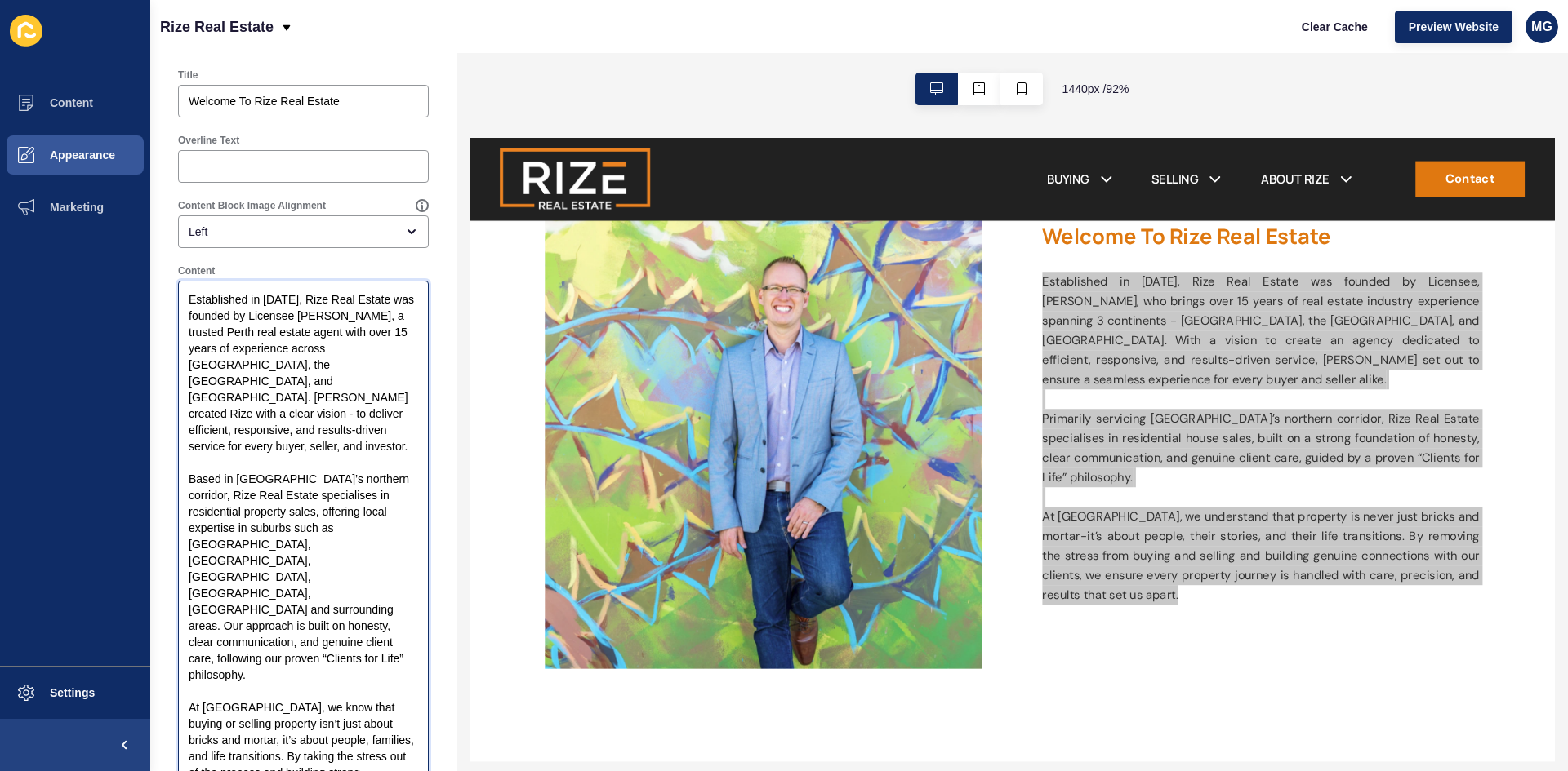
scroll to position [0, 0]
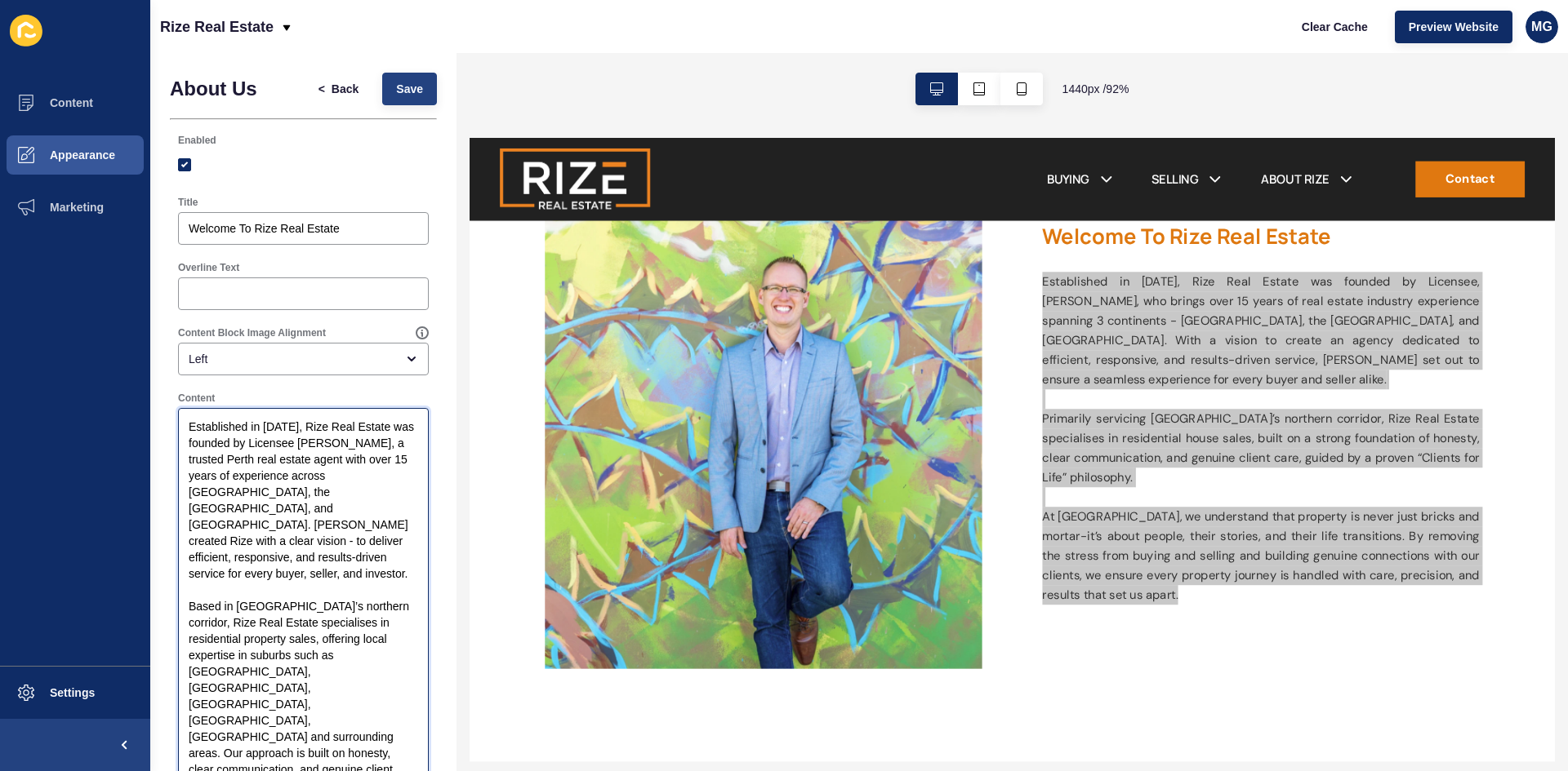
type textarea "Established in [DATE], Rize Real Estate was founded by Licensee [PERSON_NAME], …"
click at [396, 94] on span "Save" at bounding box center [409, 89] width 27 height 16
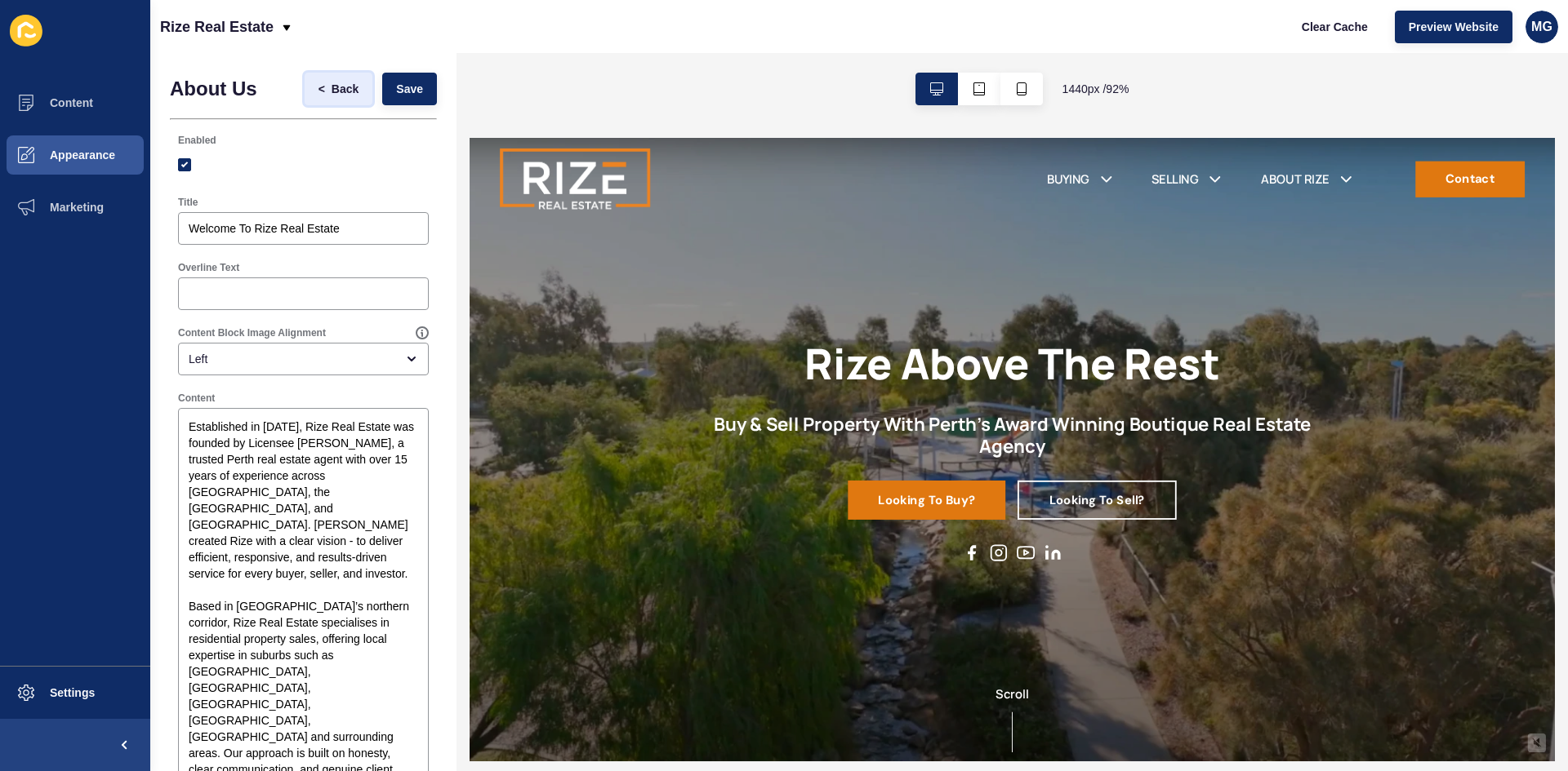
click at [331, 88] on span "Back" at bounding box center [345, 89] width 27 height 16
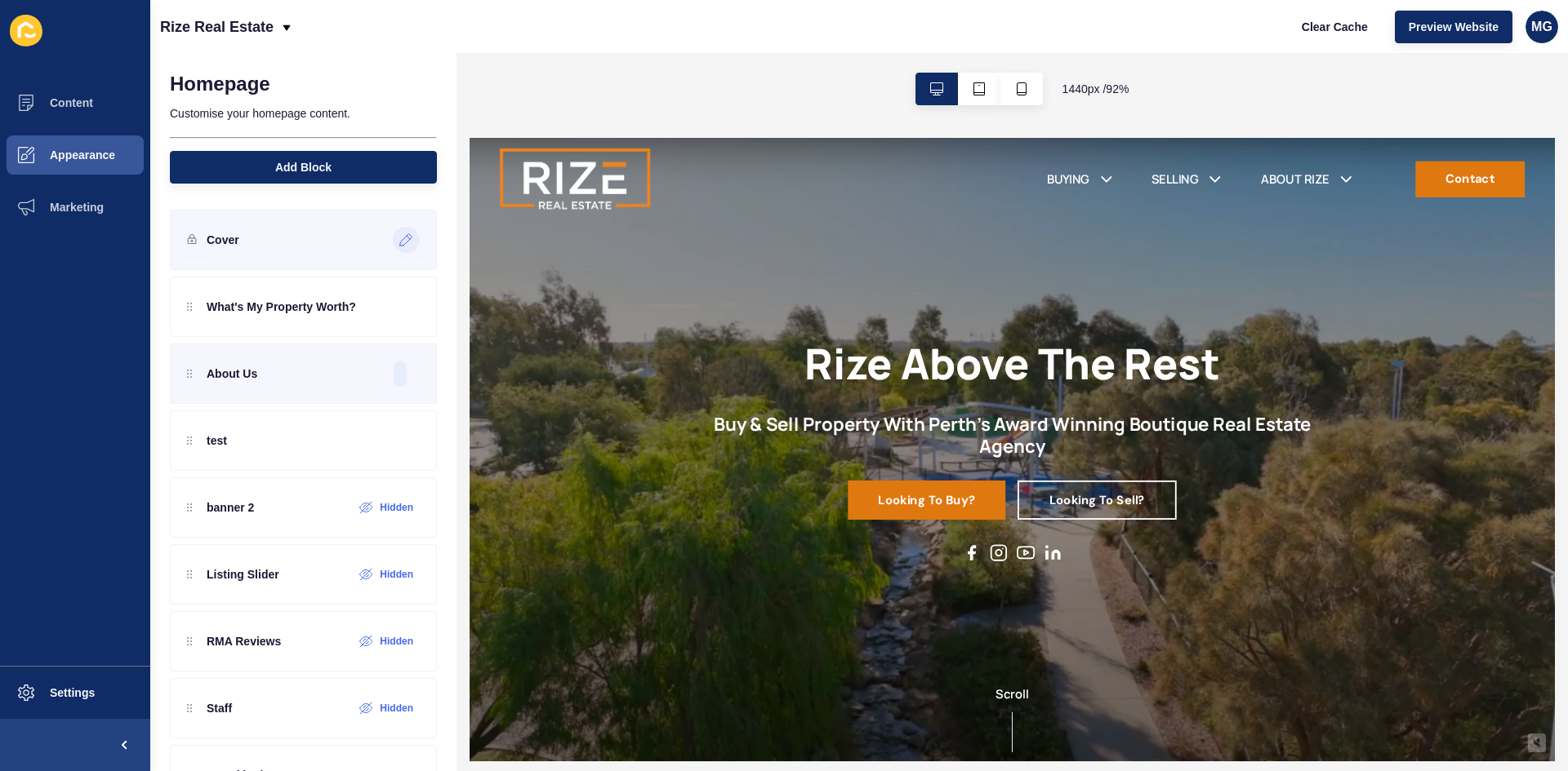
click at [399, 239] on icon at bounding box center [406, 240] width 14 height 13
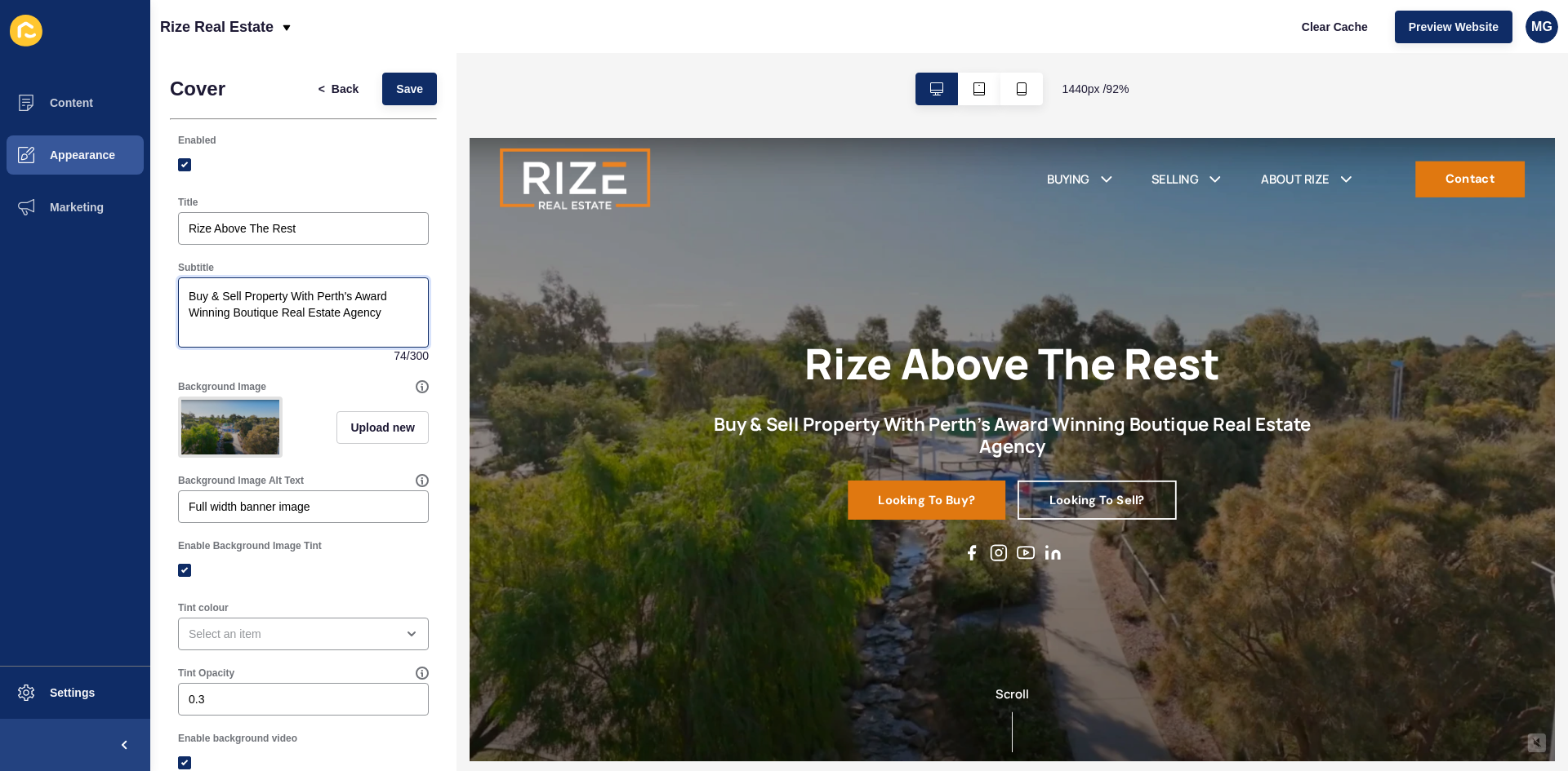
click at [246, 290] on textarea "Buy & Sell Property With Perth's Award Winning Boutique Real Estate Agency" at bounding box center [302, 312] width 245 height 65
type textarea "Buy & Sell Your Property With Perth's Award Winning Boutique Real Estate Agency"
click at [400, 84] on span "Save" at bounding box center [409, 89] width 27 height 16
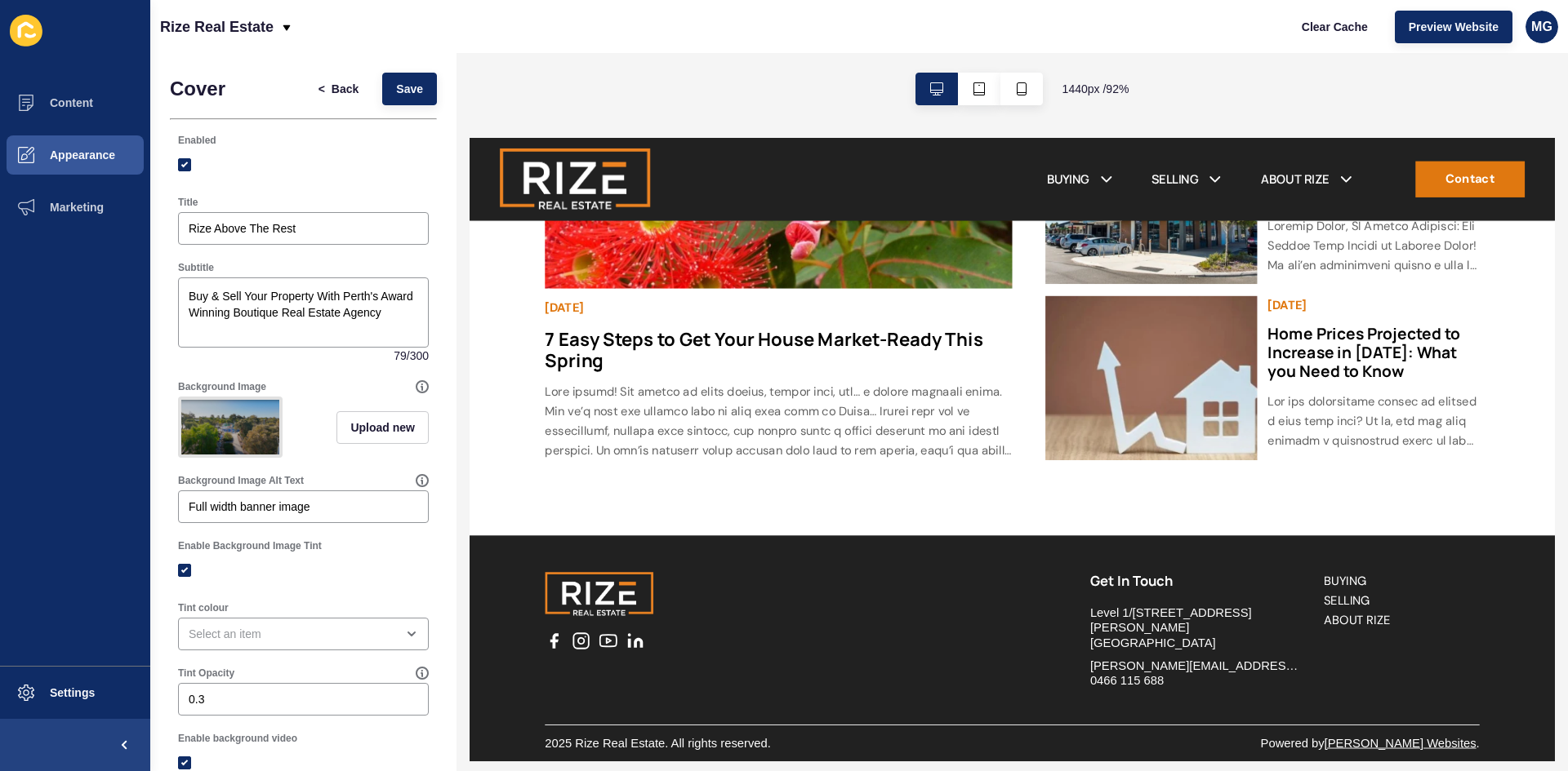
scroll to position [2394, 0]
click at [407, 87] on span "Save" at bounding box center [409, 89] width 27 height 16
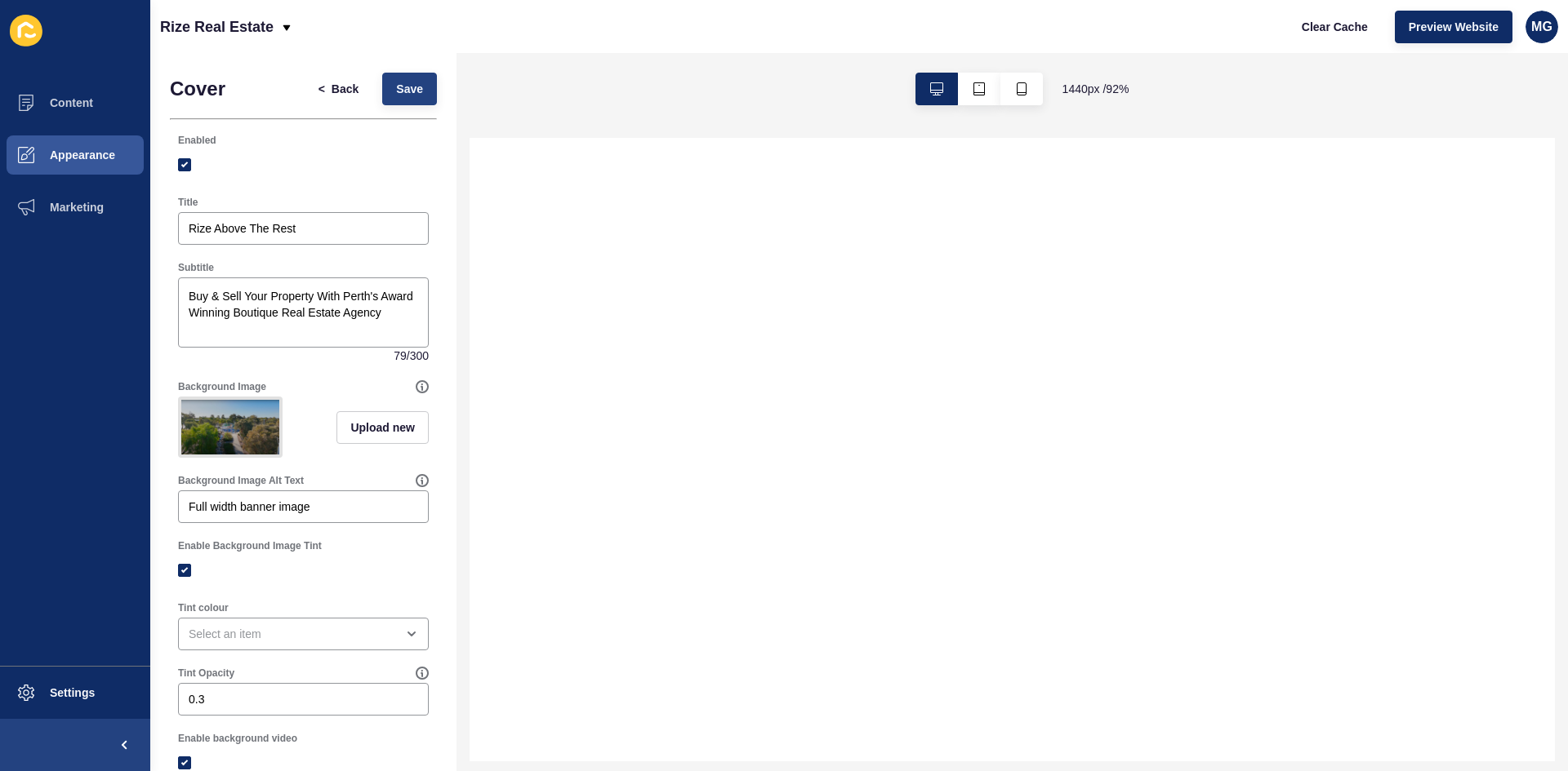
scroll to position [0, 0]
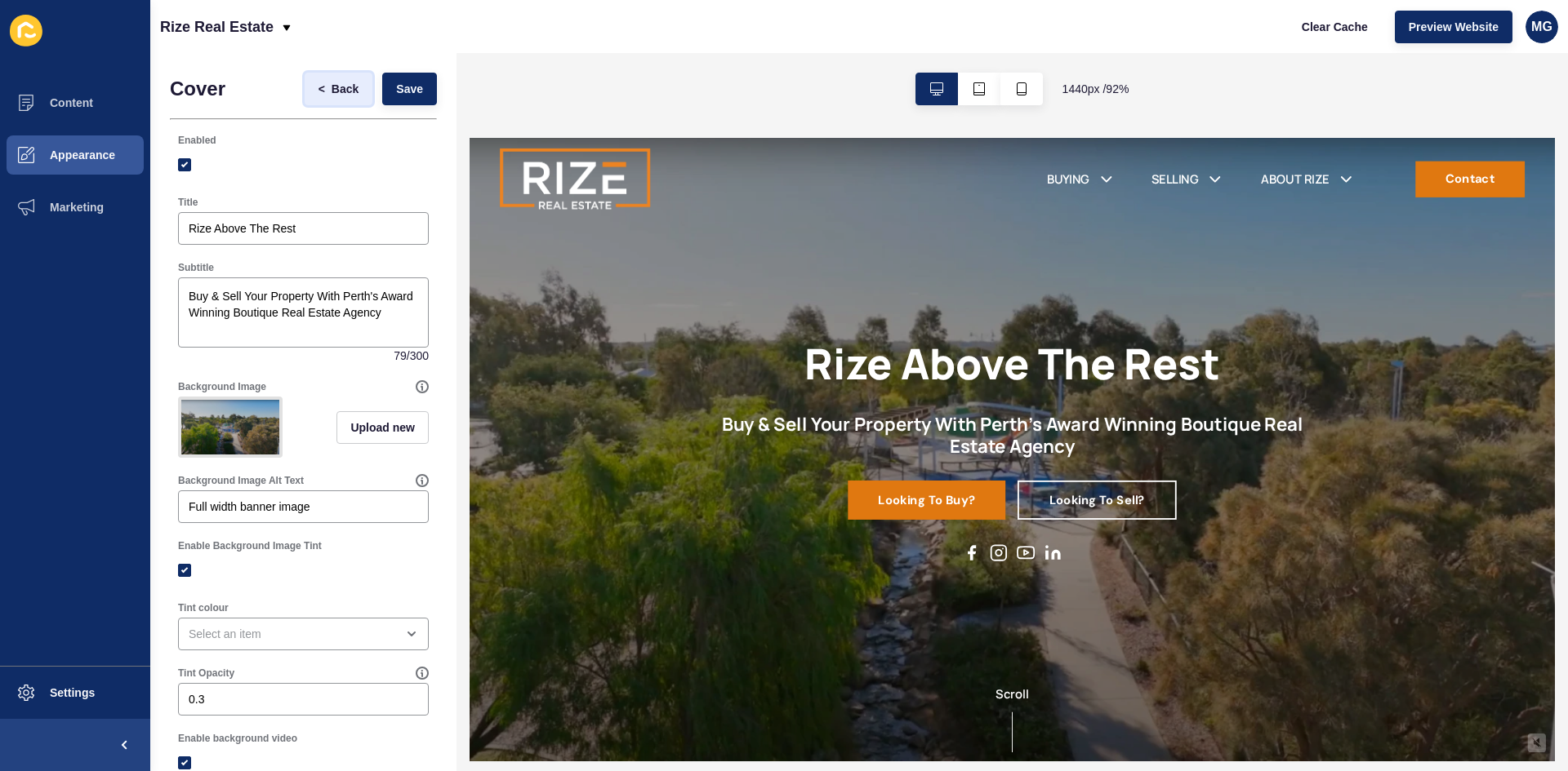
click at [345, 88] on span "Back" at bounding box center [345, 89] width 27 height 16
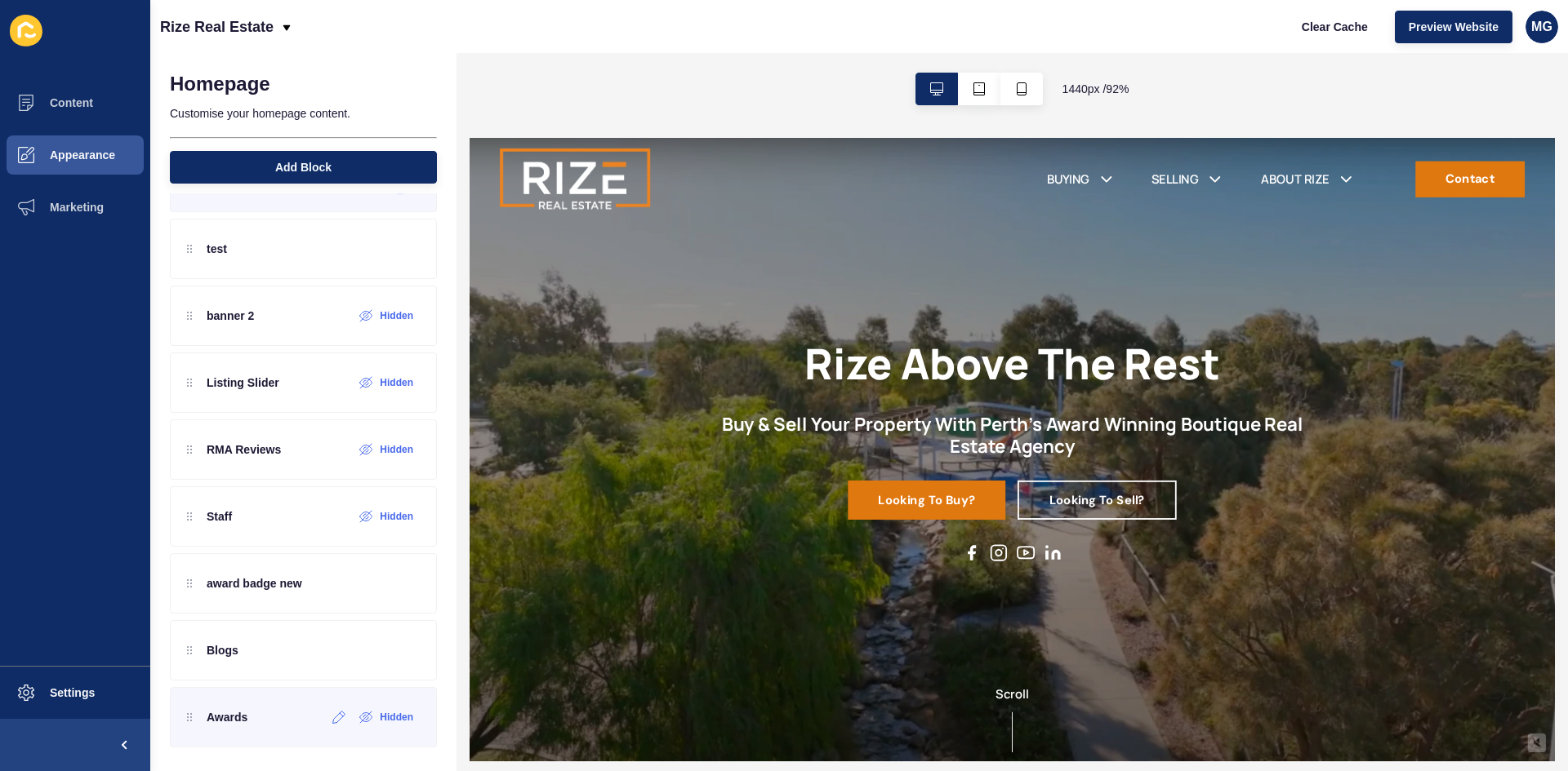
scroll to position [195, 0]
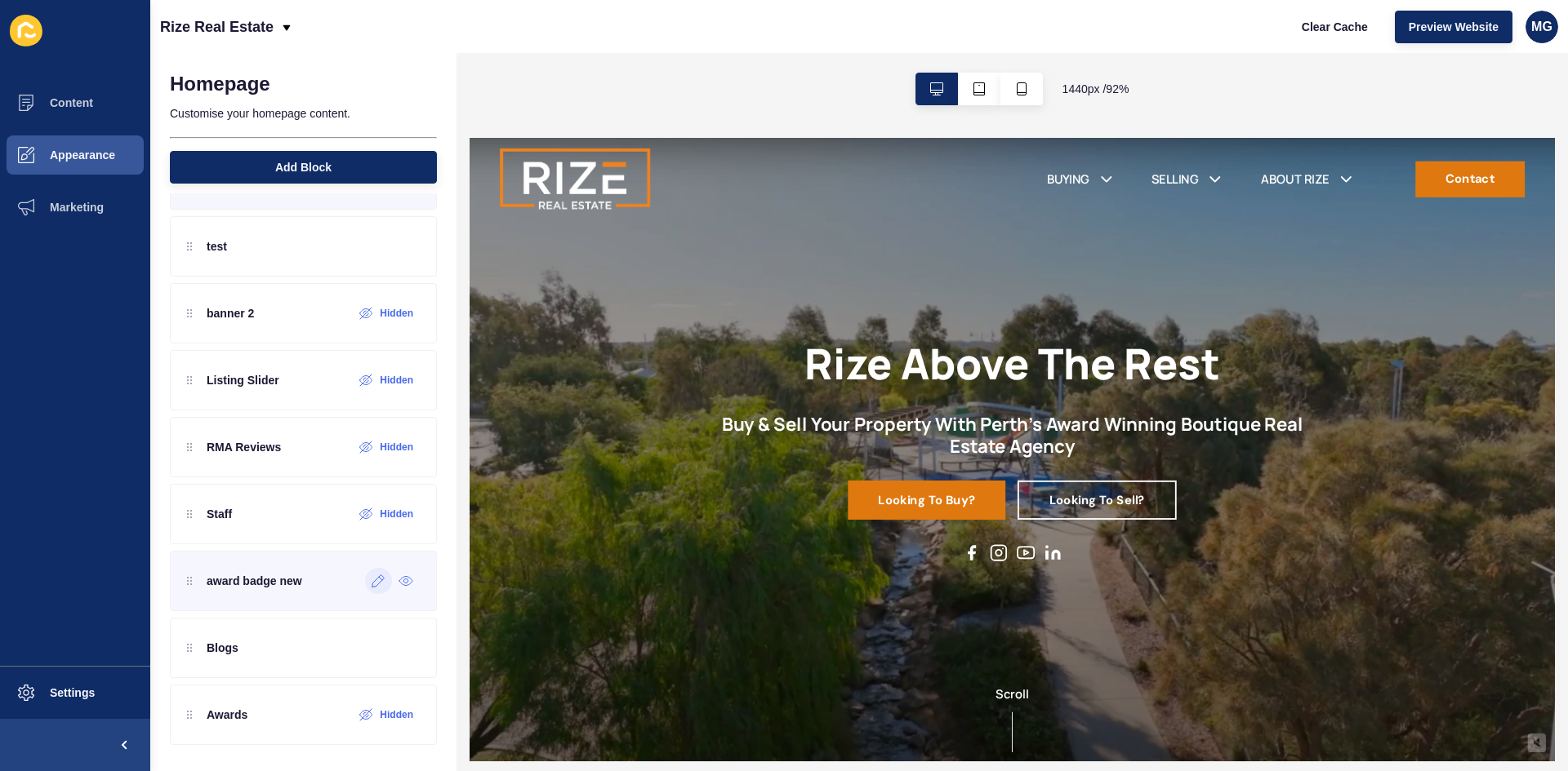
click at [371, 586] on icon at bounding box center [378, 581] width 14 height 13
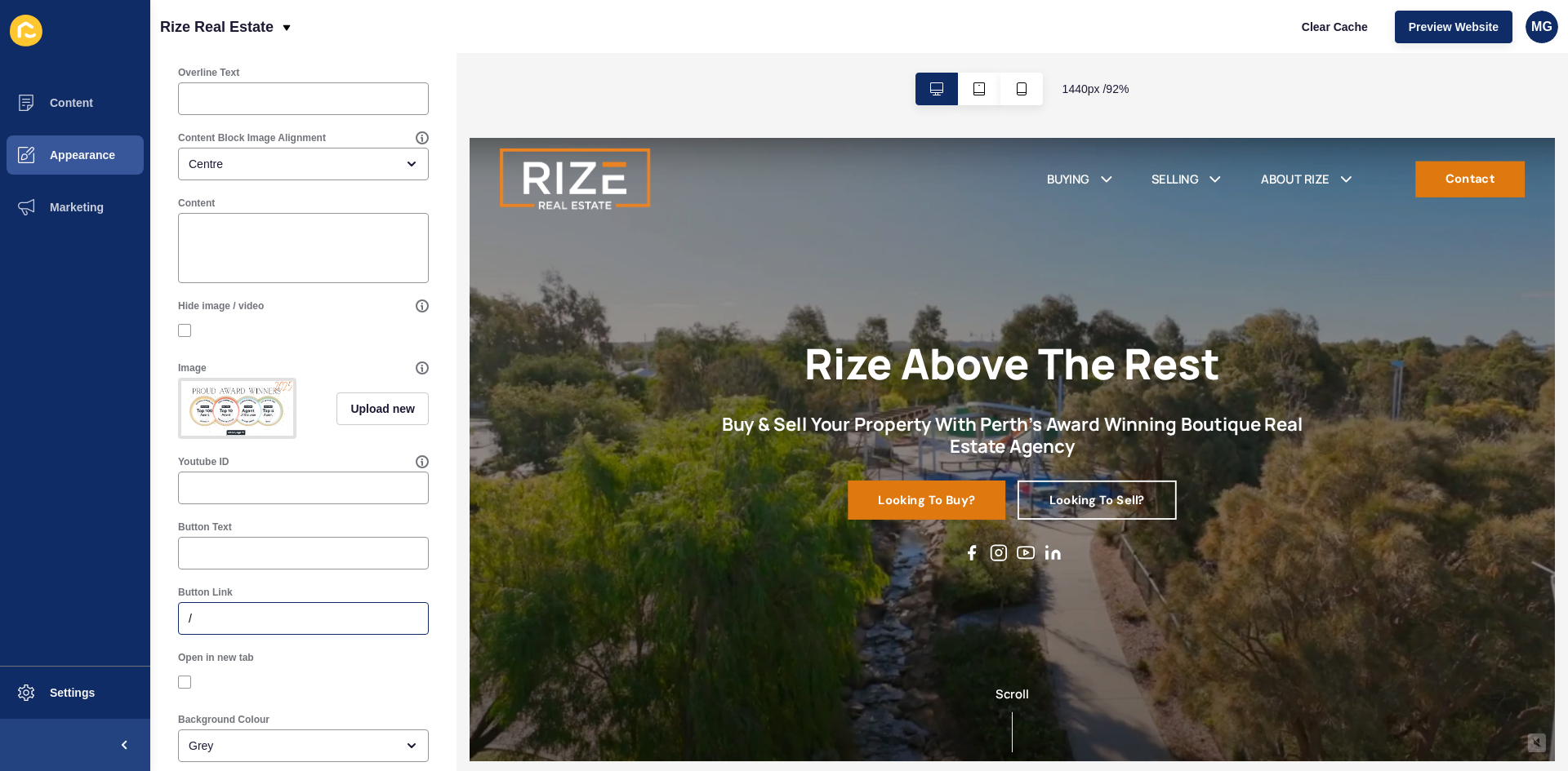
scroll to position [290, 0]
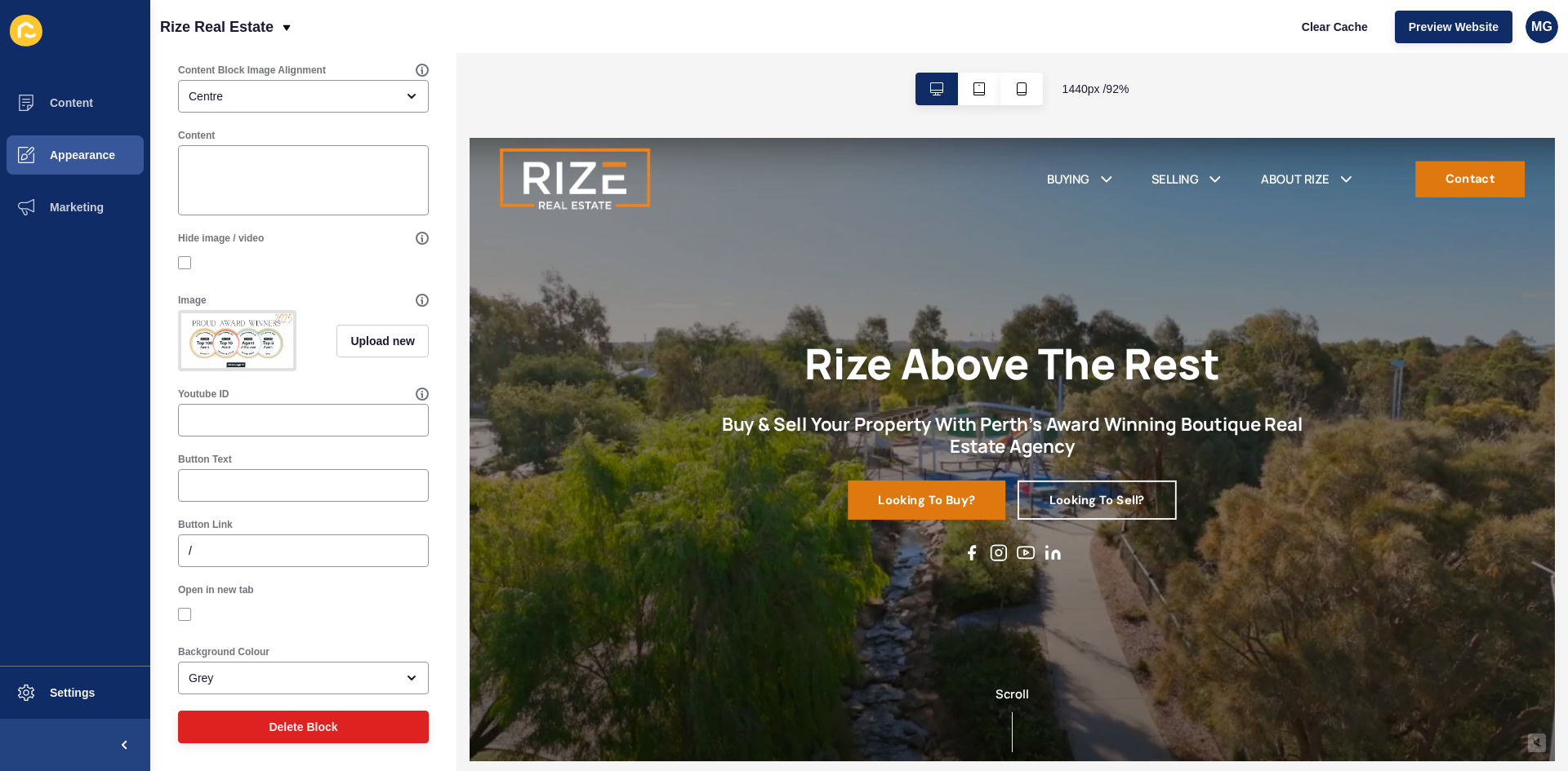
click at [263, 329] on img at bounding box center [237, 340] width 112 height 54
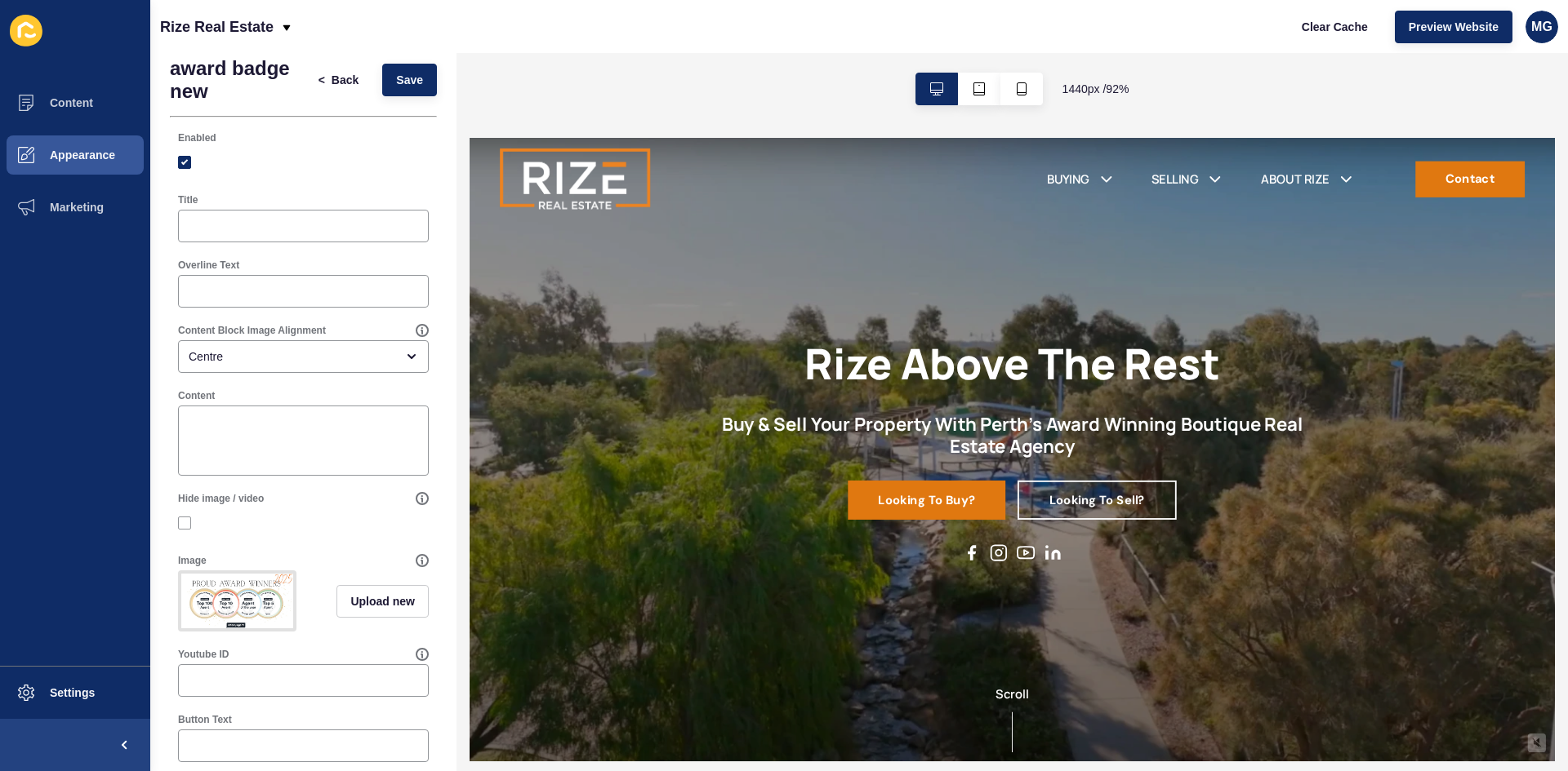
scroll to position [0, 0]
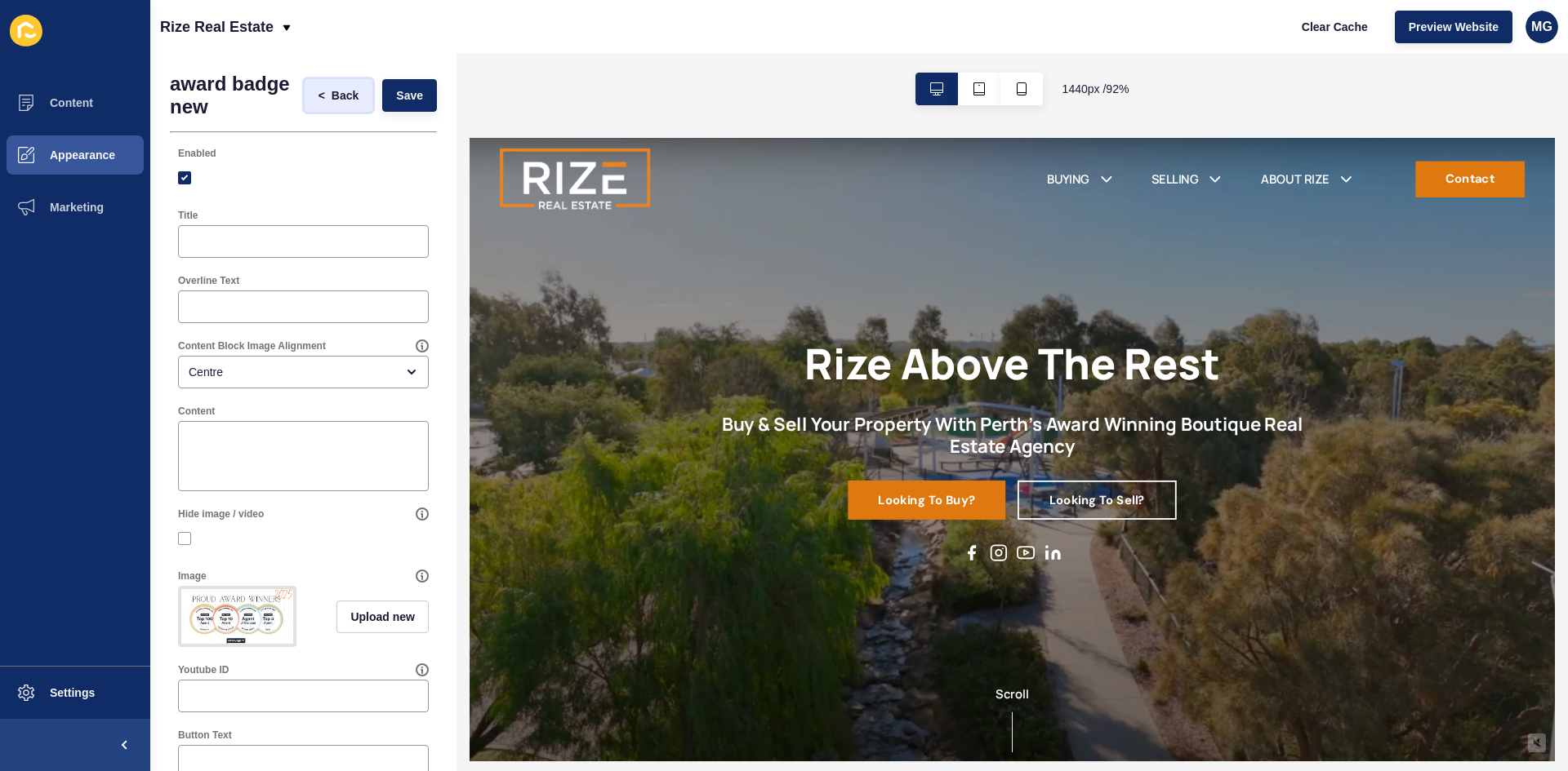
click at [331, 94] on span "Back" at bounding box center [345, 96] width 27 height 16
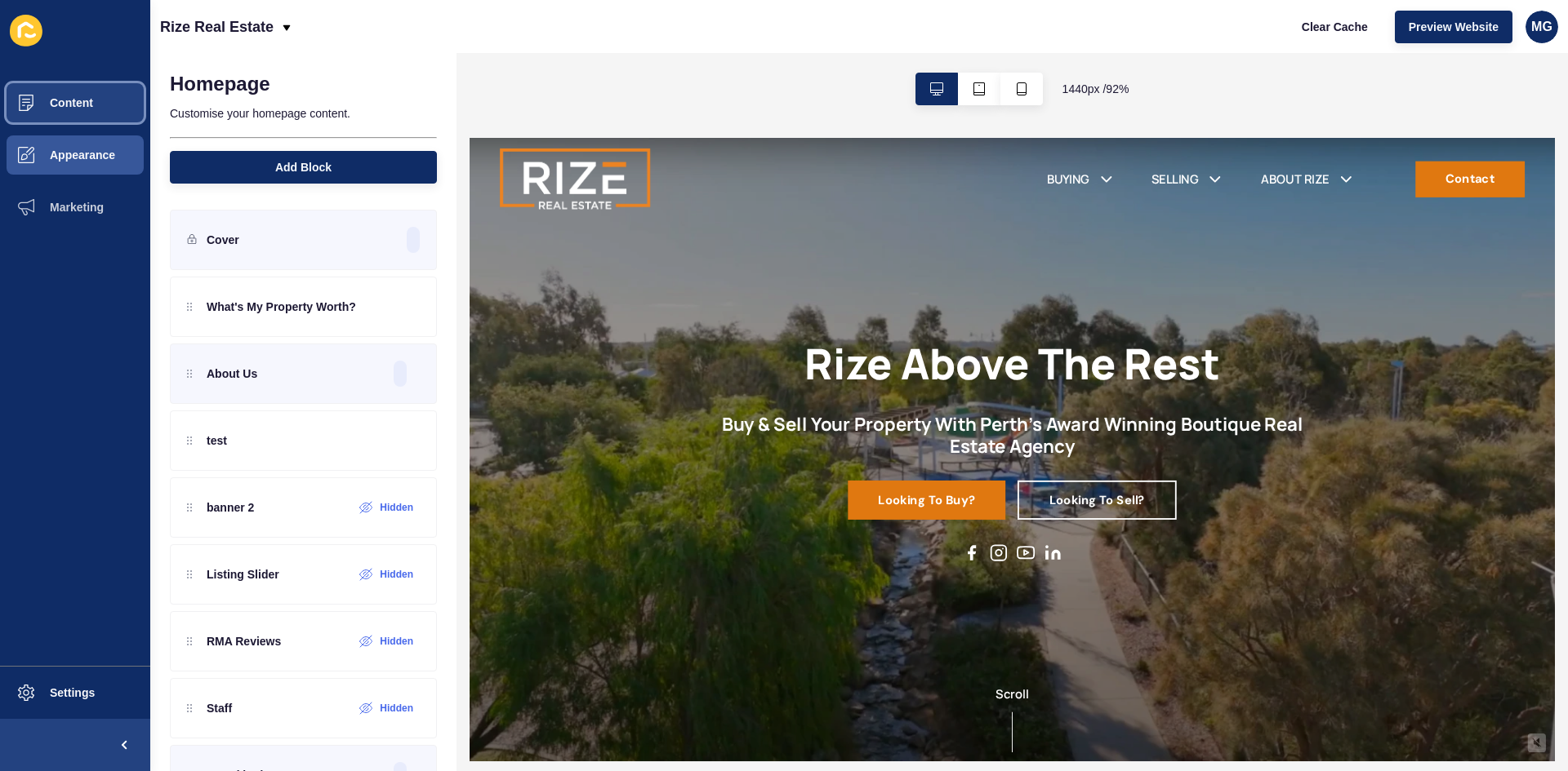
click at [73, 105] on span "Content" at bounding box center [45, 102] width 96 height 13
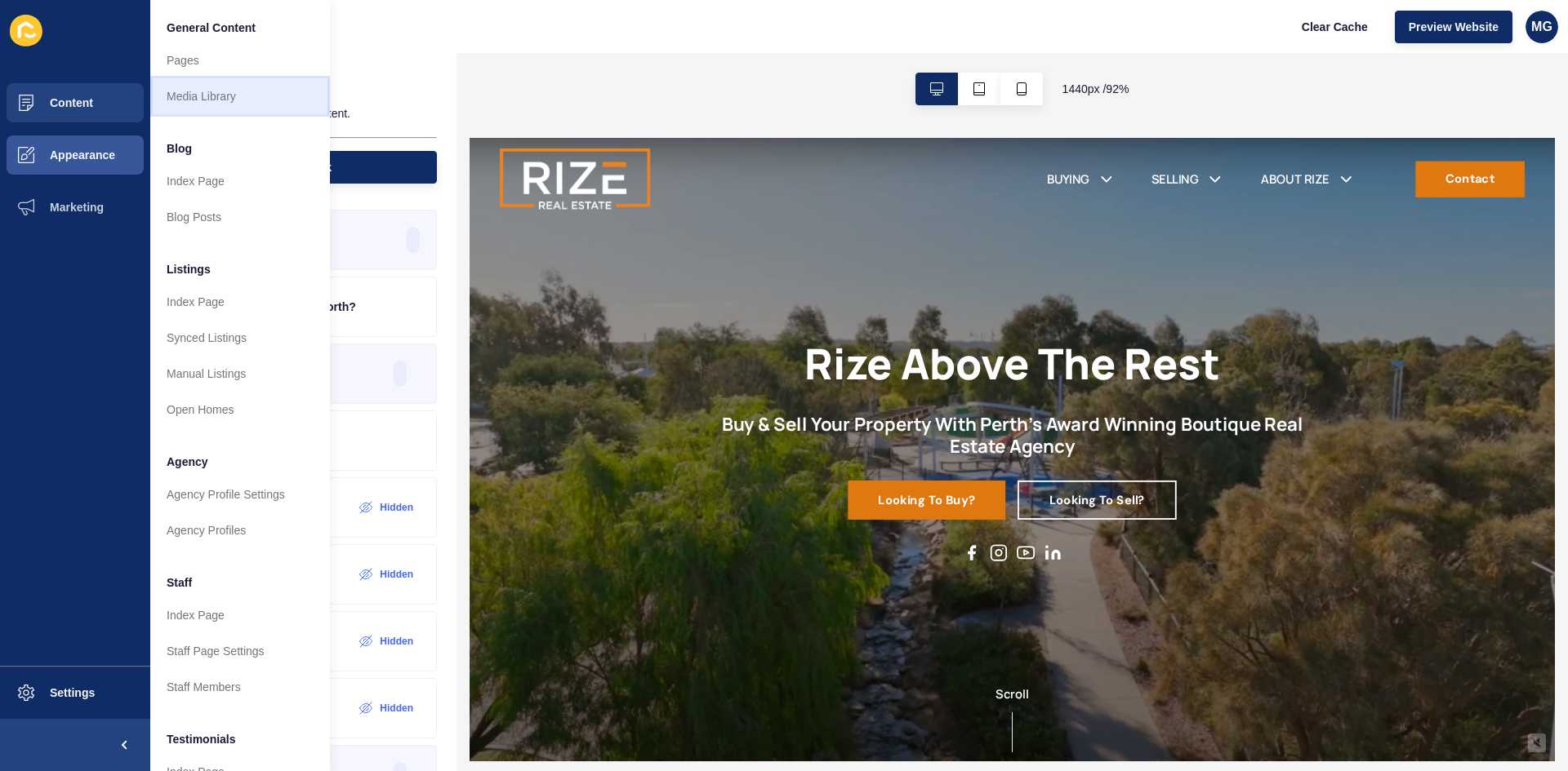
click at [233, 104] on link "Media Library" at bounding box center [240, 97] width 179 height 36
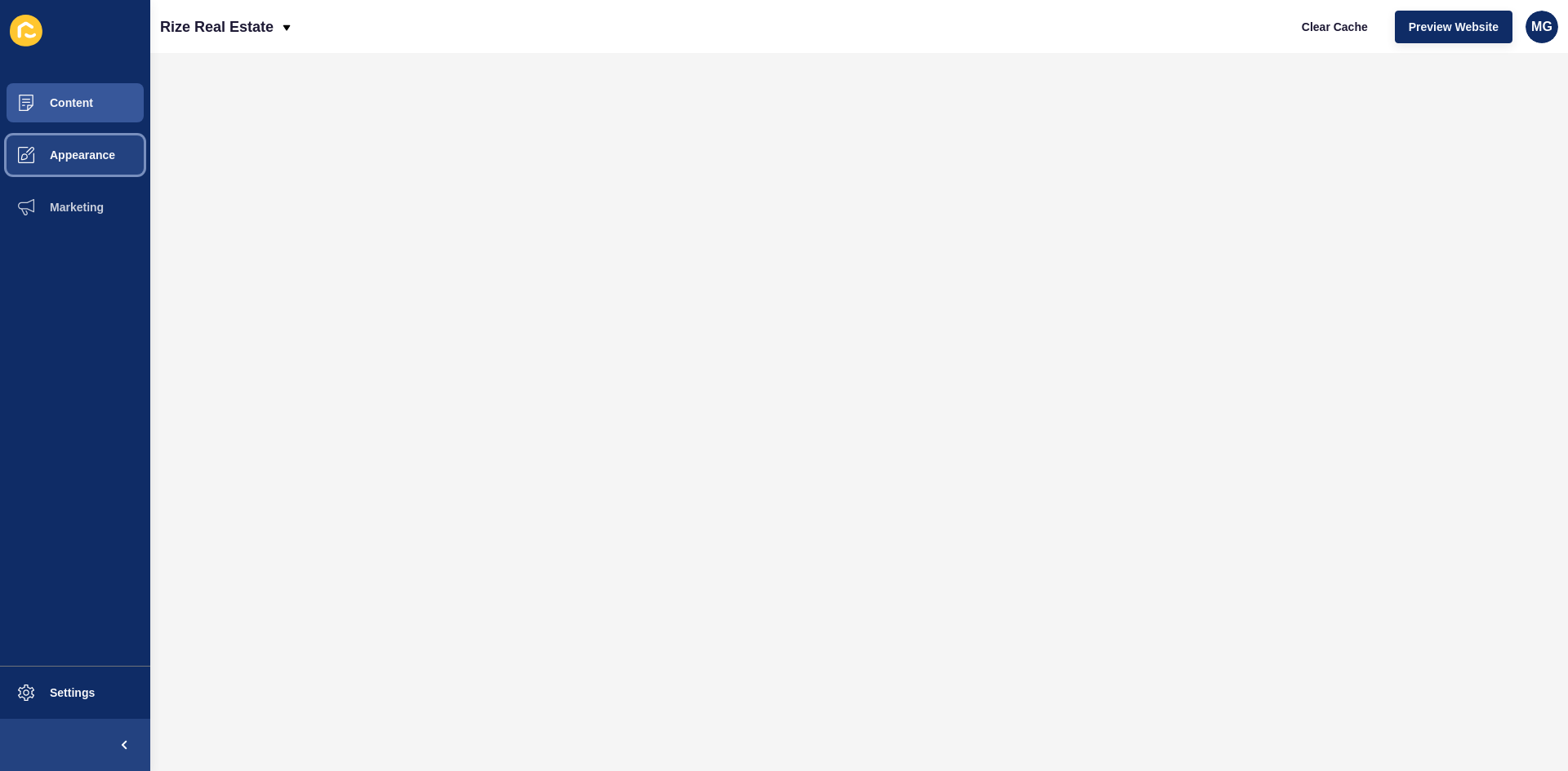
click at [101, 155] on span "Appearance" at bounding box center [56, 155] width 118 height 13
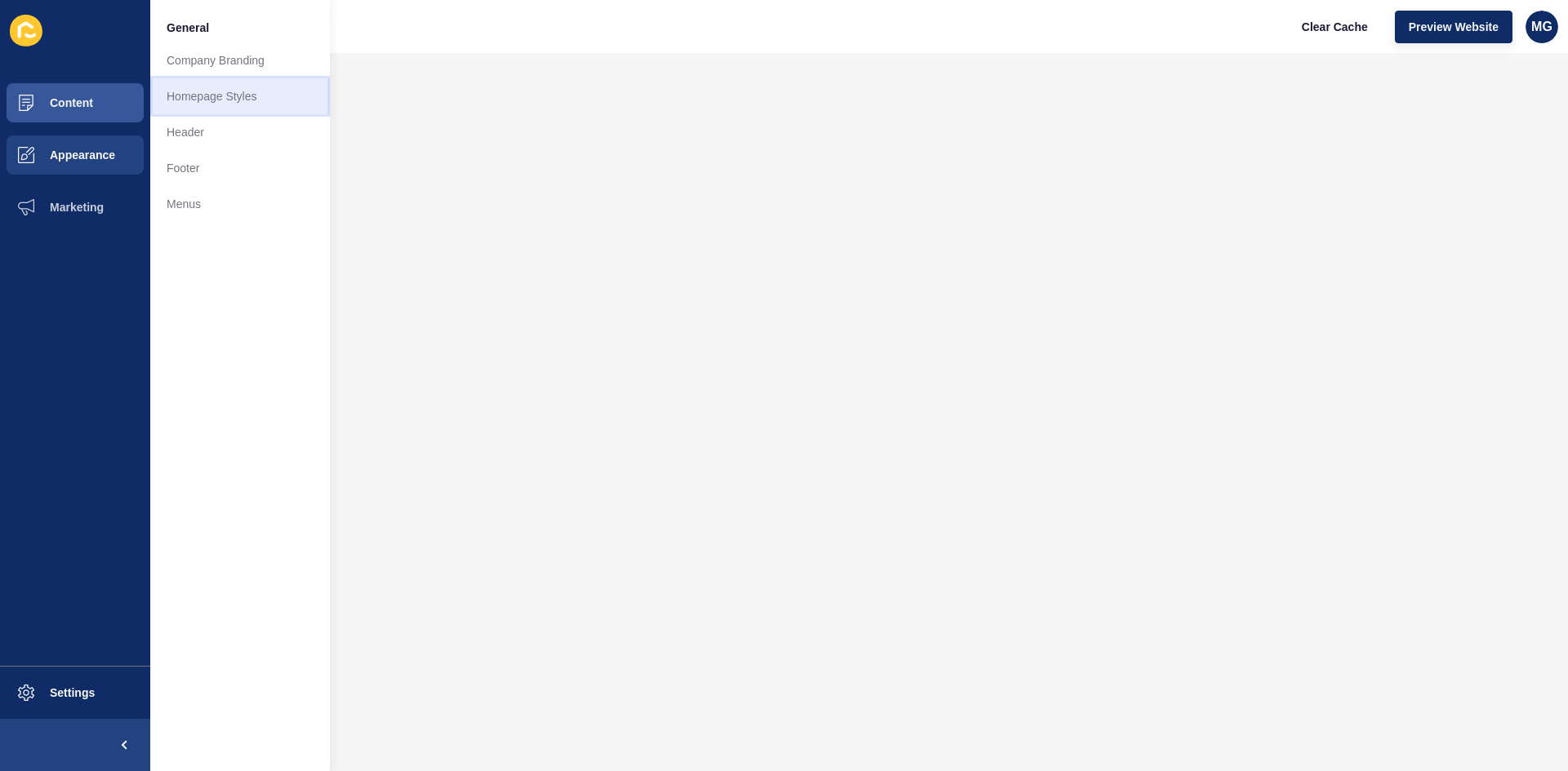
click at [212, 98] on link "Homepage Styles" at bounding box center [240, 97] width 179 height 36
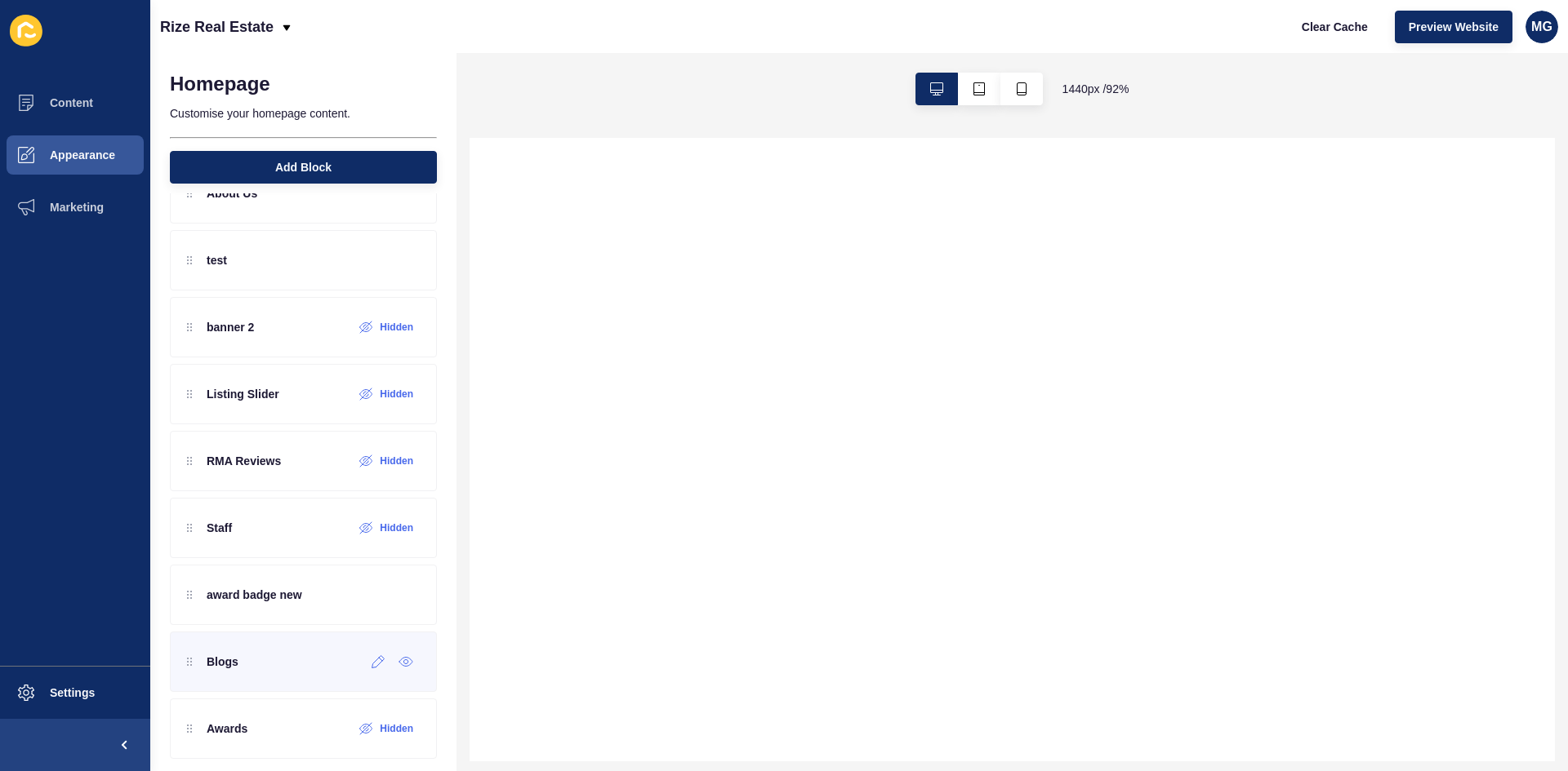
scroll to position [195, 0]
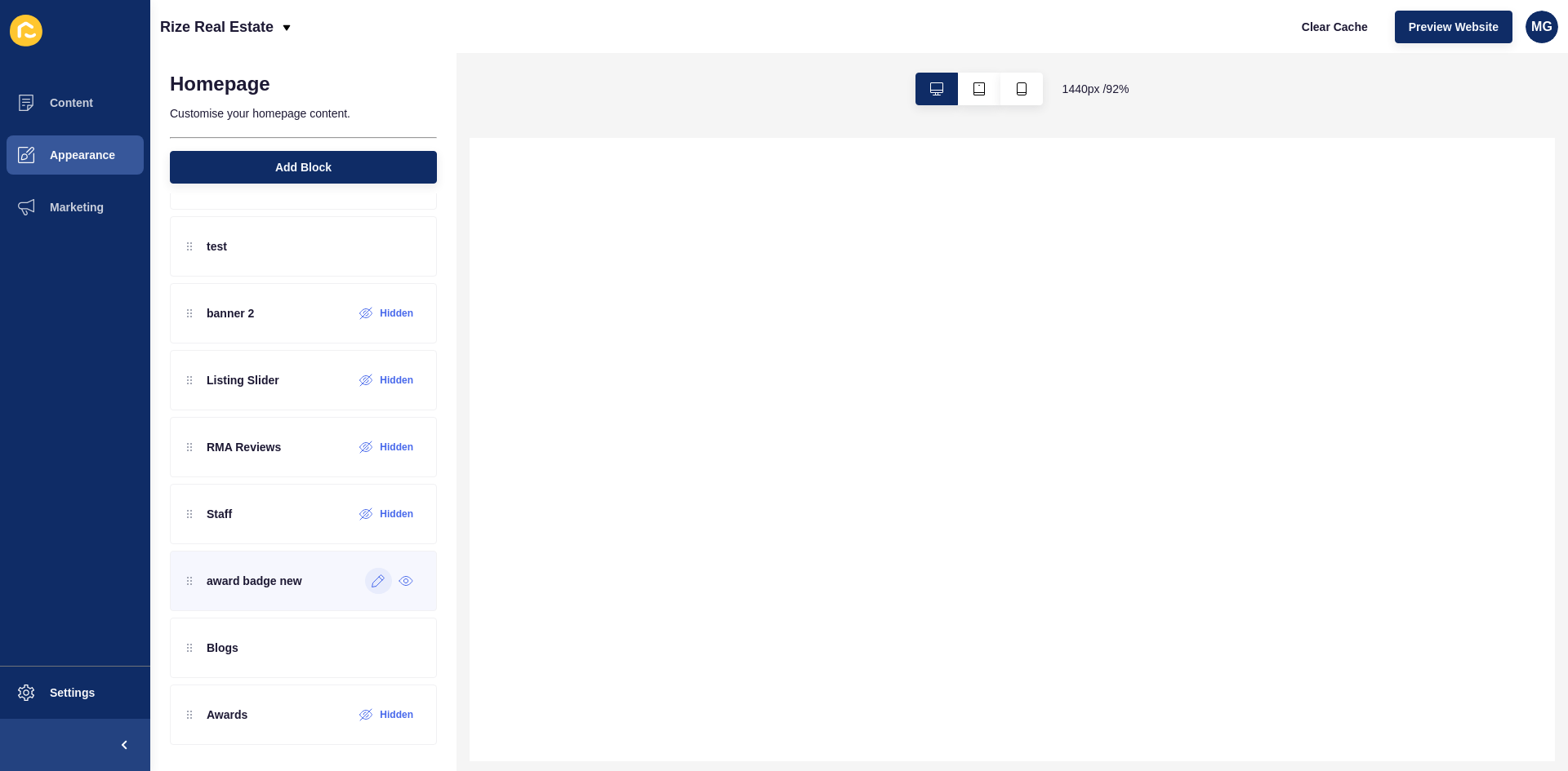
click at [376, 585] on div at bounding box center [378, 581] width 27 height 26
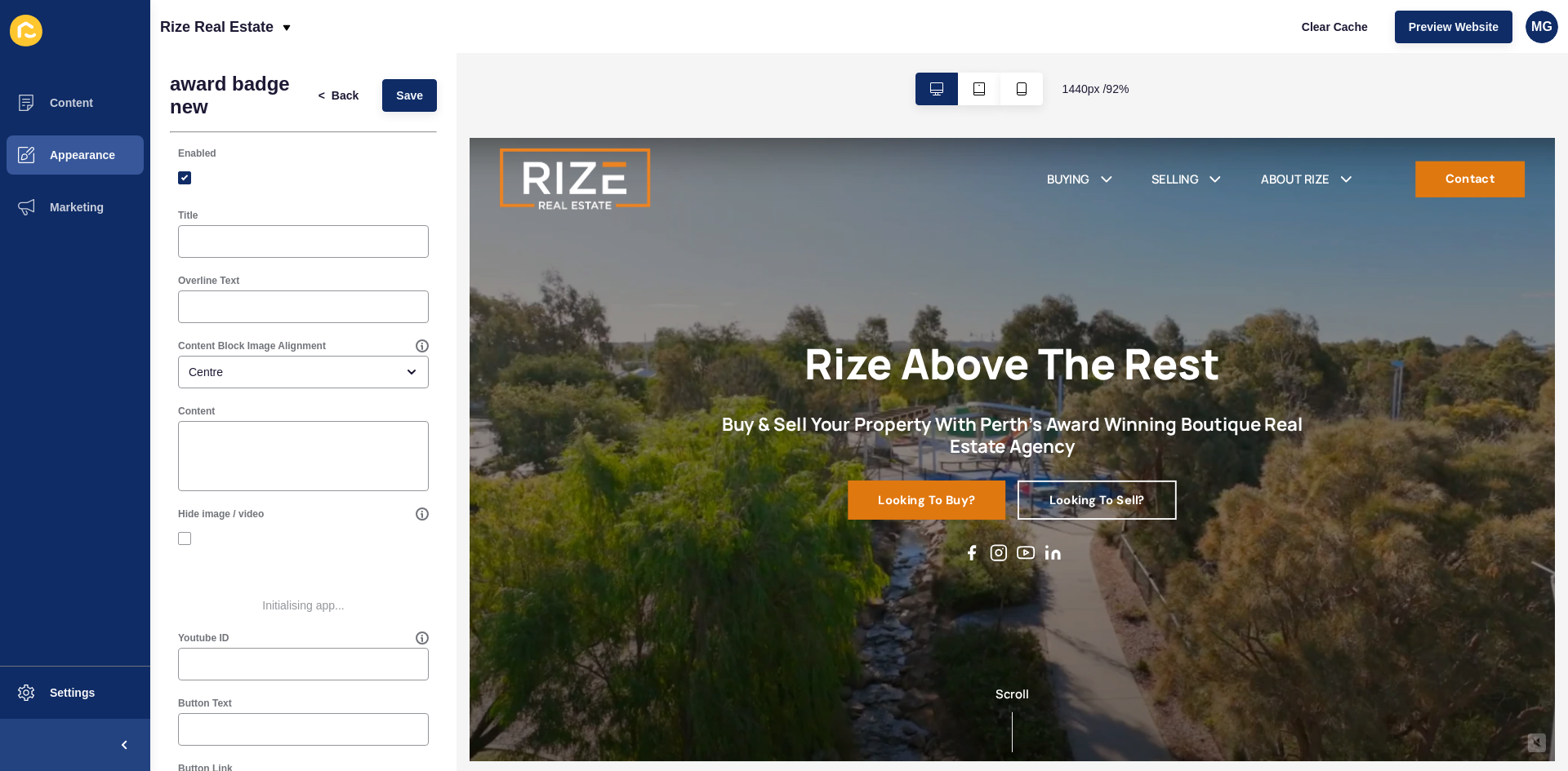
scroll to position [0, 0]
click at [237, 628] on img at bounding box center [237, 616] width 112 height 54
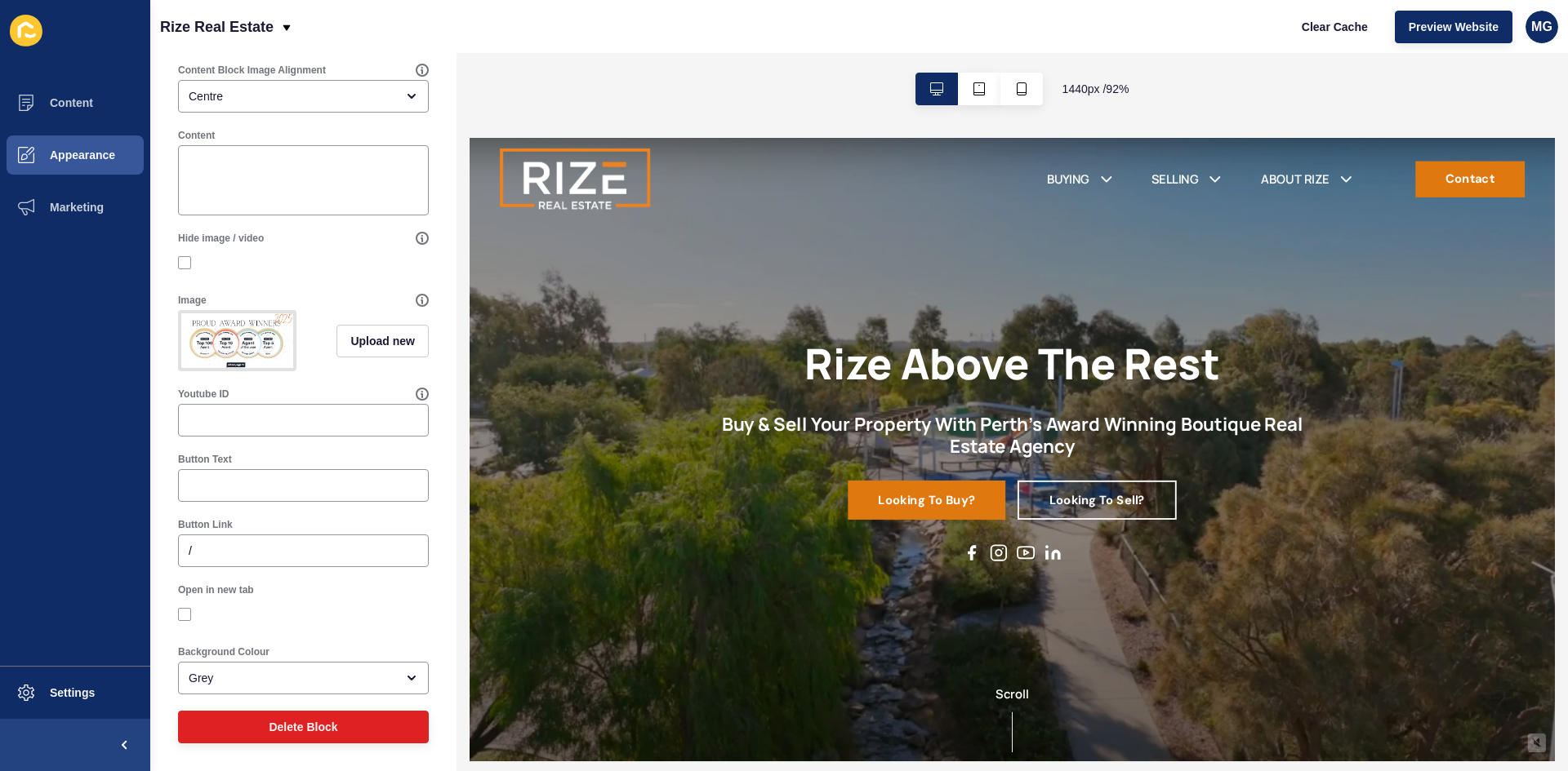
scroll to position [290, 0]
click at [245, 551] on input "/" at bounding box center [302, 551] width 229 height 16
paste input "[URL][DOMAIN_NAME][PERSON_NAME]"
click at [188, 553] on input "/[URL][DOMAIN_NAME][PERSON_NAME]" at bounding box center [302, 551] width 229 height 16
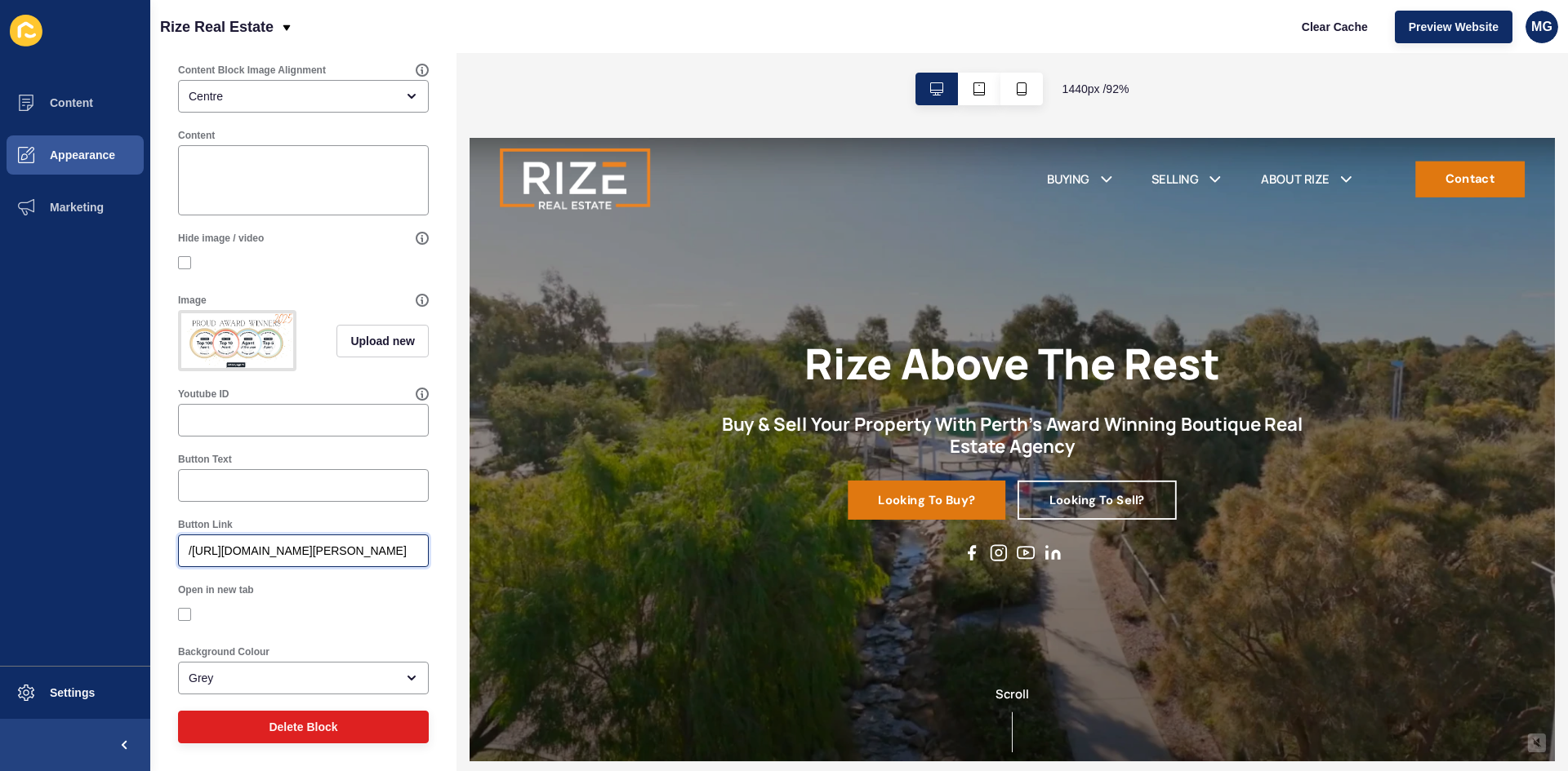
scroll to position [0, 0]
type input "/[URL][DOMAIN_NAME][PERSON_NAME]"
click at [184, 615] on label at bounding box center [185, 614] width 13 height 13
click at [184, 615] on input "Open in new tab" at bounding box center [186, 615] width 11 height 11
checkbox input "true"
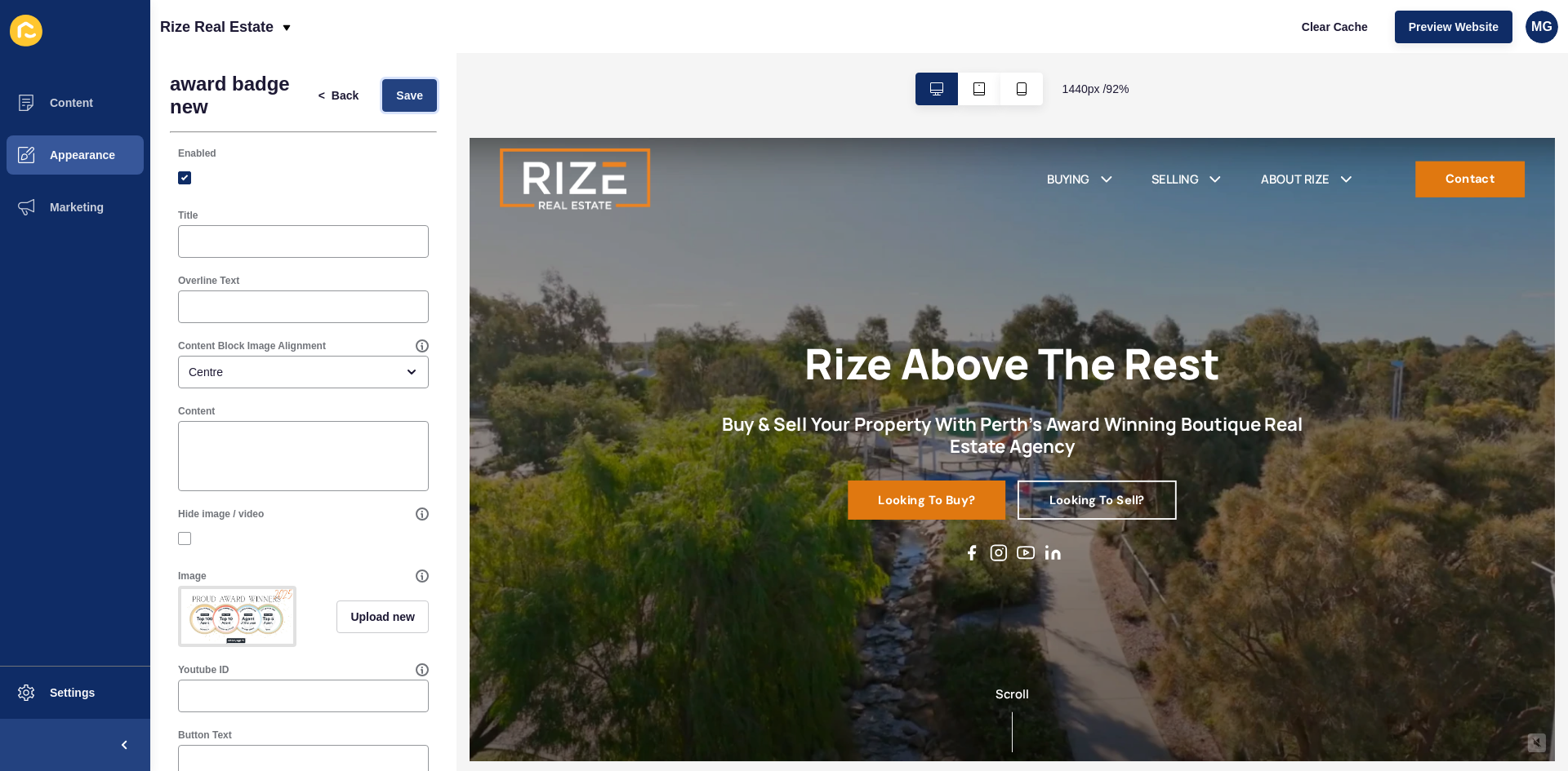
click at [382, 104] on button "Save" at bounding box center [409, 95] width 54 height 33
click at [1431, 29] on span "Preview Website" at bounding box center [1453, 27] width 90 height 16
click at [93, 96] on button "Content" at bounding box center [75, 103] width 150 height 52
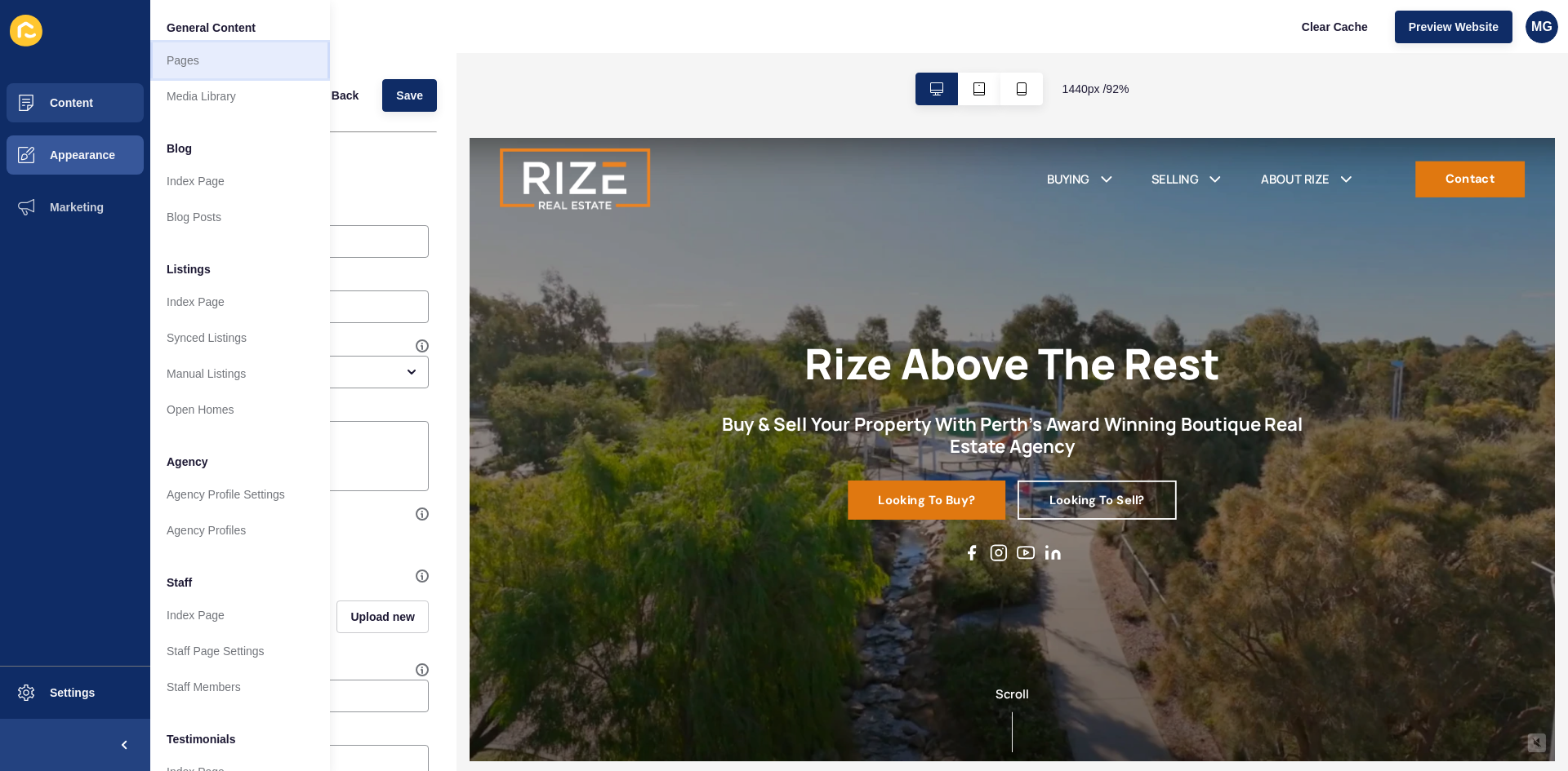
click at [185, 62] on link "Pages" at bounding box center [240, 61] width 179 height 36
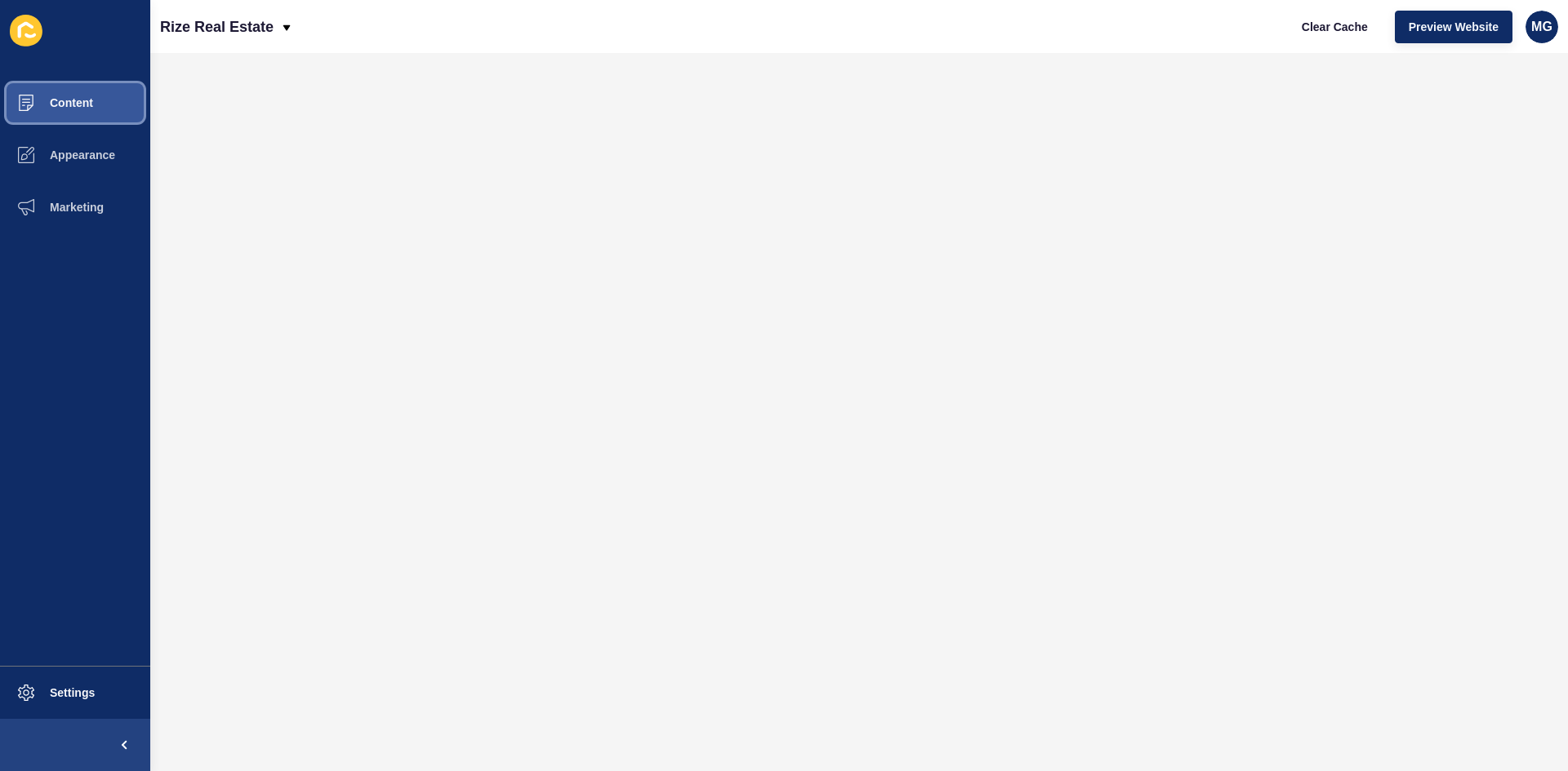
click at [99, 105] on button "Content" at bounding box center [75, 103] width 150 height 52
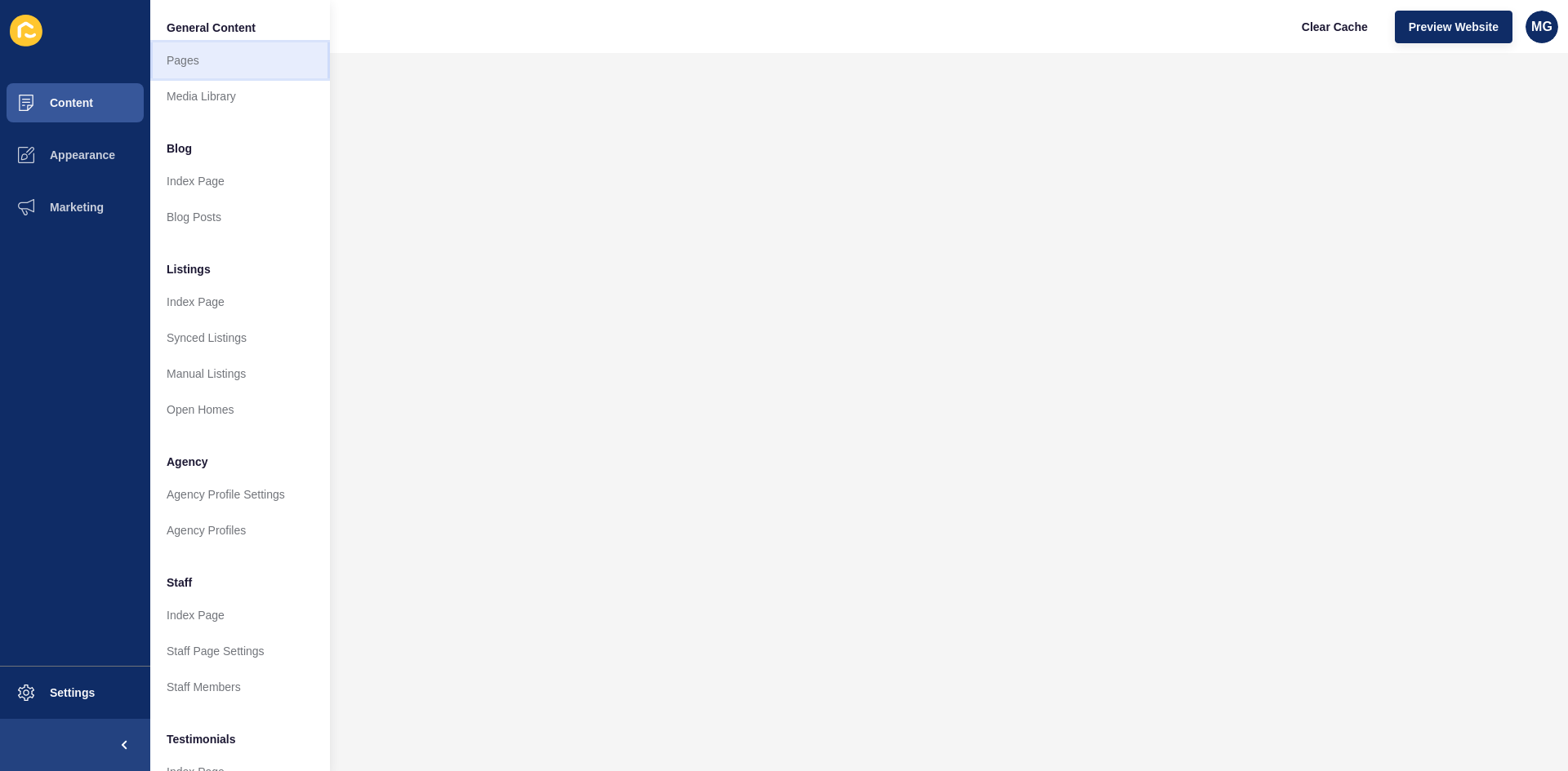
click at [255, 62] on link "Pages" at bounding box center [240, 61] width 179 height 36
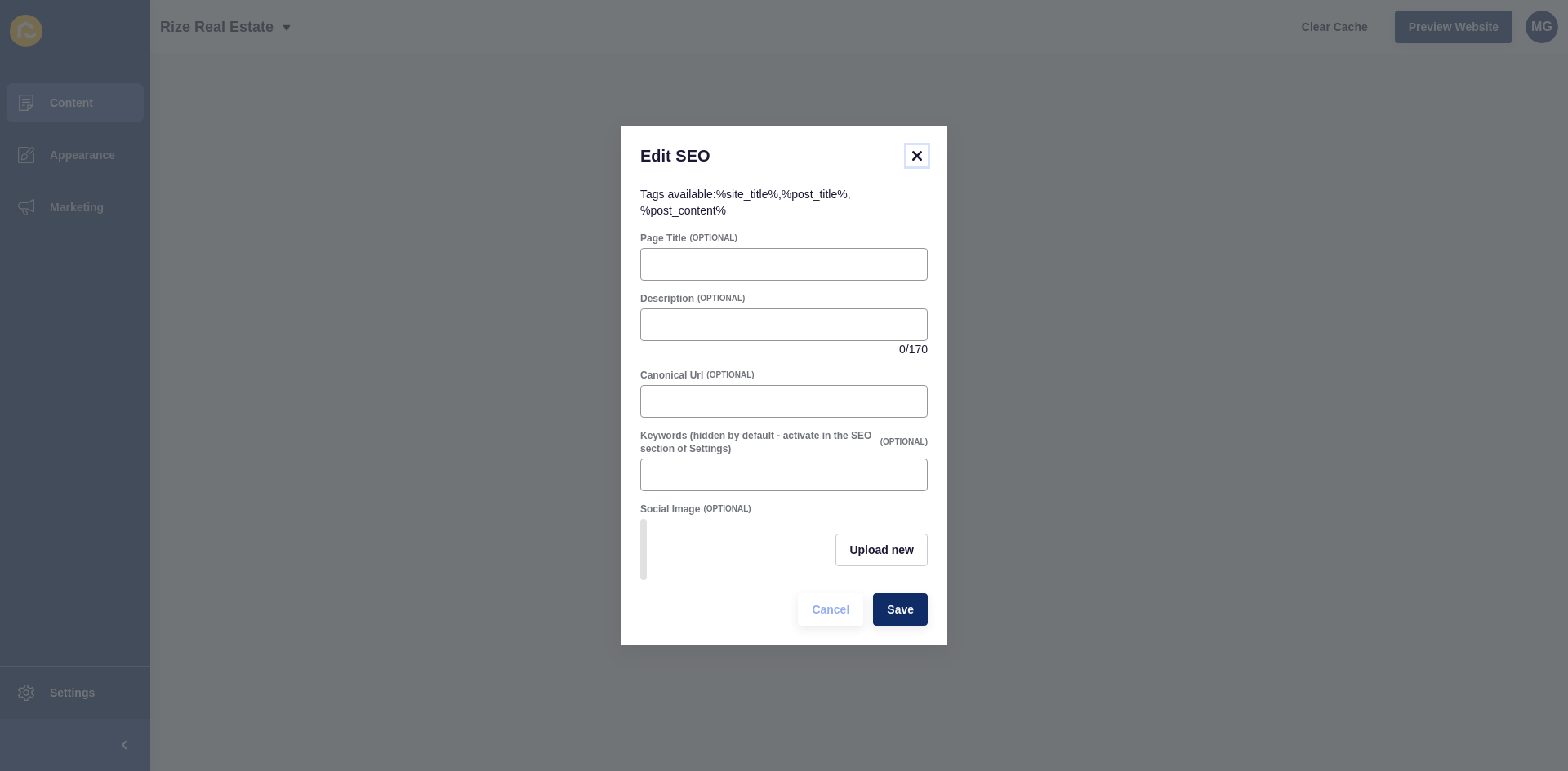
click at [920, 151] on icon at bounding box center [916, 156] width 10 height 10
click at [721, 473] on input "Keywords (hidden by default - activate in the SEO section of Settings)" at bounding box center [784, 475] width 266 height 16
paste input "Selling your home in [GEOGRAPHIC_DATA], selling property in [GEOGRAPHIC_DATA], …"
type input "Selling your home in [GEOGRAPHIC_DATA], selling property in [GEOGRAPHIC_DATA], …"
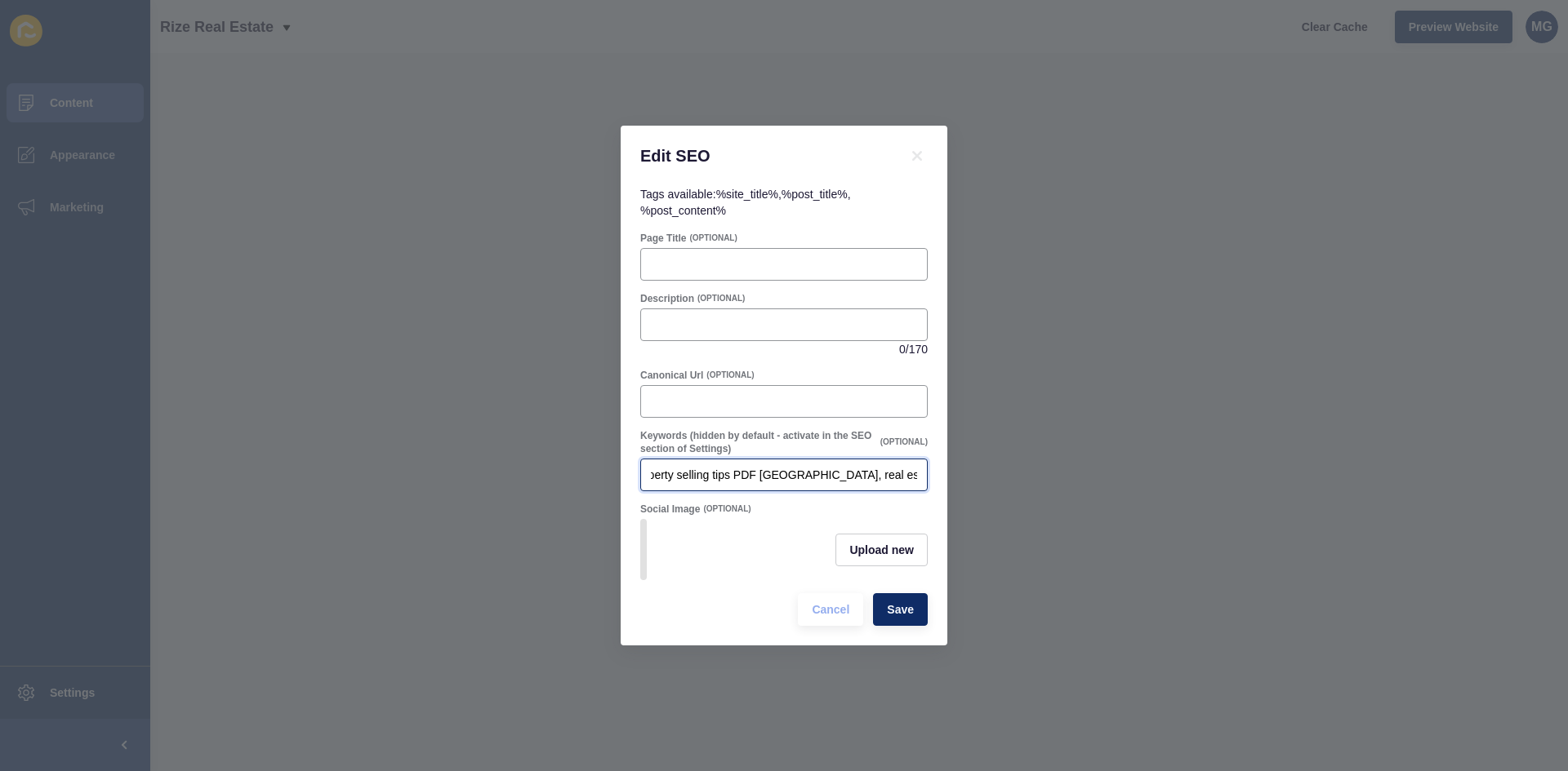
scroll to position [0, 0]
click at [681, 256] on input "Page Title" at bounding box center [784, 264] width 266 height 16
paste input "[GEOGRAPHIC_DATA] Home Selling Guides | Rize Real Estate"
type input "[GEOGRAPHIC_DATA] Home Selling Guides | Rize Real Estate"
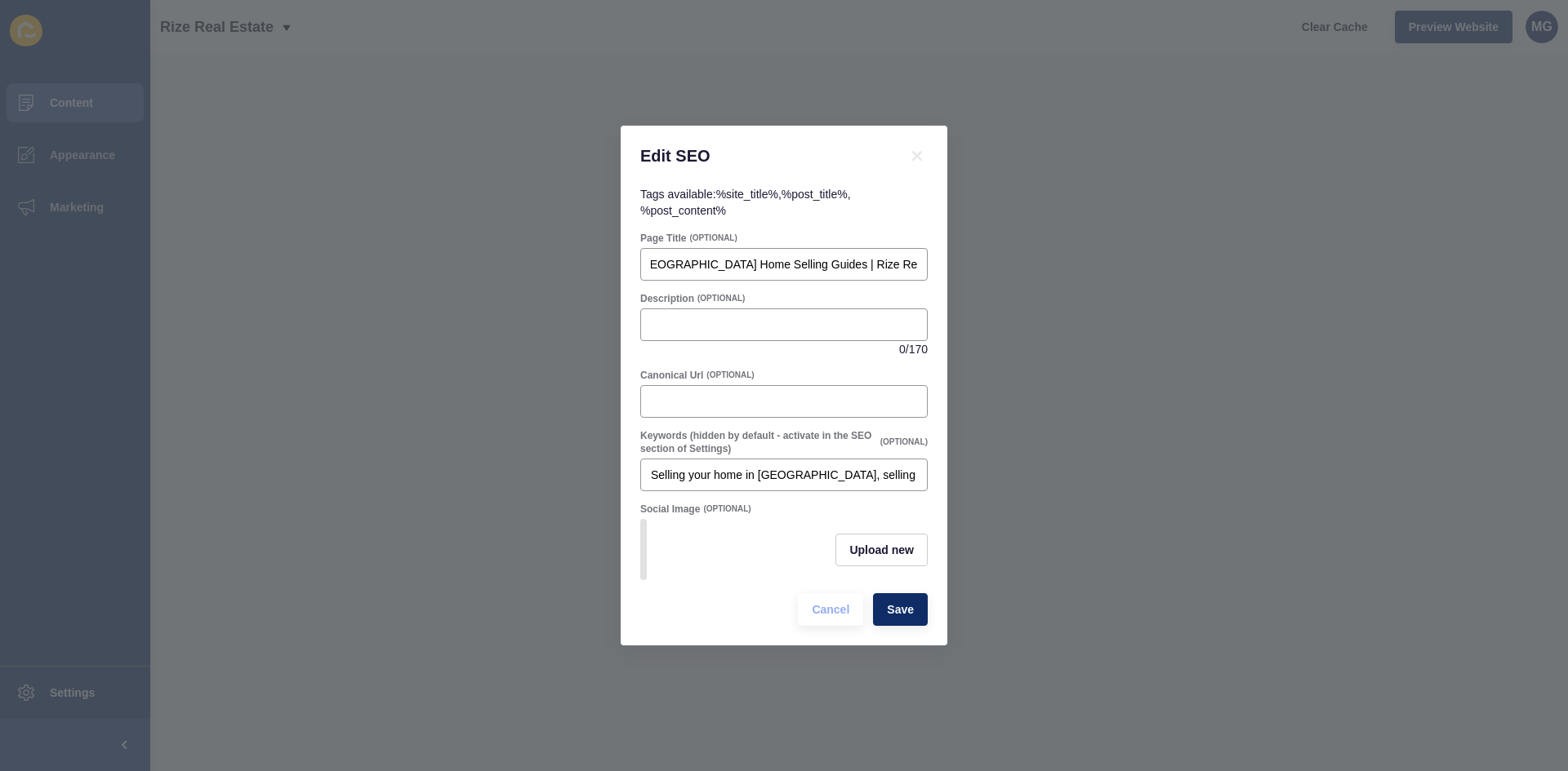
scroll to position [0, 0]
click at [739, 319] on input "Description" at bounding box center [784, 325] width 266 height 16
paste input "Access free seller guides, checklists, and resources for [GEOGRAPHIC_DATA] and …"
type input "Access free seller guides, checklists, and resources for [GEOGRAPHIC_DATA] and …"
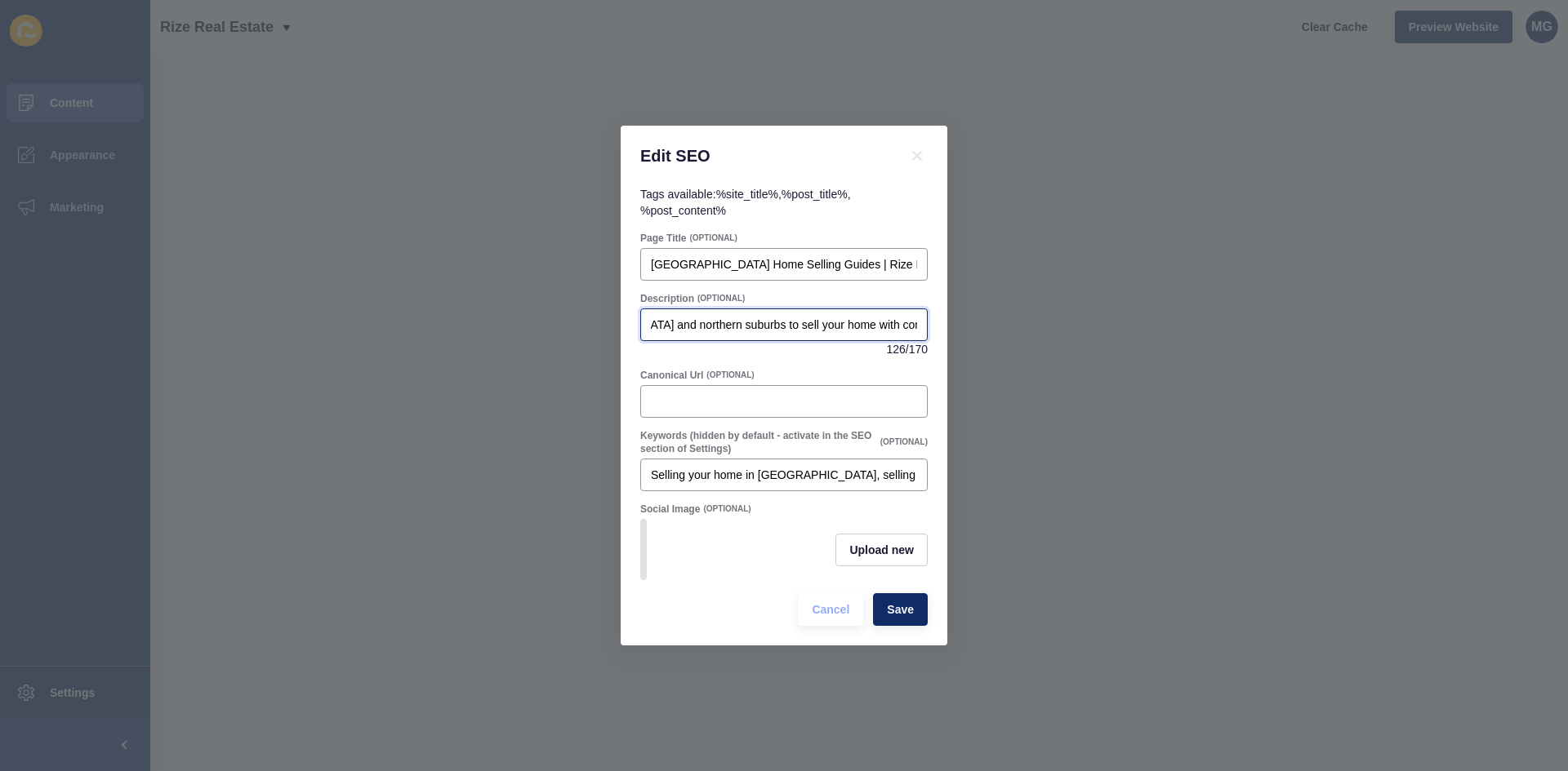
scroll to position [0, 0]
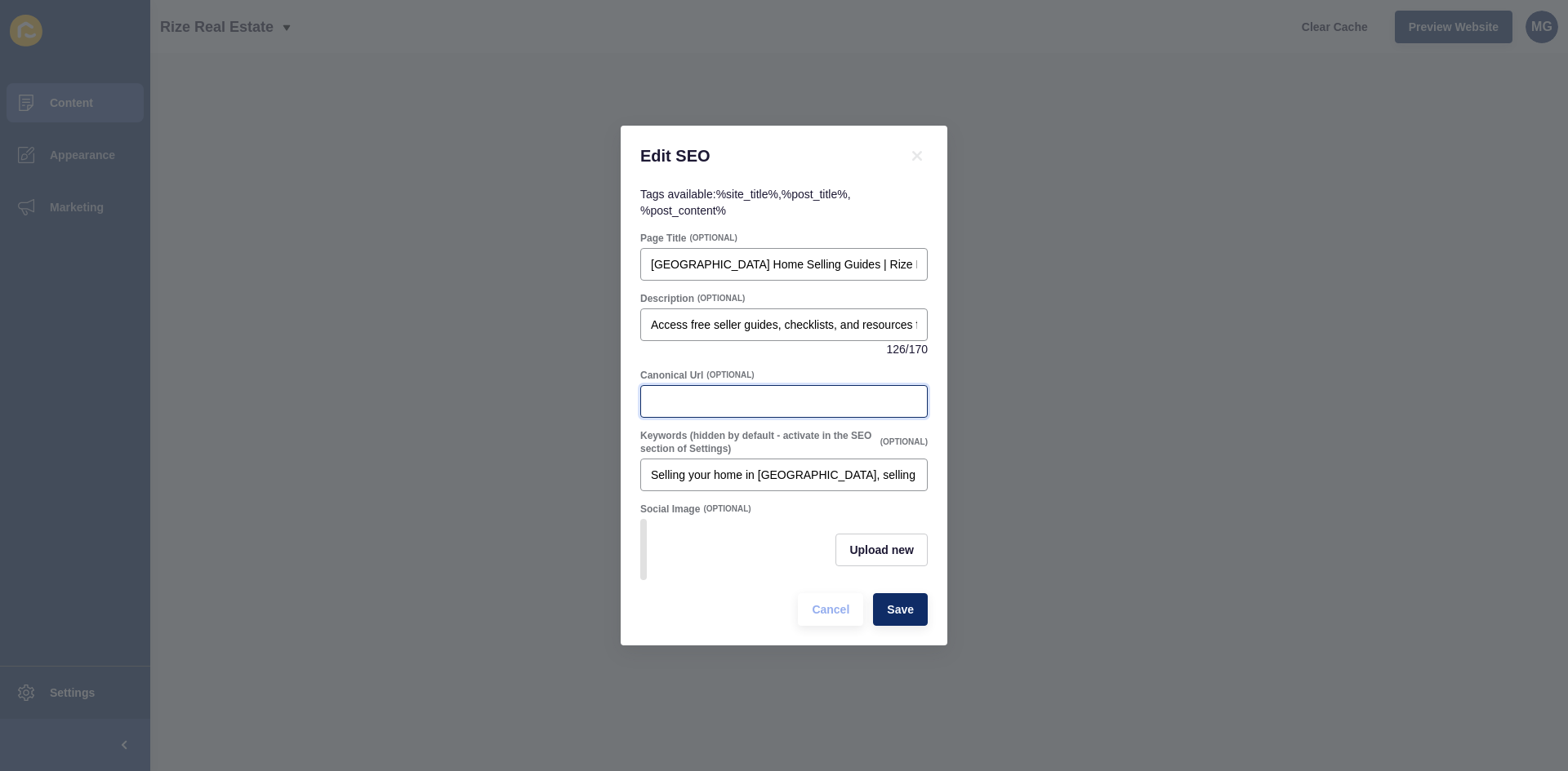
click at [670, 394] on input "Canonical Url" at bounding box center [784, 402] width 266 height 16
paste input "[URL][DOMAIN_NAME]"
type input "[URL][DOMAIN_NAME]"
click at [897, 618] on span "Save" at bounding box center [900, 610] width 27 height 16
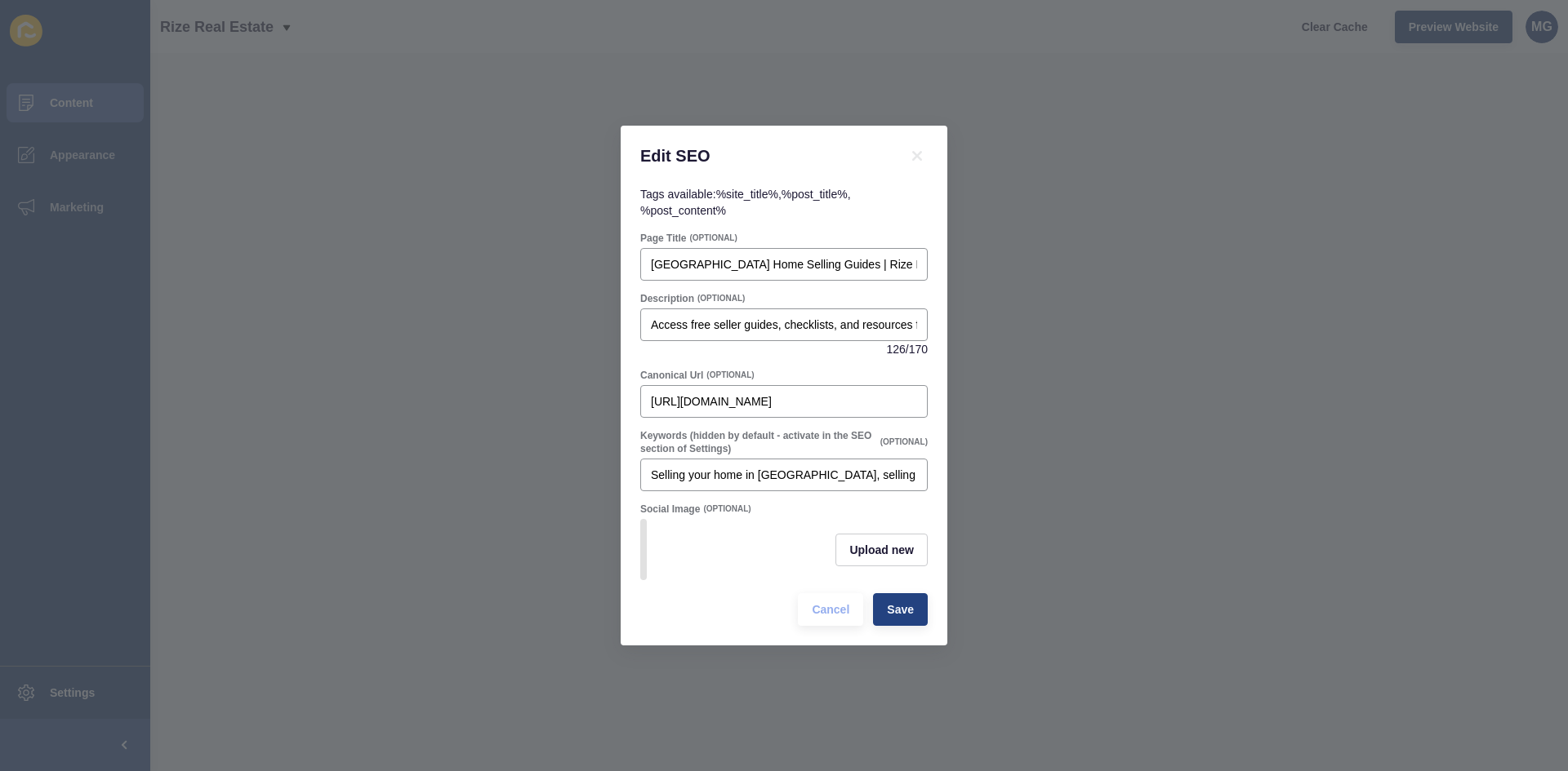
scroll to position [0, 0]
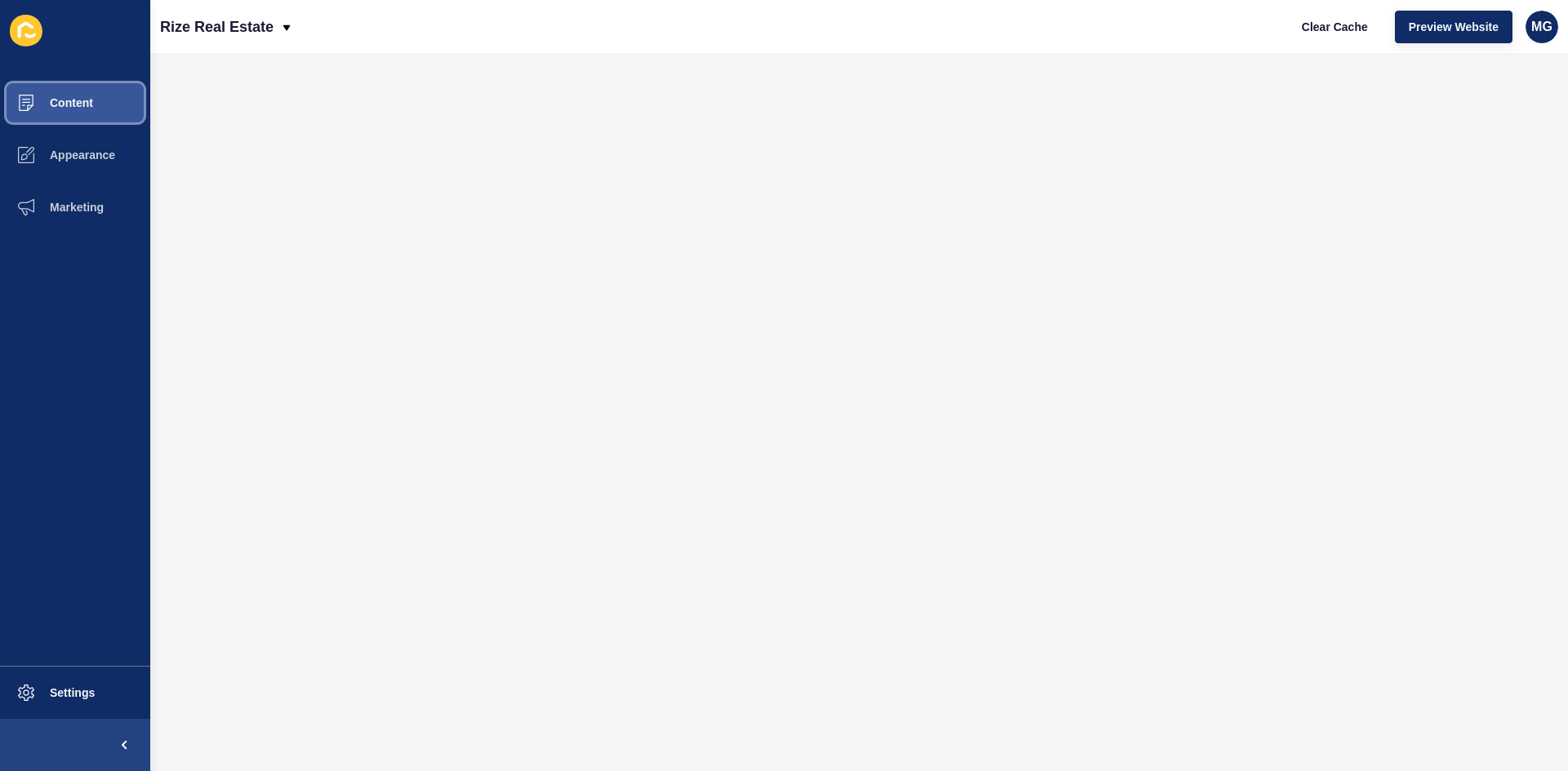
click at [40, 98] on span "Content" at bounding box center [45, 102] width 96 height 13
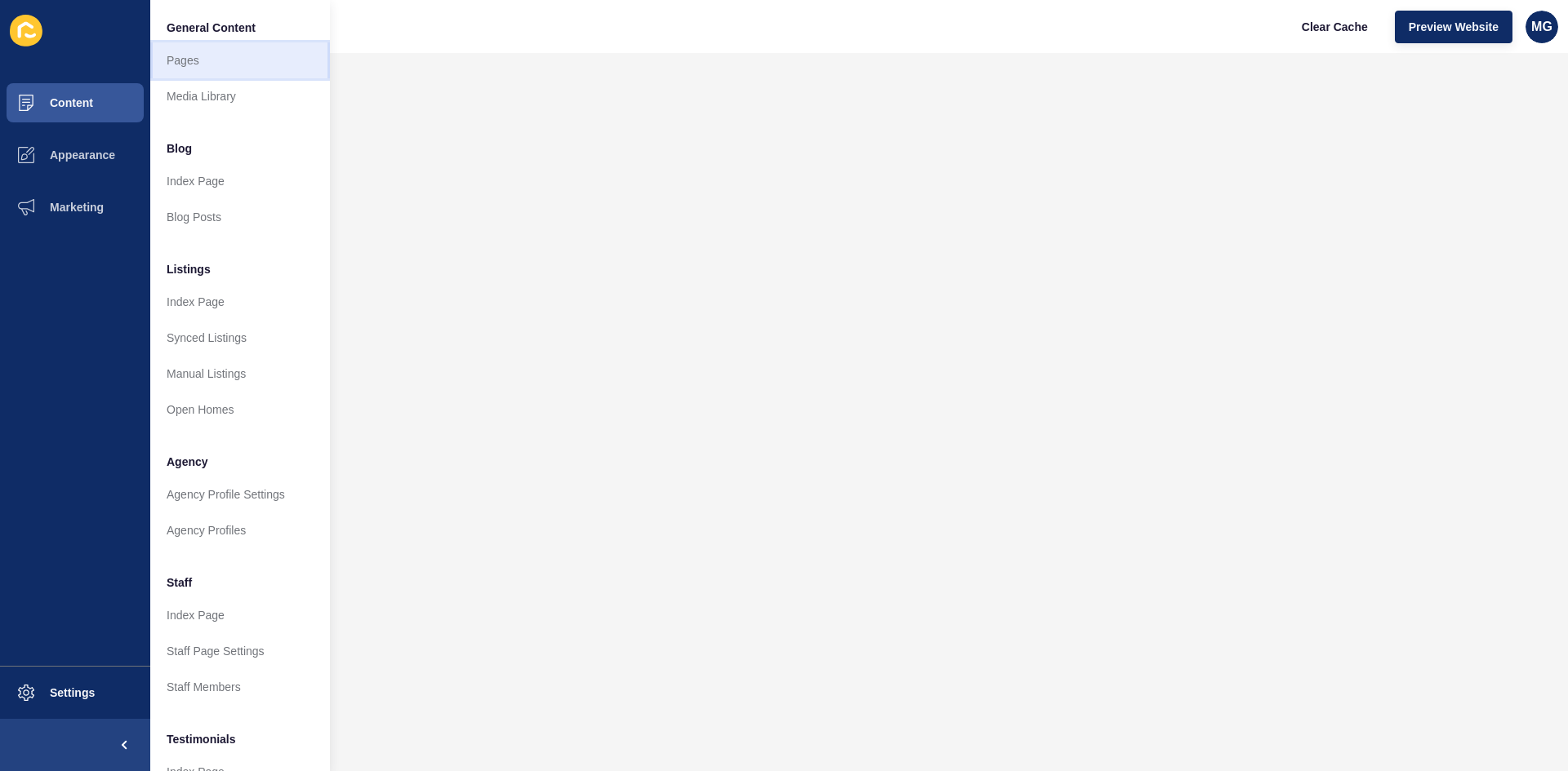
click at [187, 62] on link "Pages" at bounding box center [240, 61] width 179 height 36
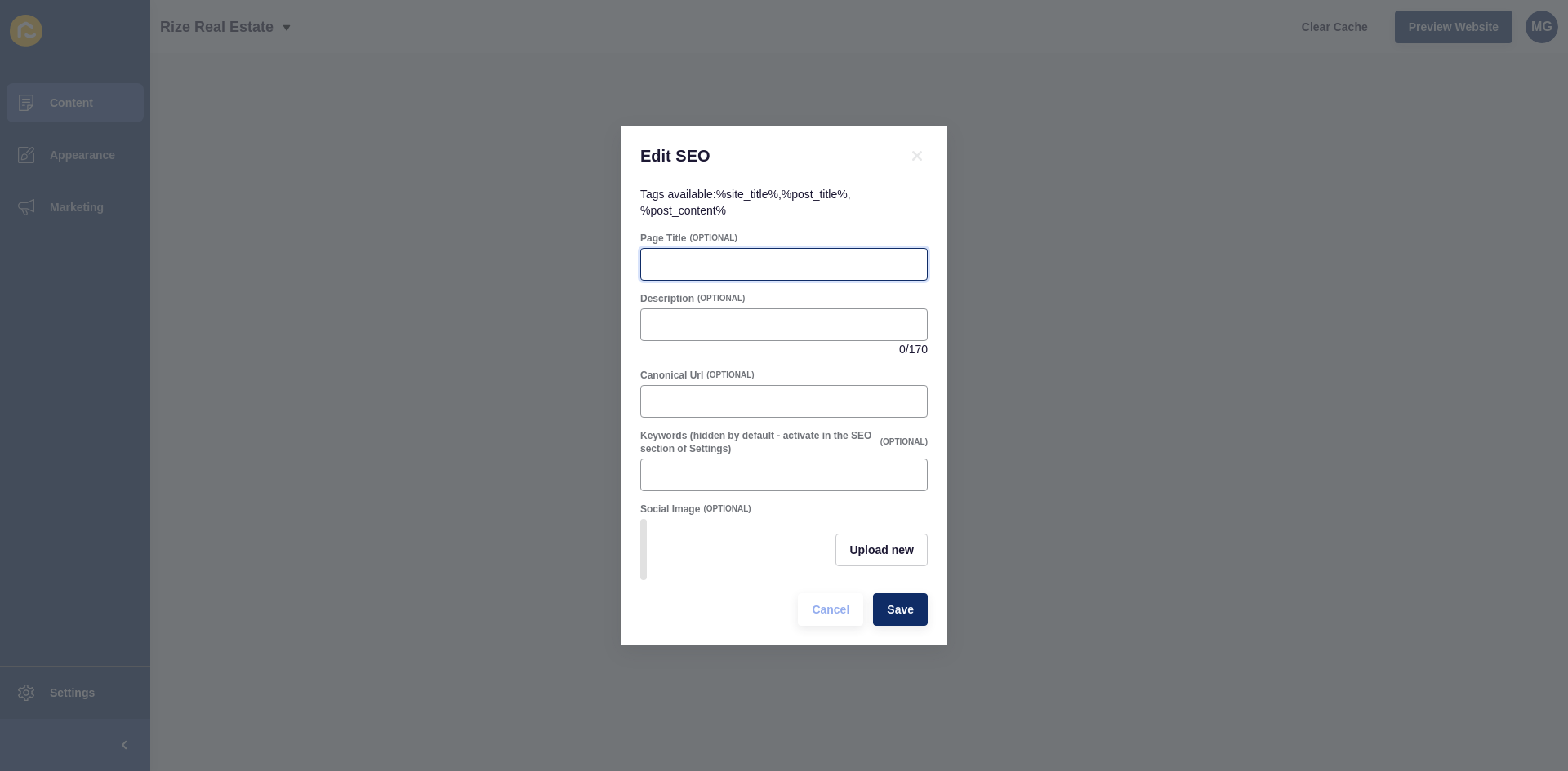
click at [675, 259] on input "Page Title" at bounding box center [784, 264] width 266 height 16
paste input "[GEOGRAPHIC_DATA] Home Buyer Guides | Rize Real Estate"
type input "[GEOGRAPHIC_DATA] Home Buyer Guides | Rize Real Estate"
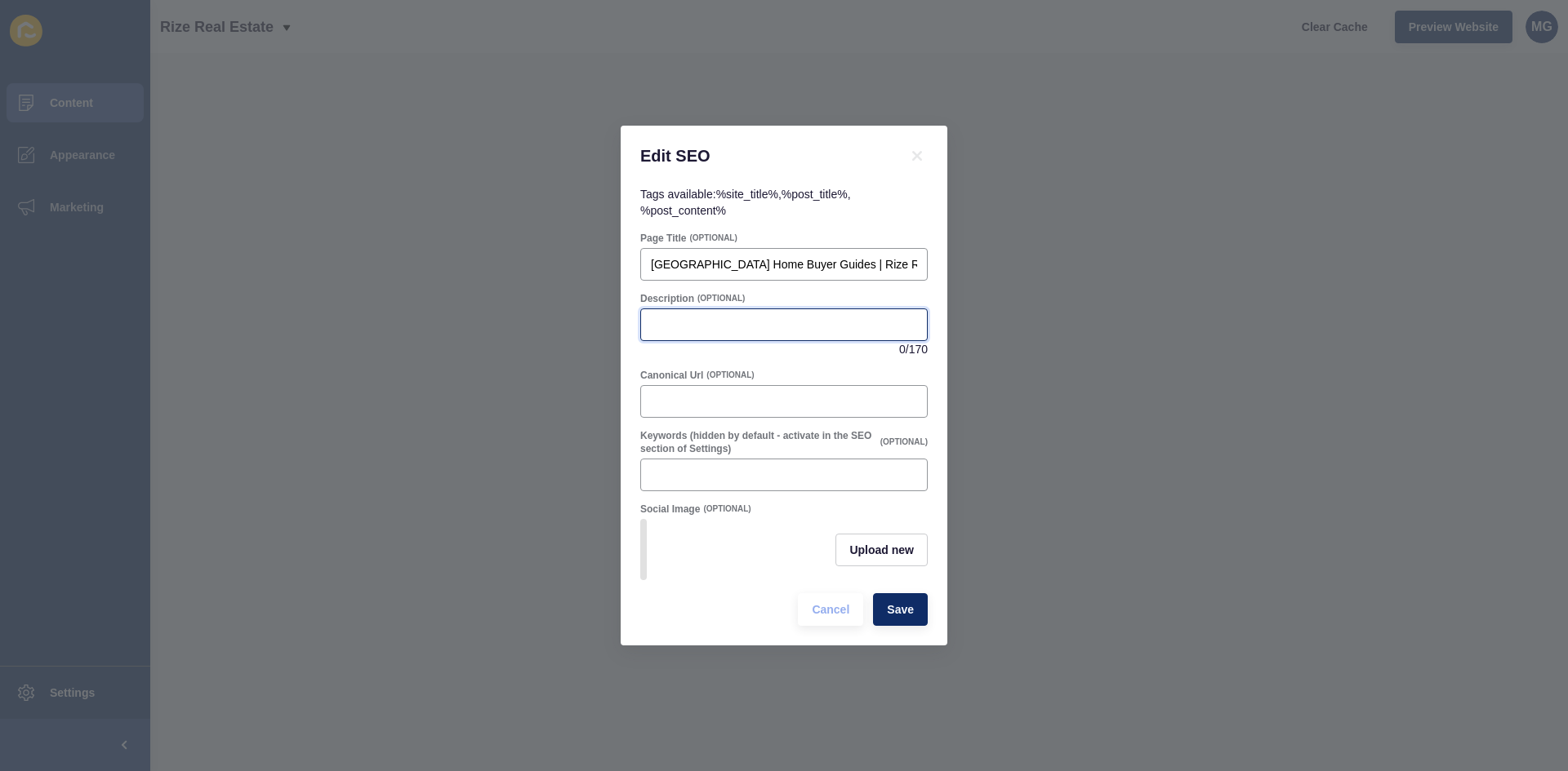
click at [760, 320] on input "Description" at bounding box center [784, 325] width 266 height 16
paste input "Free buyer guides, checklists, and resources for [GEOGRAPHIC_DATA] and northern…"
type input "Free buyer guides, checklists, and resources for [GEOGRAPHIC_DATA] and northern…"
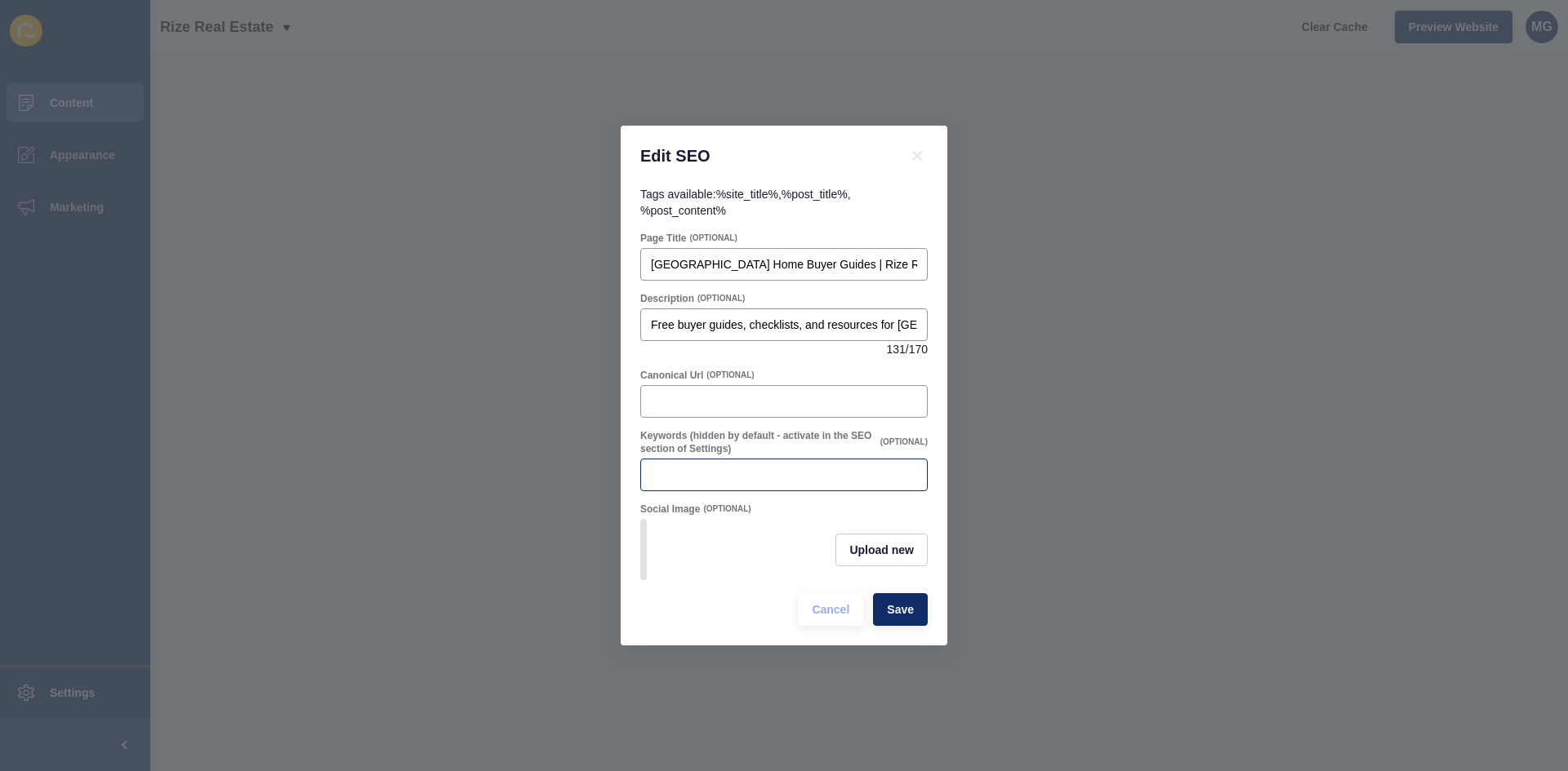
click at [716, 478] on div at bounding box center [783, 475] width 287 height 33
paste input "Buying a home in [GEOGRAPHIC_DATA], first home buyer [GEOGRAPHIC_DATA], [GEOGRA…"
type input "Buying a home in [GEOGRAPHIC_DATA], first home buyer [GEOGRAPHIC_DATA], [GEOGRA…"
click at [912, 618] on span "Save" at bounding box center [900, 610] width 27 height 16
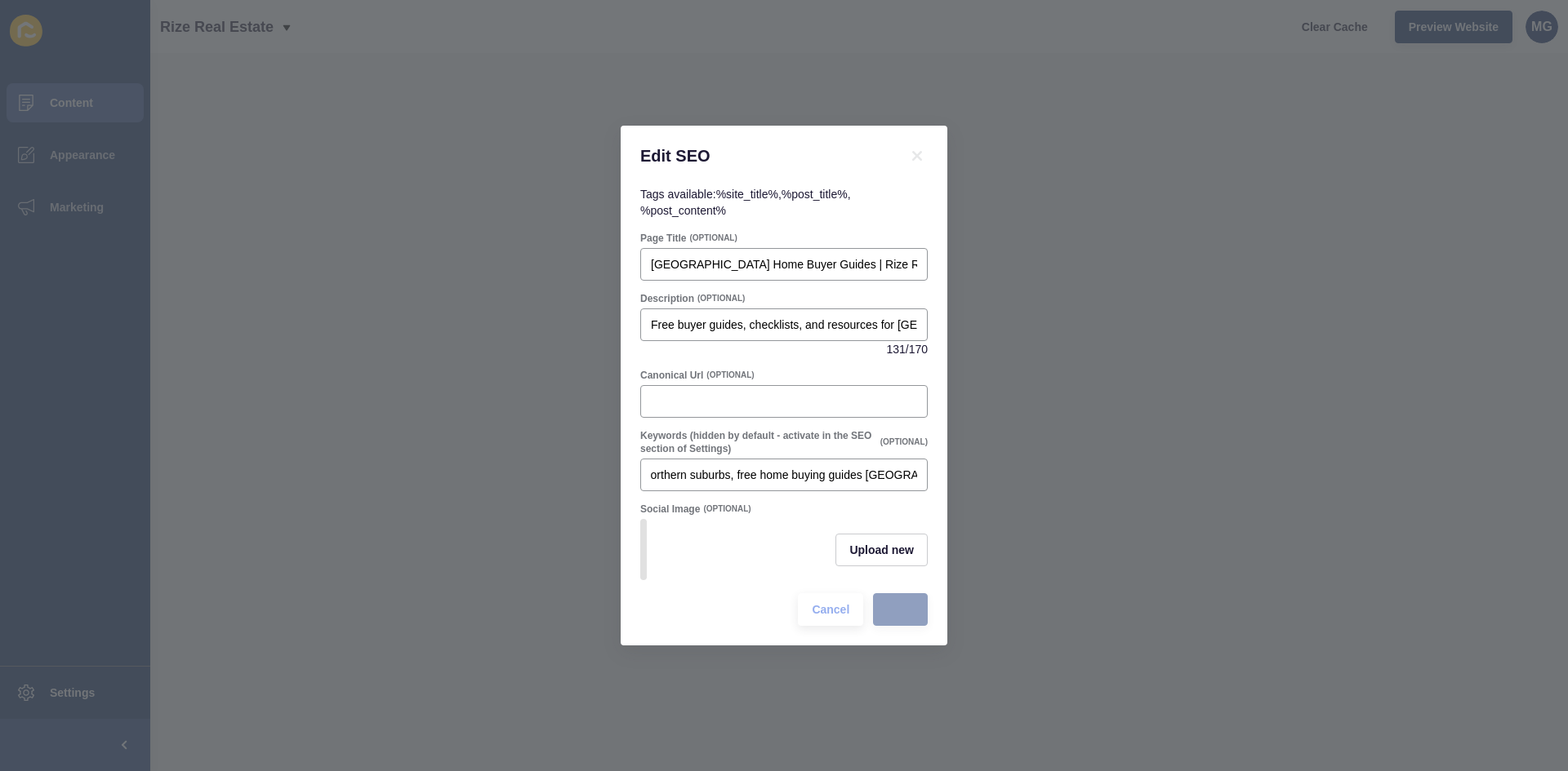
scroll to position [0, 0]
click at [673, 394] on input "Canonical Url" at bounding box center [784, 402] width 266 height 16
paste input "[URL][DOMAIN_NAME]"
type input "[URL][DOMAIN_NAME]"
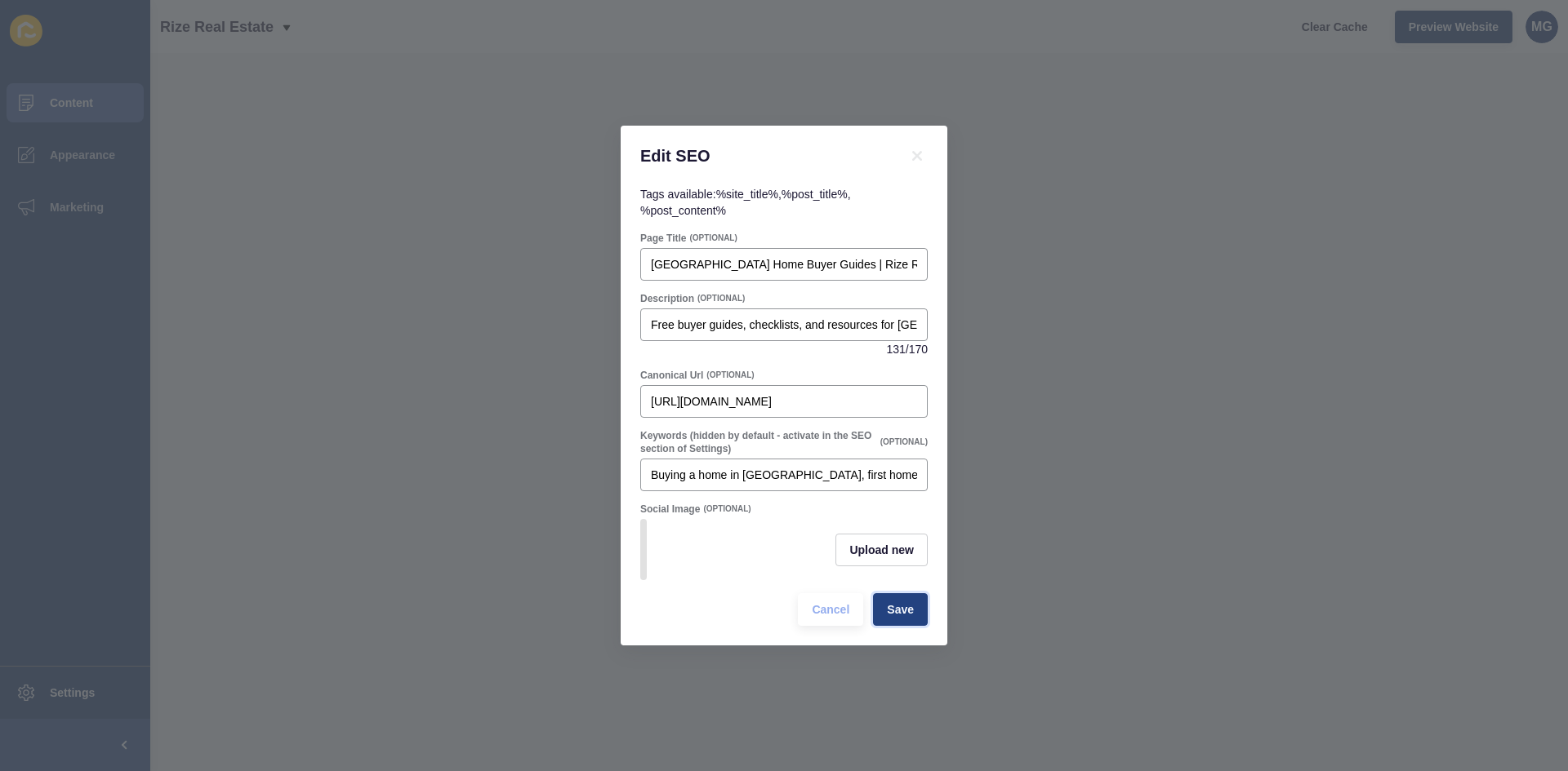
click at [893, 618] on span "Save" at bounding box center [900, 610] width 27 height 16
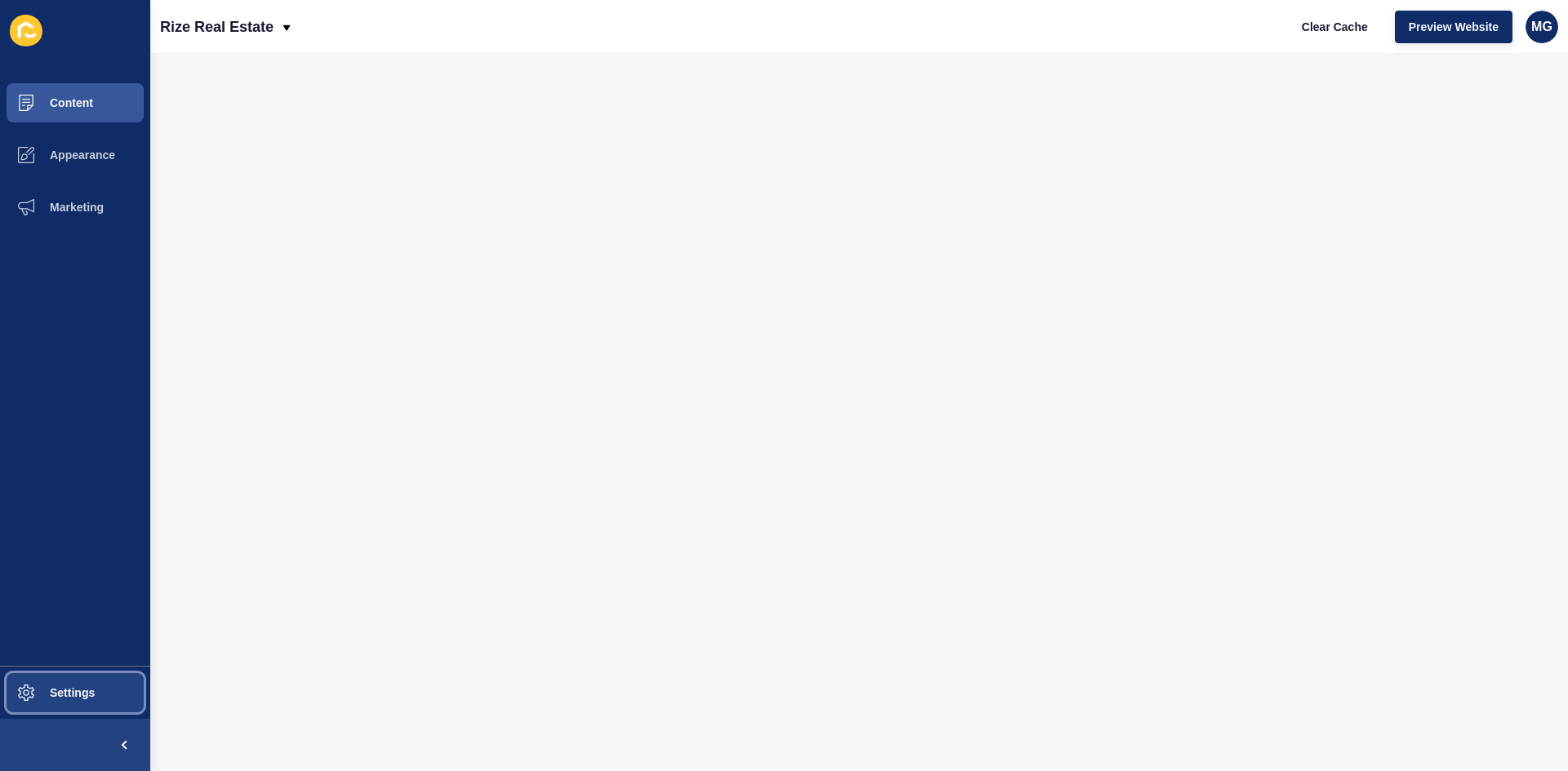
click at [86, 689] on span "Settings" at bounding box center [45, 692] width 97 height 13
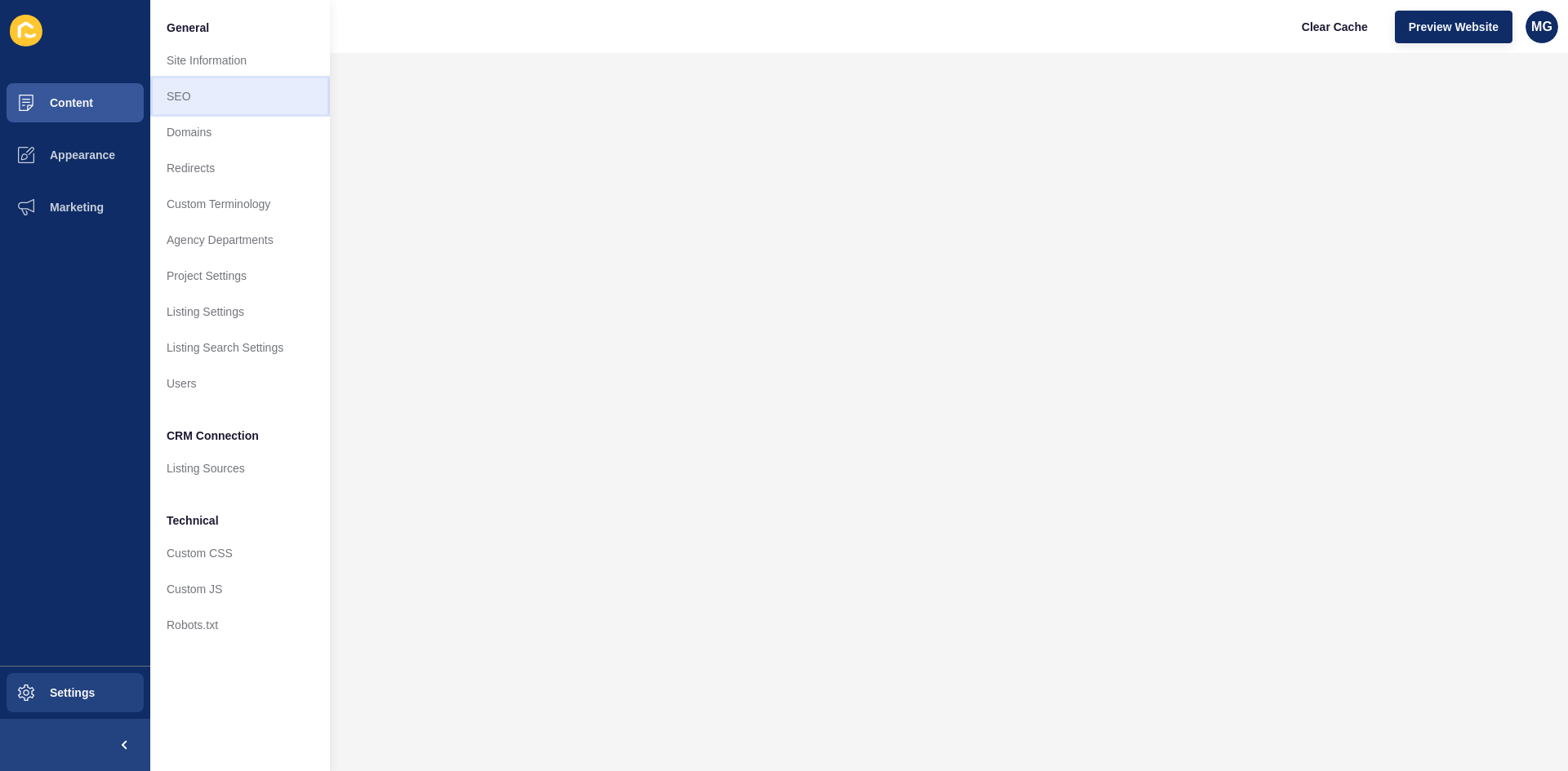
click at [186, 106] on link "SEO" at bounding box center [240, 97] width 179 height 36
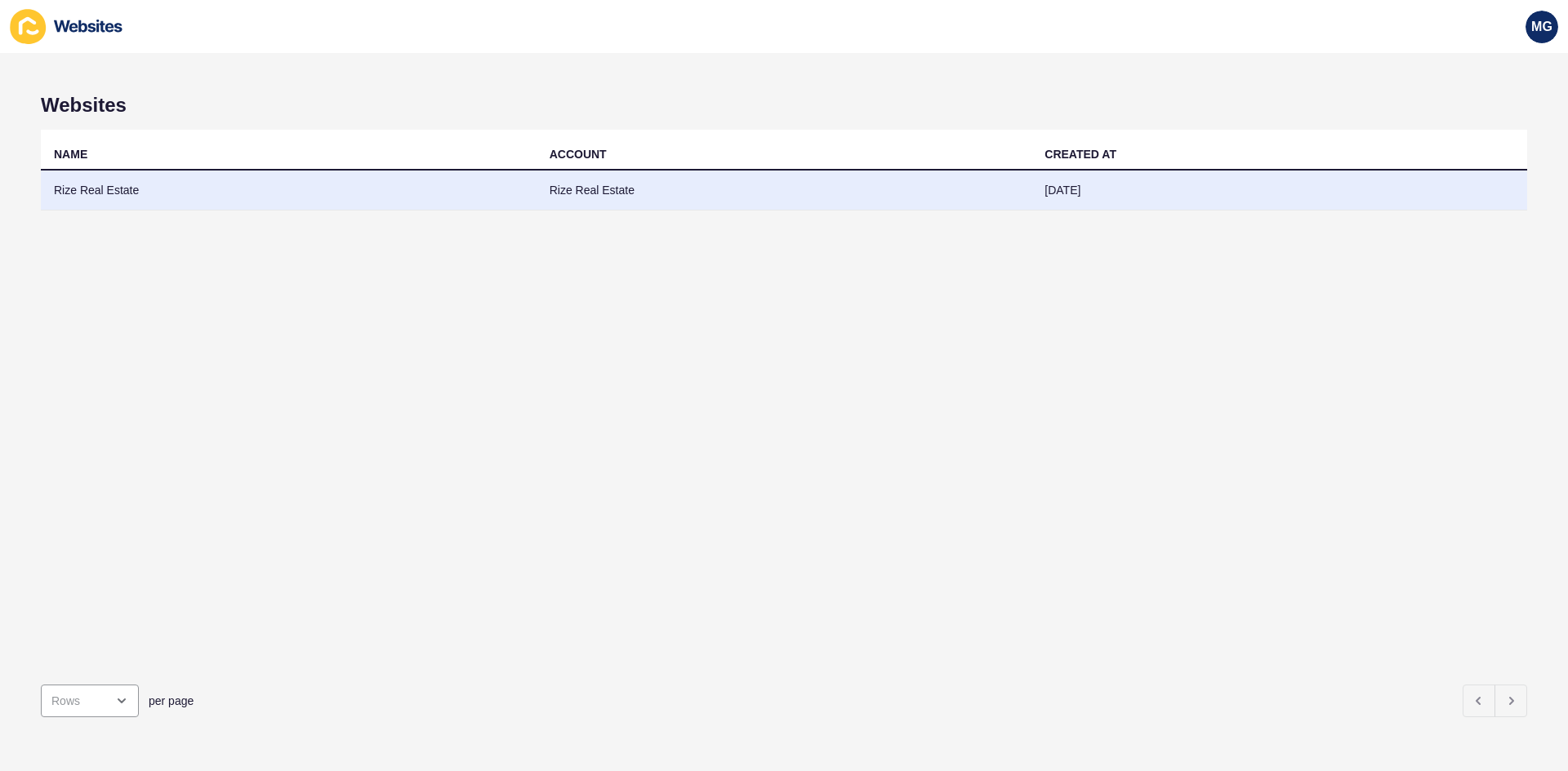
click at [578, 192] on td "Rize Real Estate" at bounding box center [784, 190] width 495 height 40
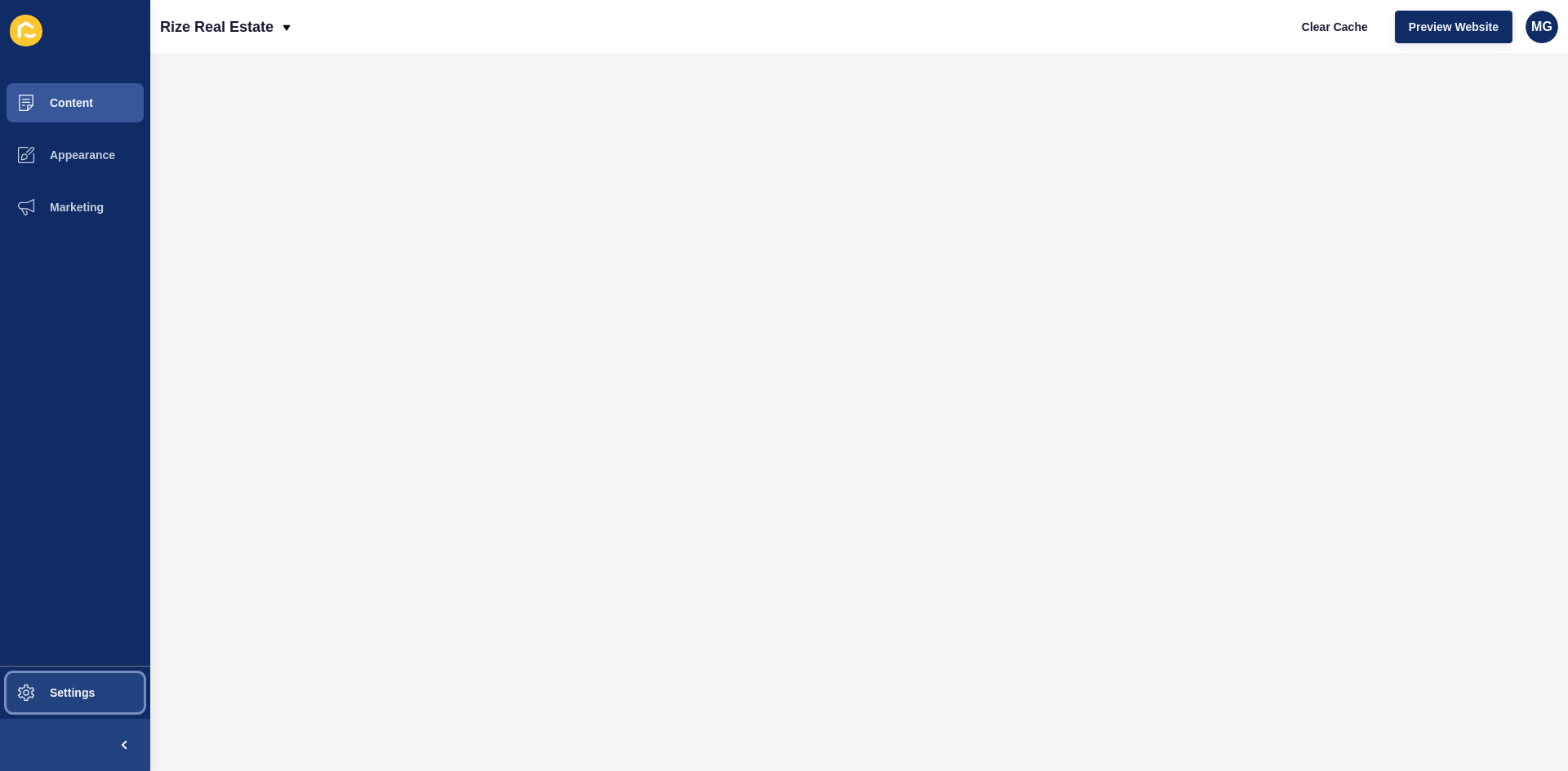
click at [74, 686] on span "Settings" at bounding box center [45, 692] width 97 height 13
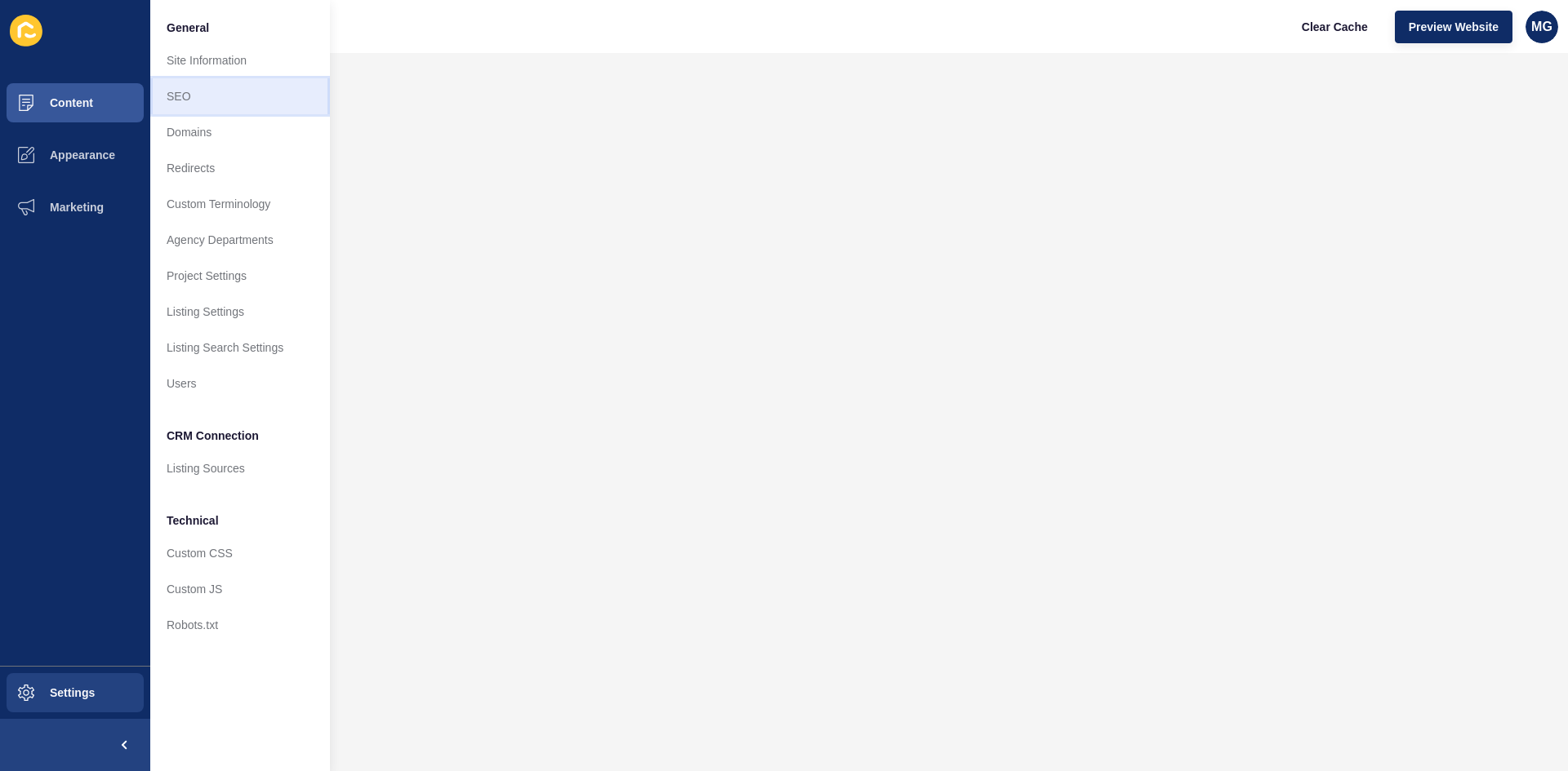
click at [212, 105] on link "SEO" at bounding box center [240, 97] width 179 height 36
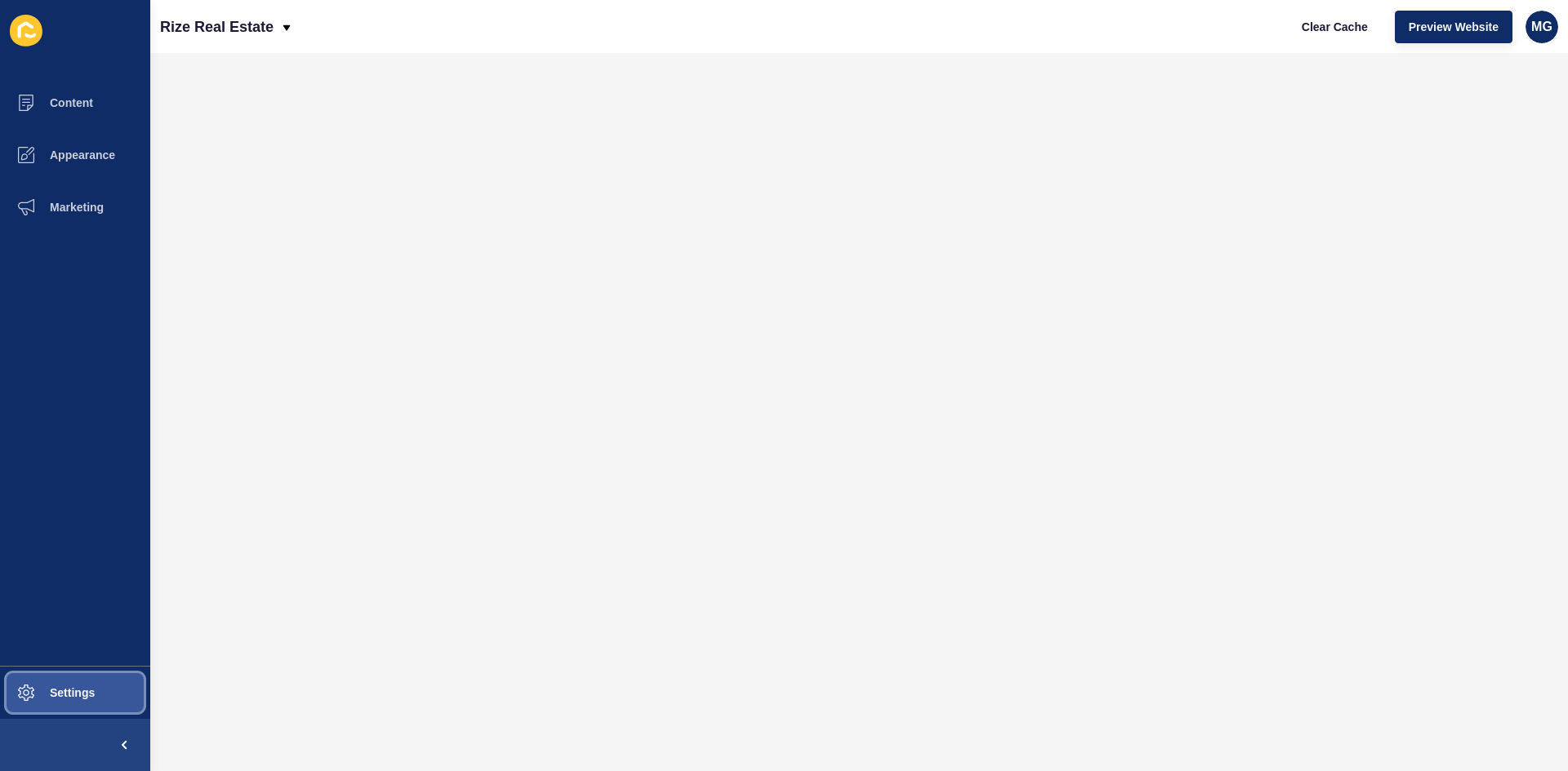
click at [69, 695] on span "Settings" at bounding box center [45, 692] width 97 height 13
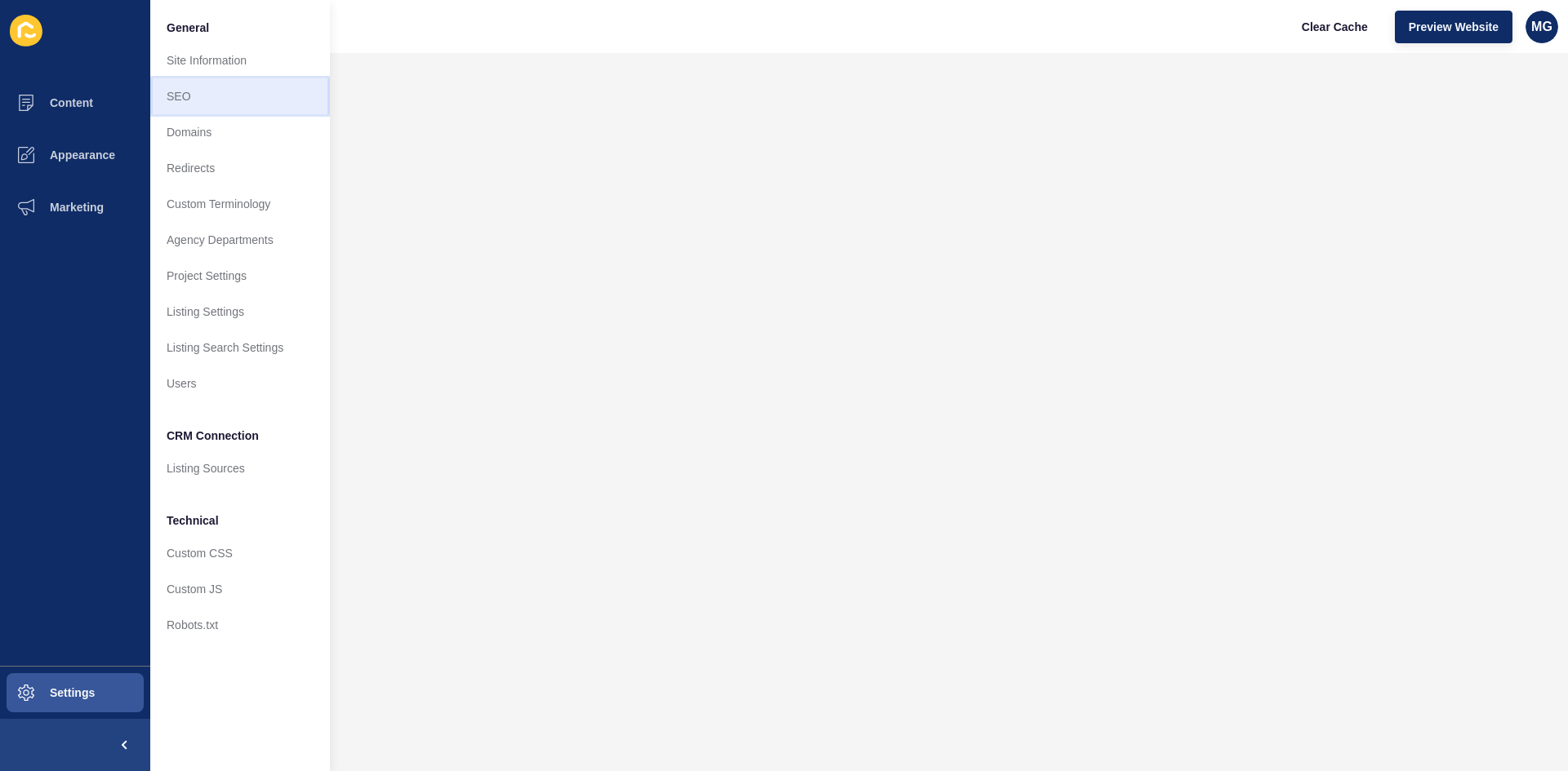
click at [227, 103] on link "SEO" at bounding box center [240, 97] width 179 height 36
